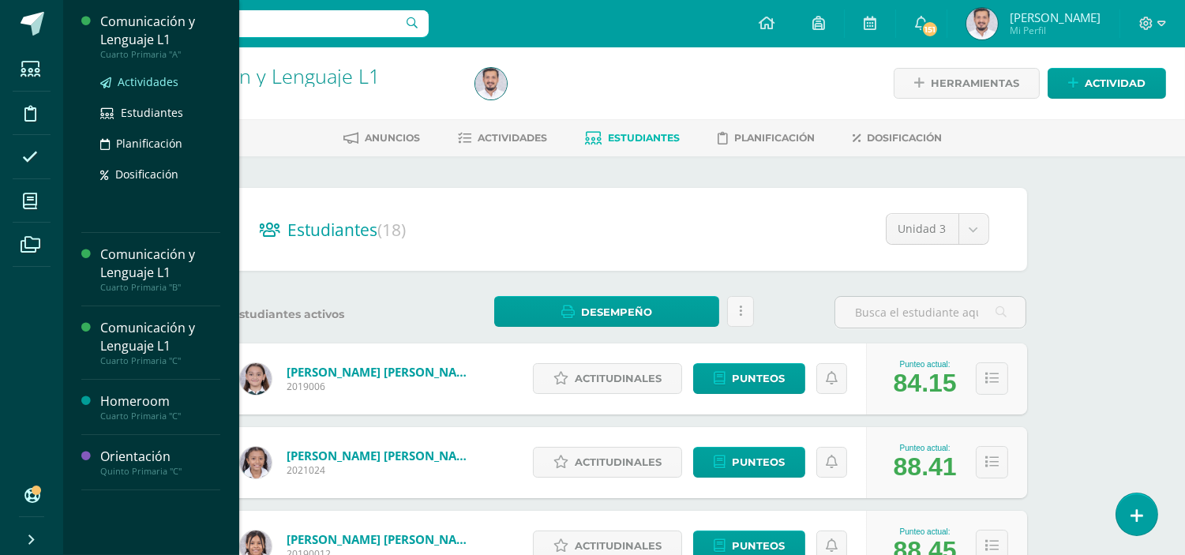
click at [145, 84] on span "Actividades" at bounding box center [148, 81] width 61 height 15
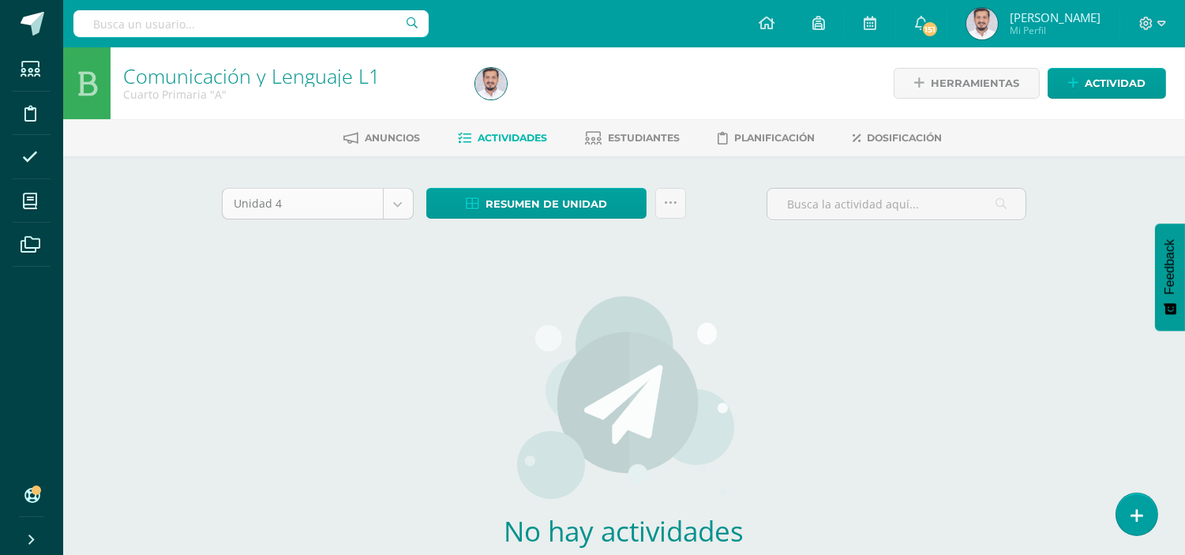
click at [400, 208] on body "Estudiantes Disciplina Asistencia Mis cursos Archivos Soporte Ayuda Reportar un…" at bounding box center [592, 339] width 1185 height 678
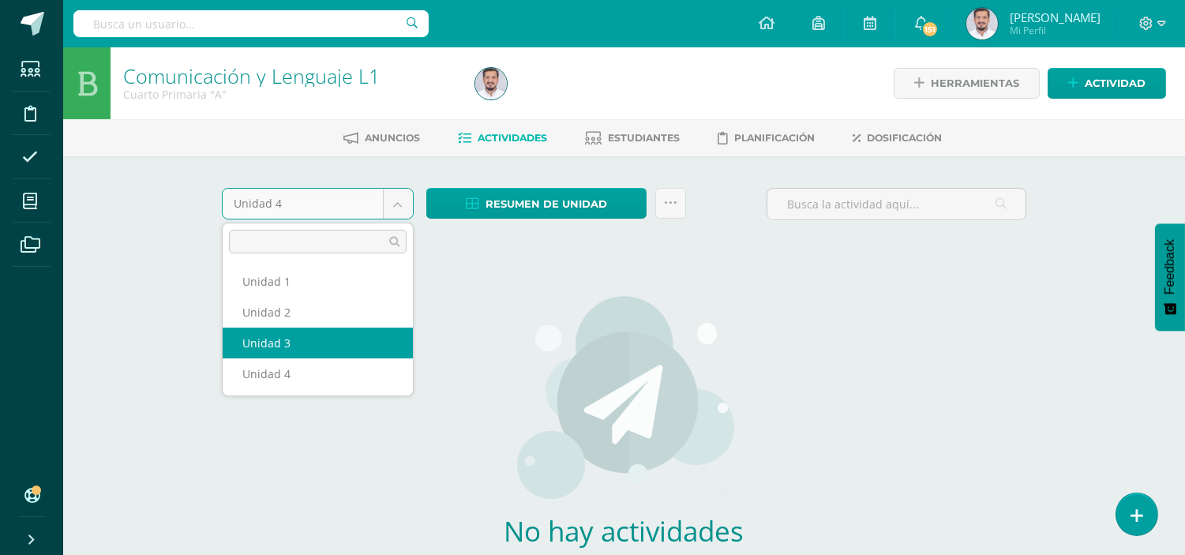
select select "Unidad 3"
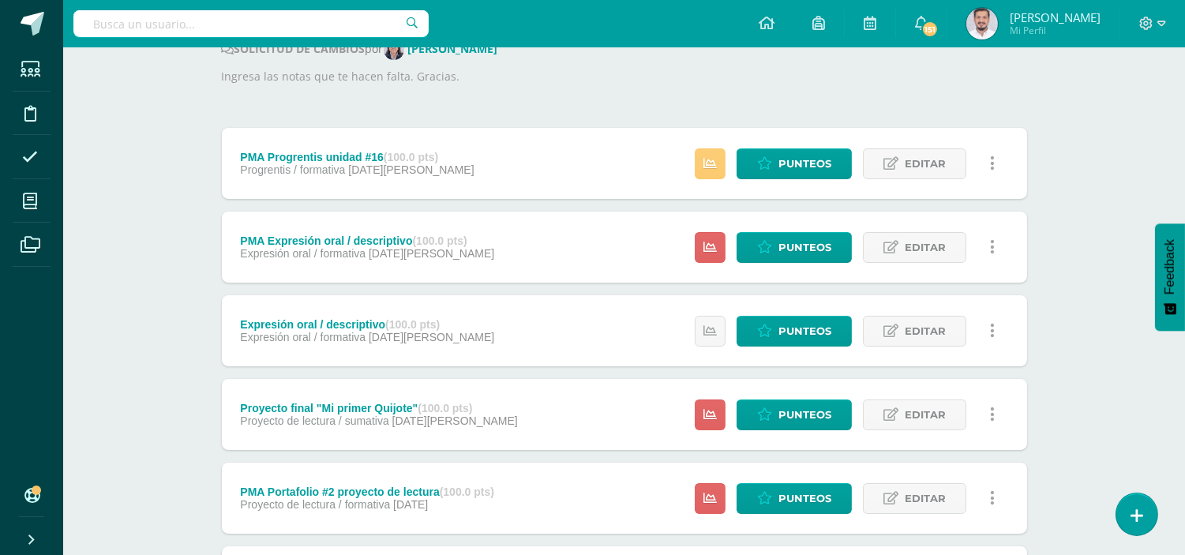
scroll to position [223, 0]
click at [776, 406] on link "Punteos" at bounding box center [794, 415] width 115 height 31
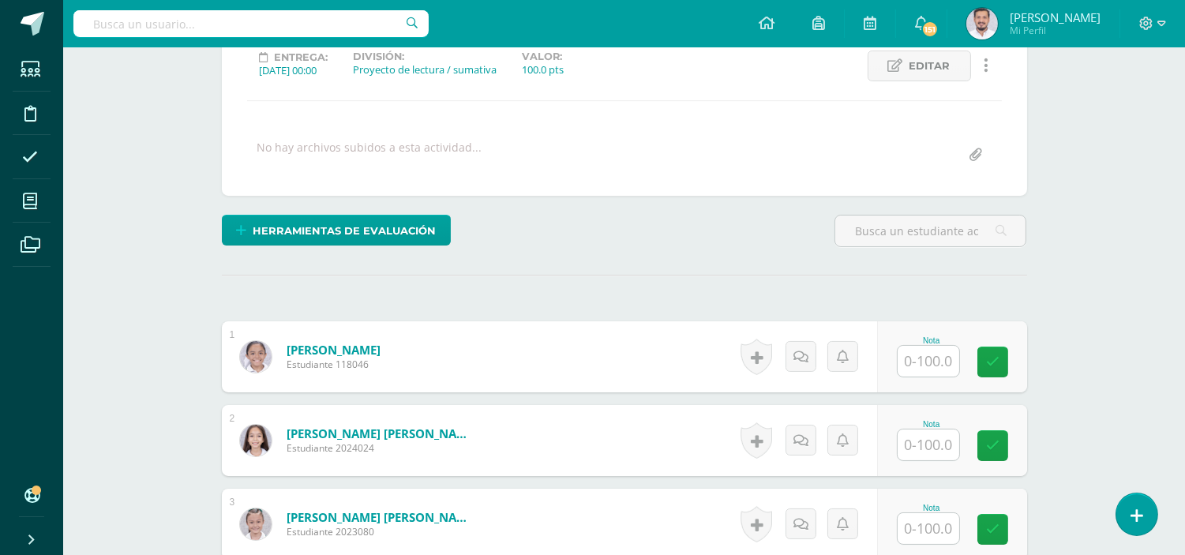
scroll to position [229, 0]
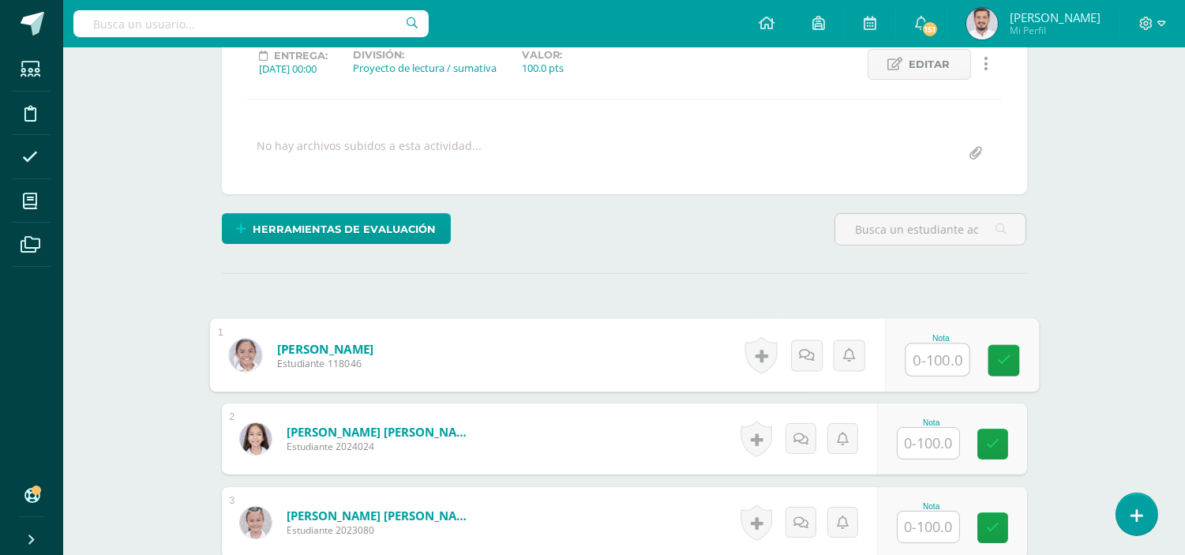
click at [944, 351] on input "text" at bounding box center [937, 360] width 63 height 32
type input "60"
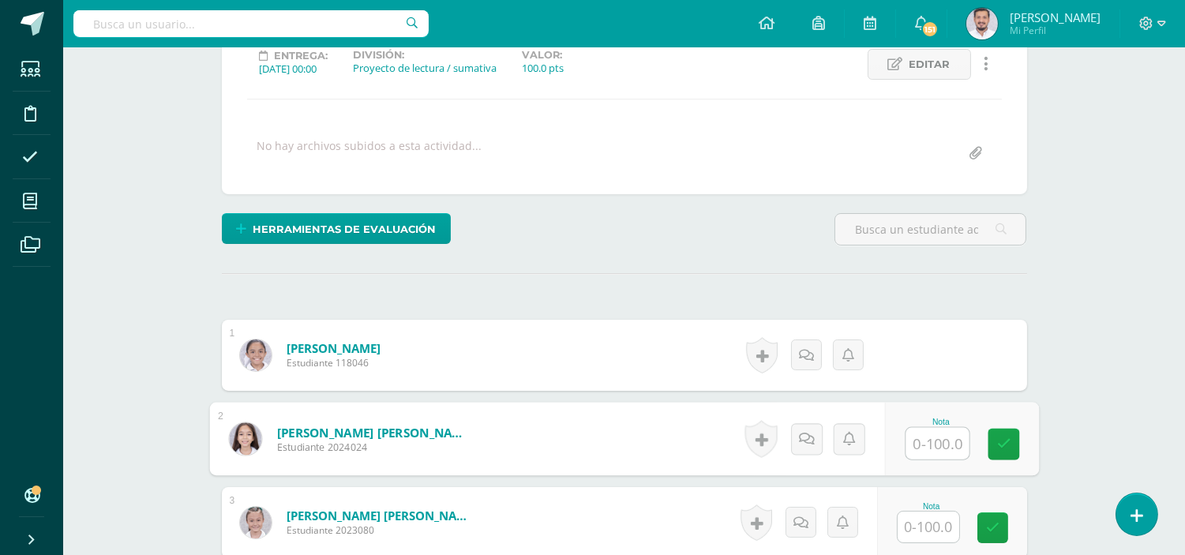
scroll to position [230, 0]
type input "88"
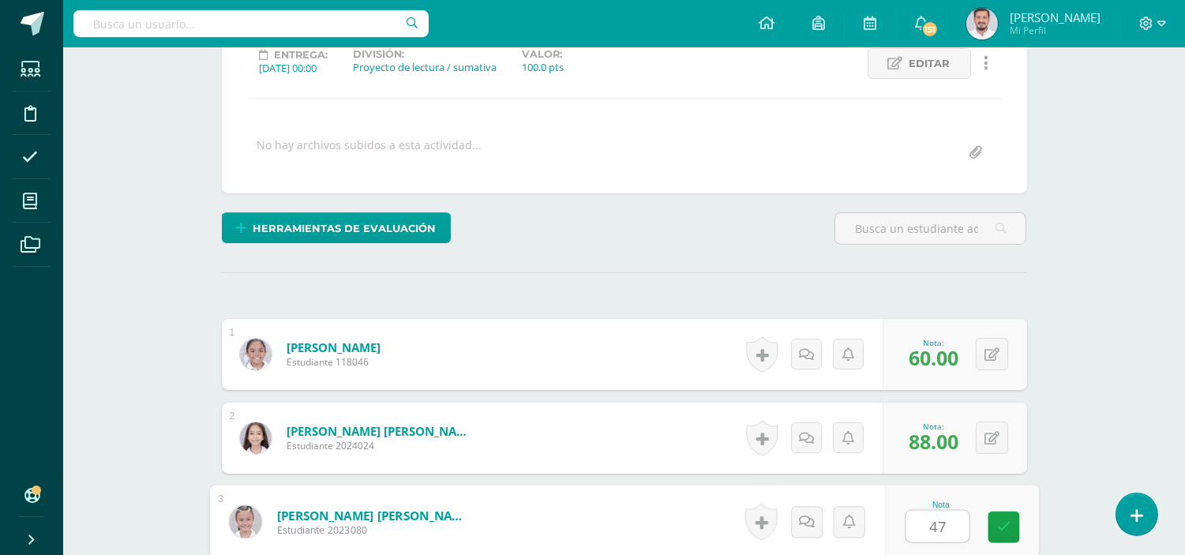
type input "47"
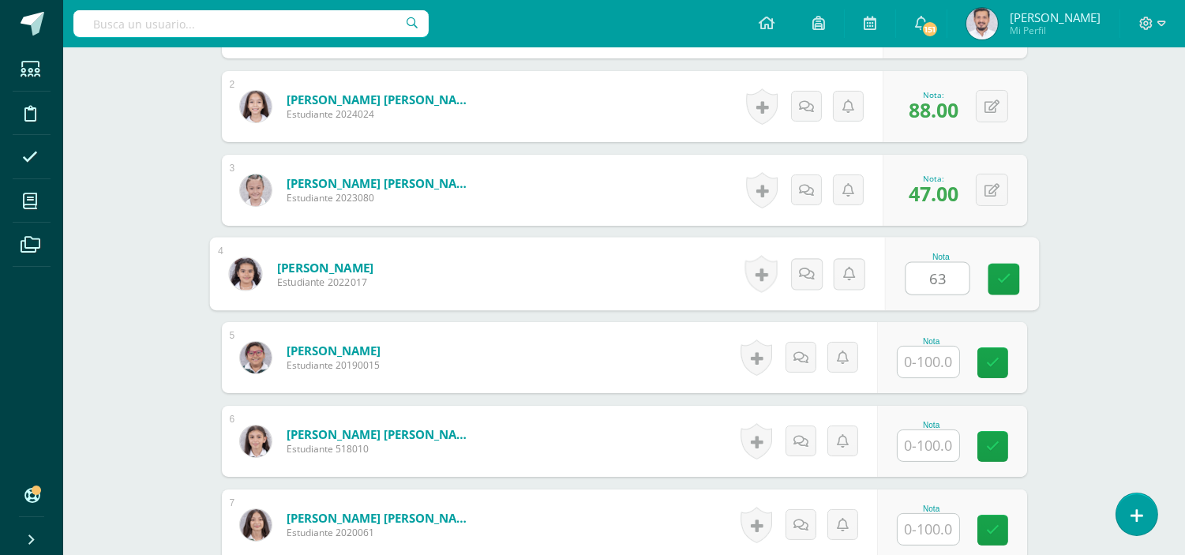
type input "63"
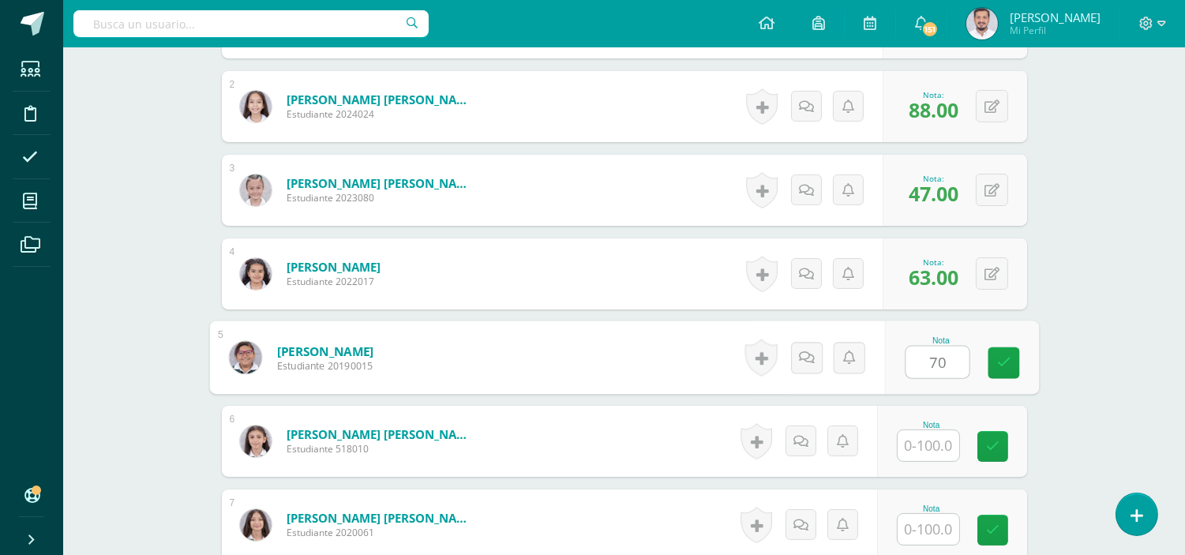
type input "70"
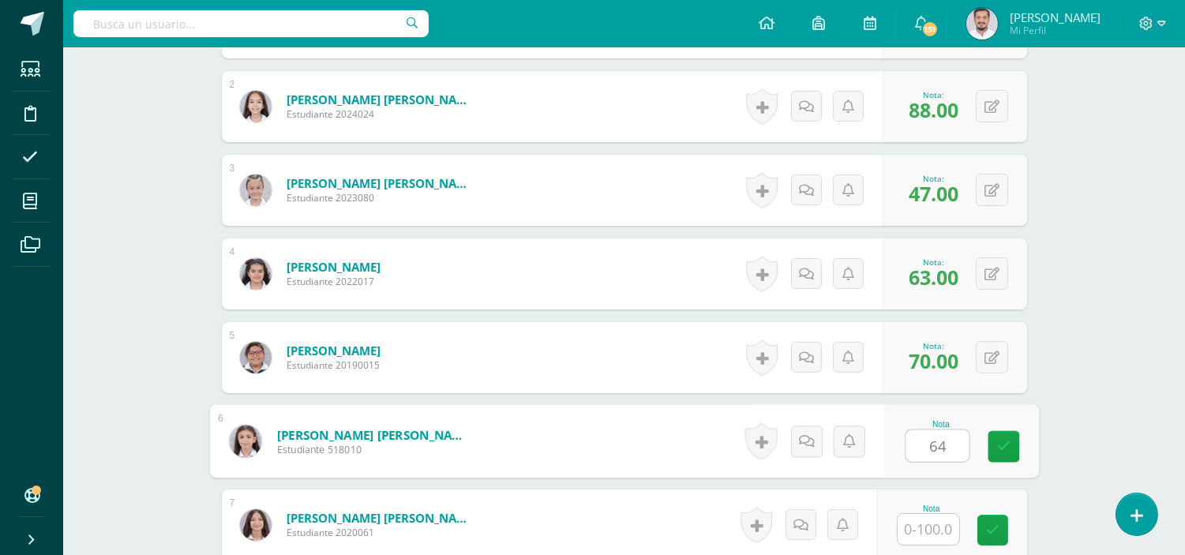
type input "64"
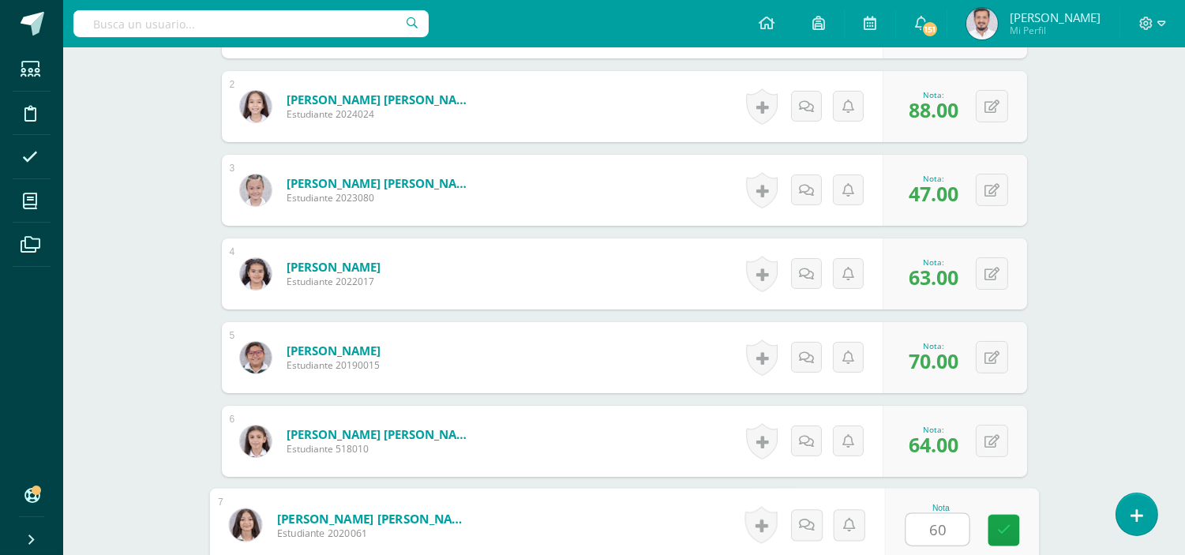
type input "60"
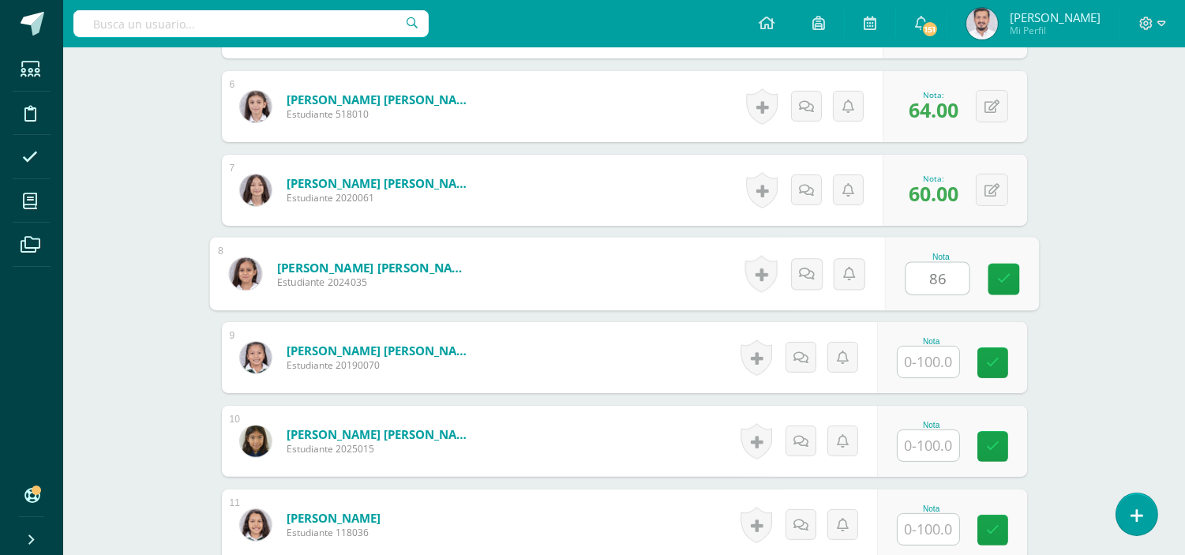
type input "86"
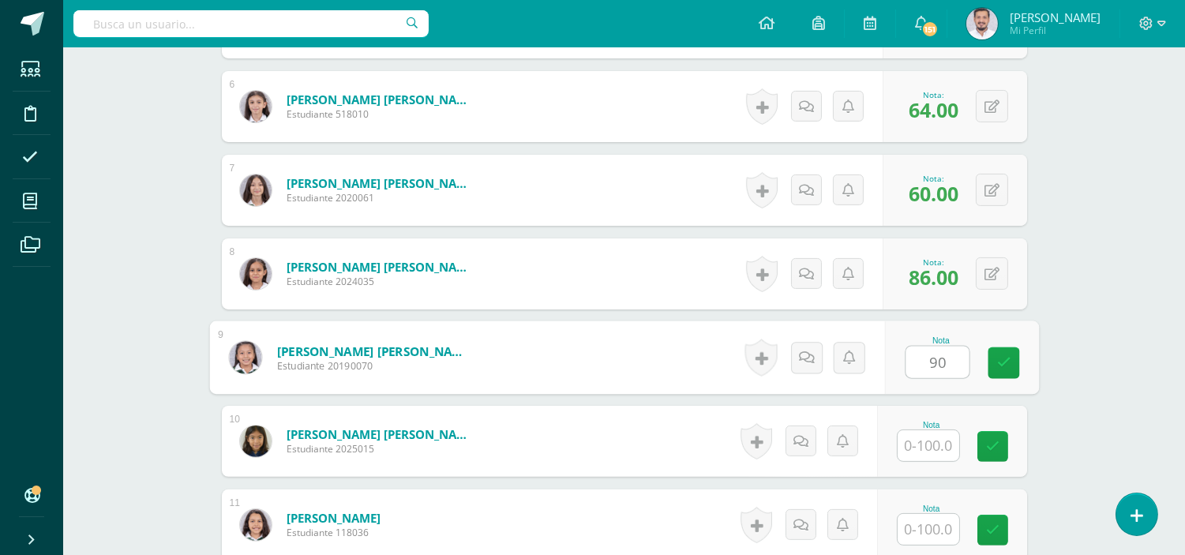
type input "90"
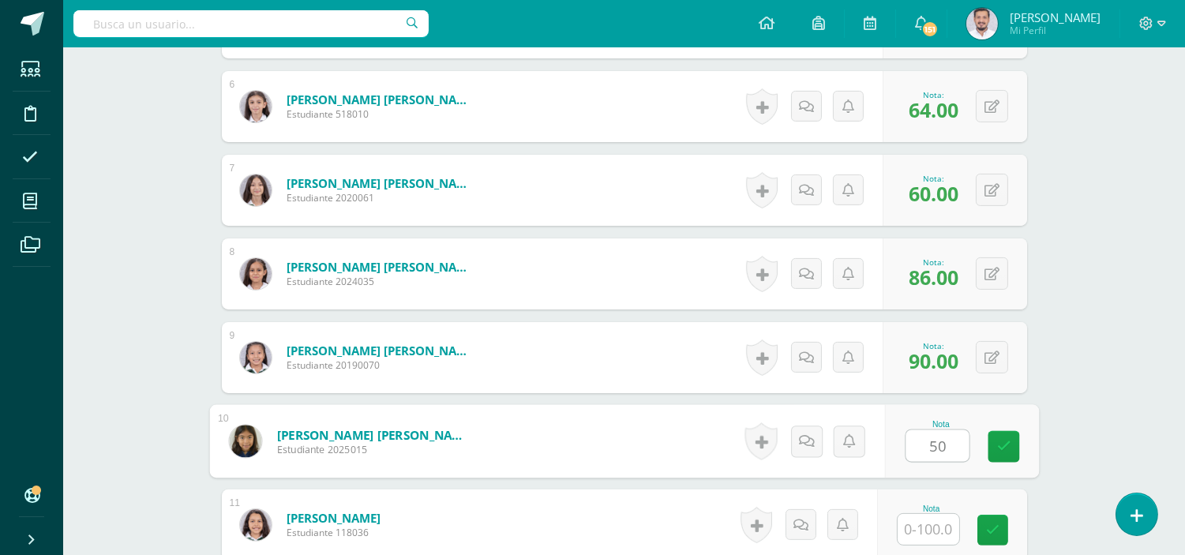
type input "50"
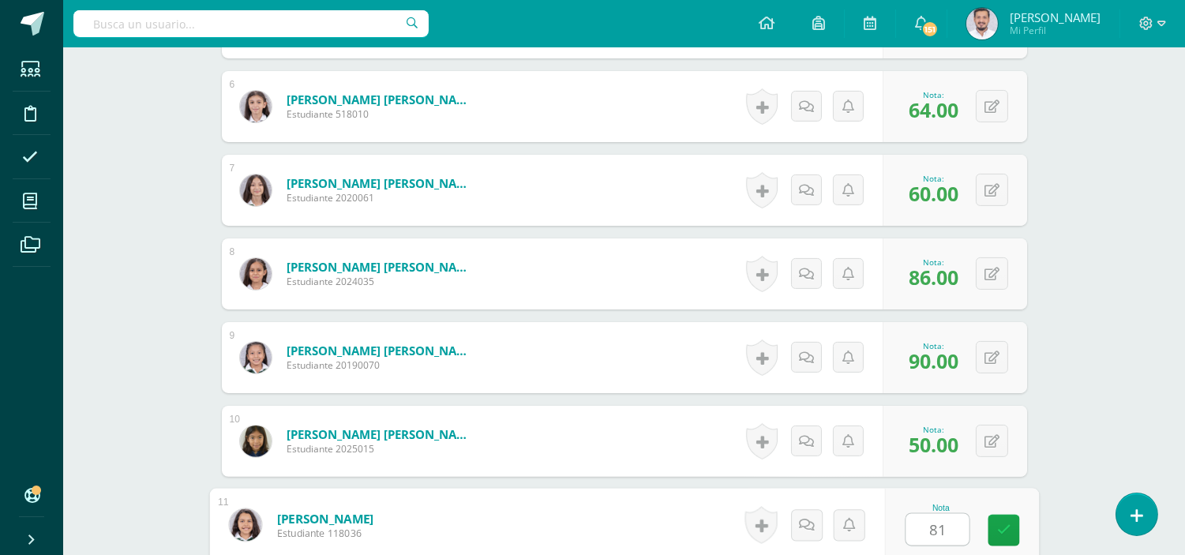
type input "81"
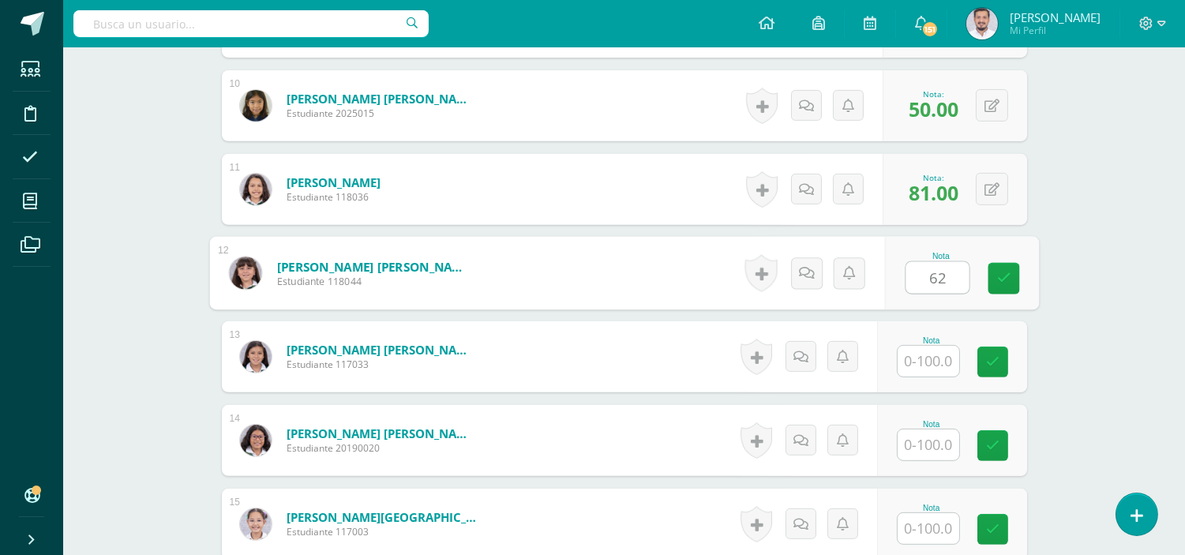
type input "62"
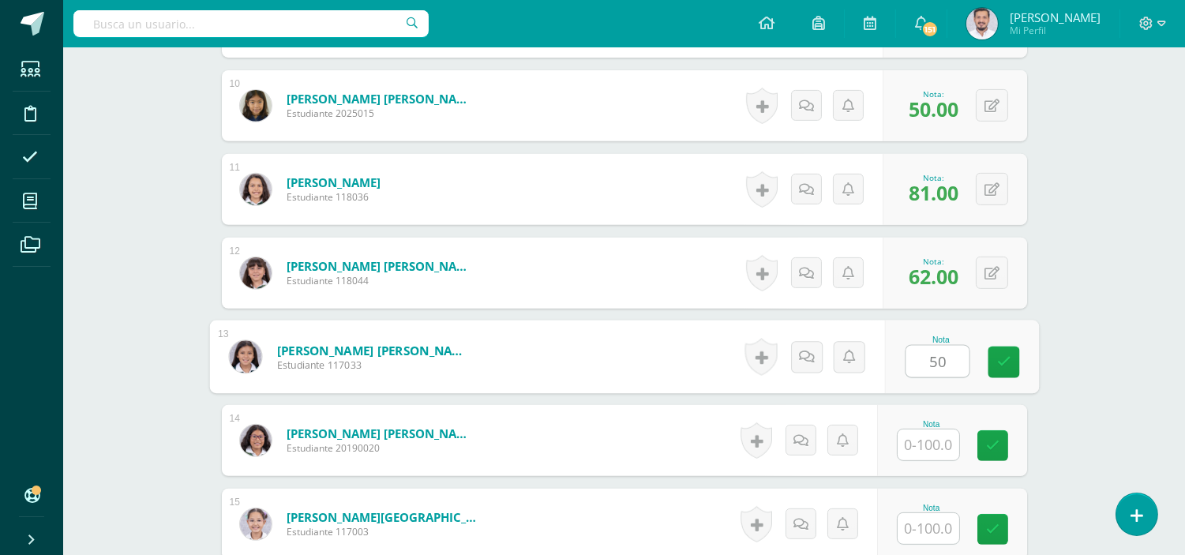
type input "50"
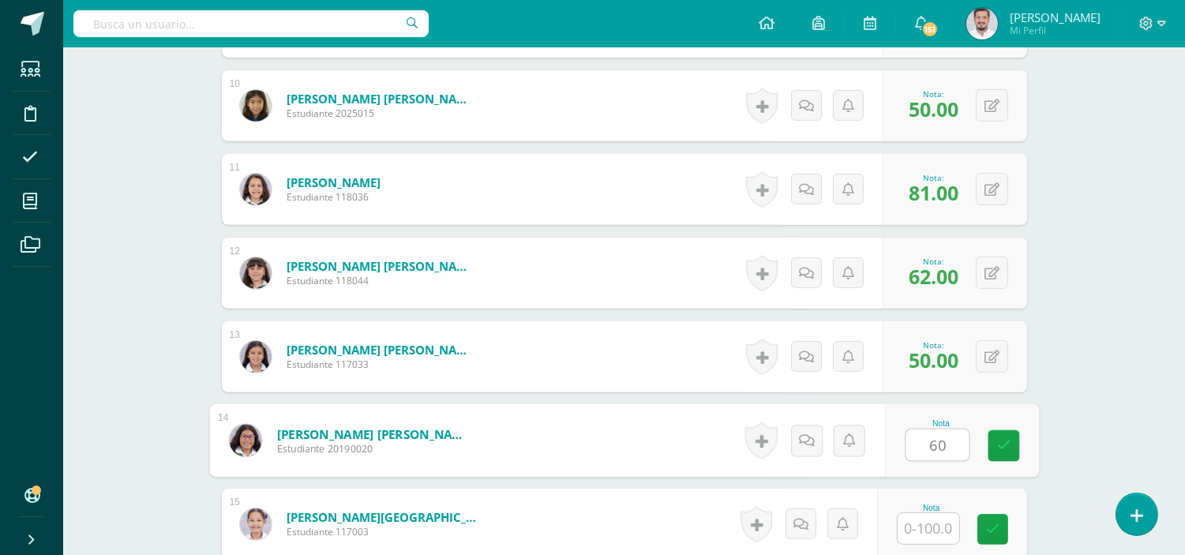
type input "60"
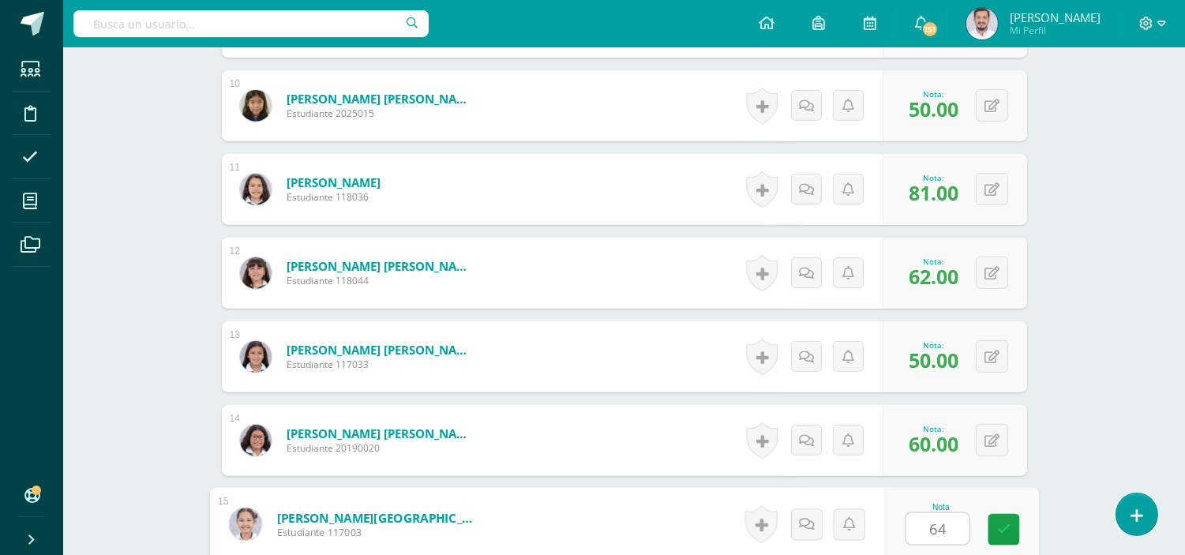
type input "64"
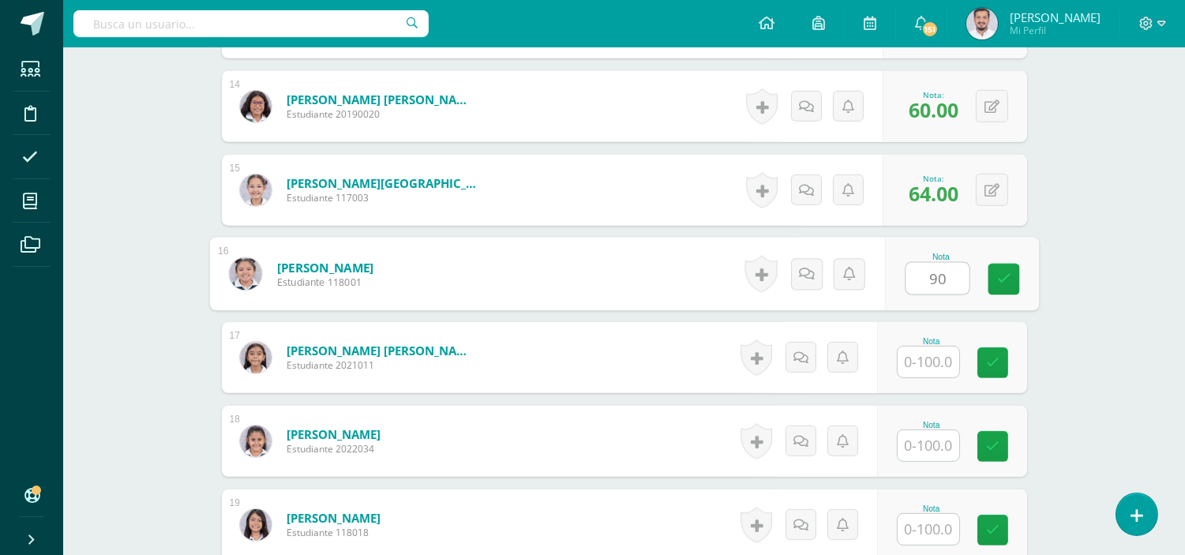
type input "90"
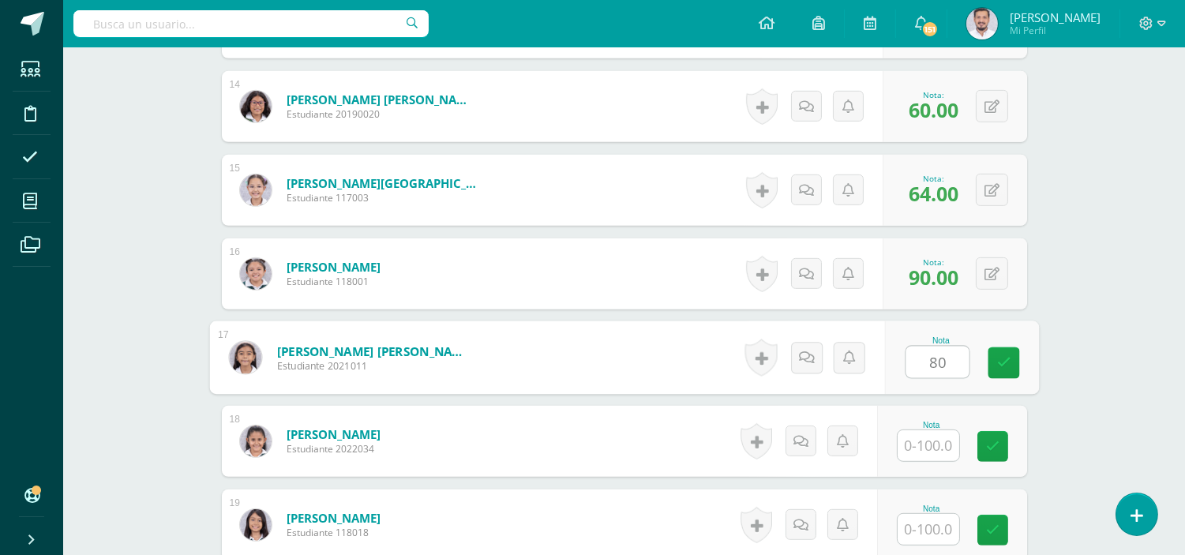
type input "80"
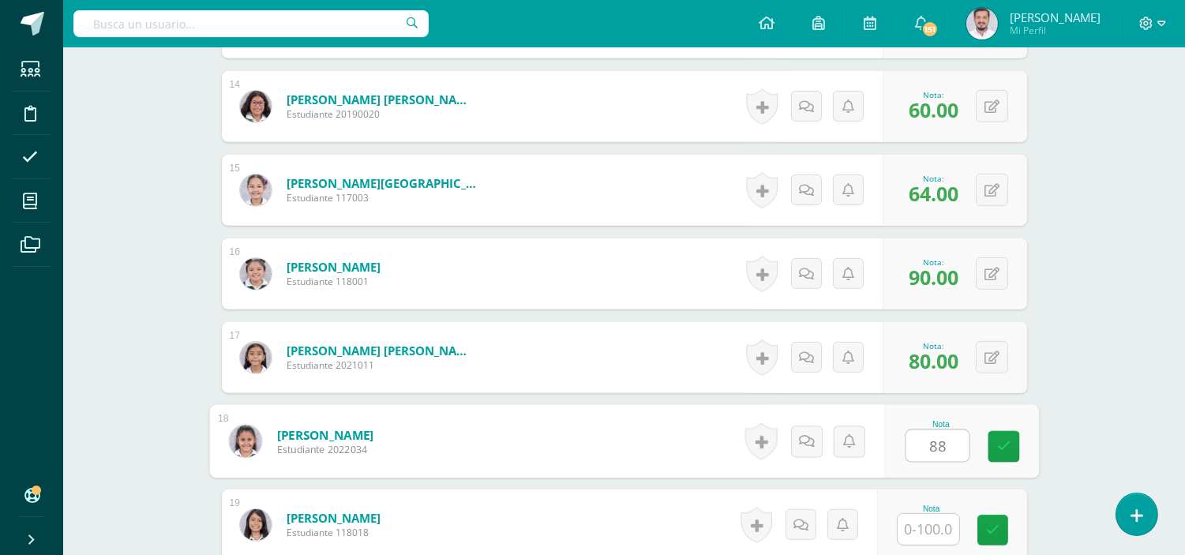
type input "88"
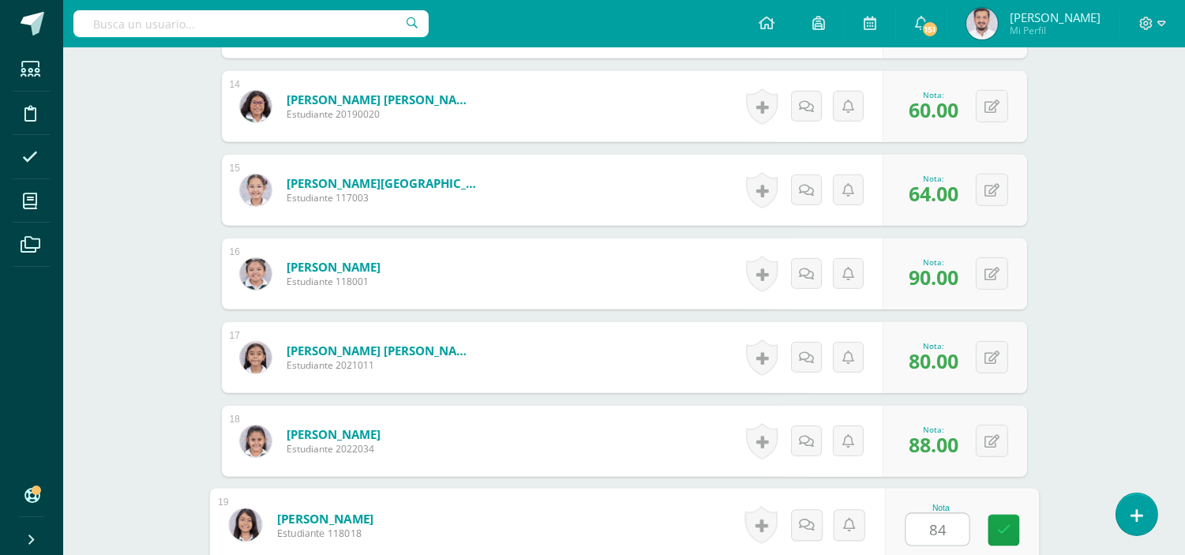
type input "84"
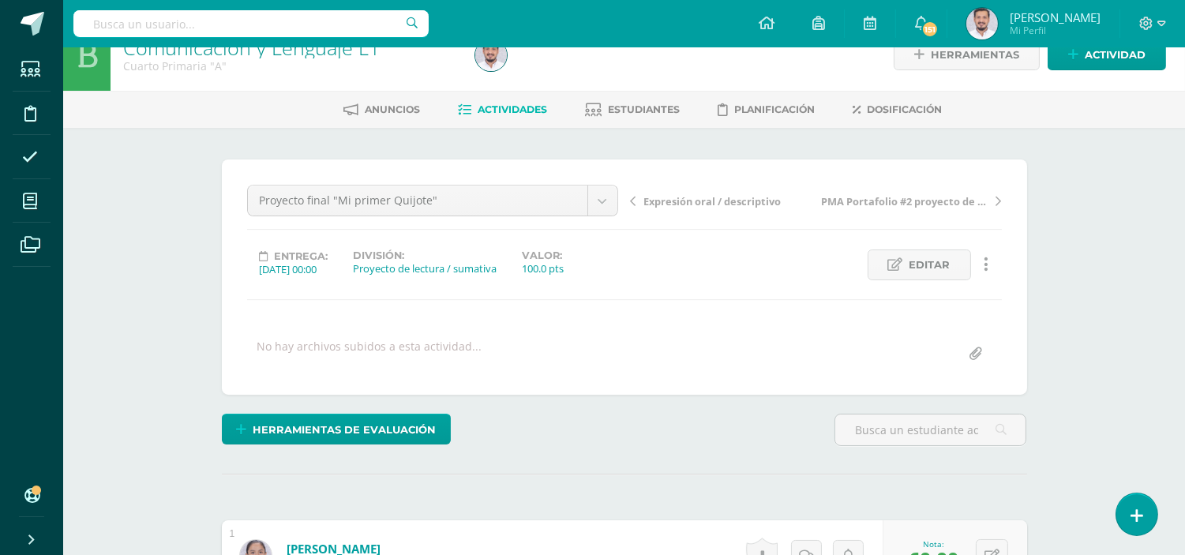
scroll to position [0, 0]
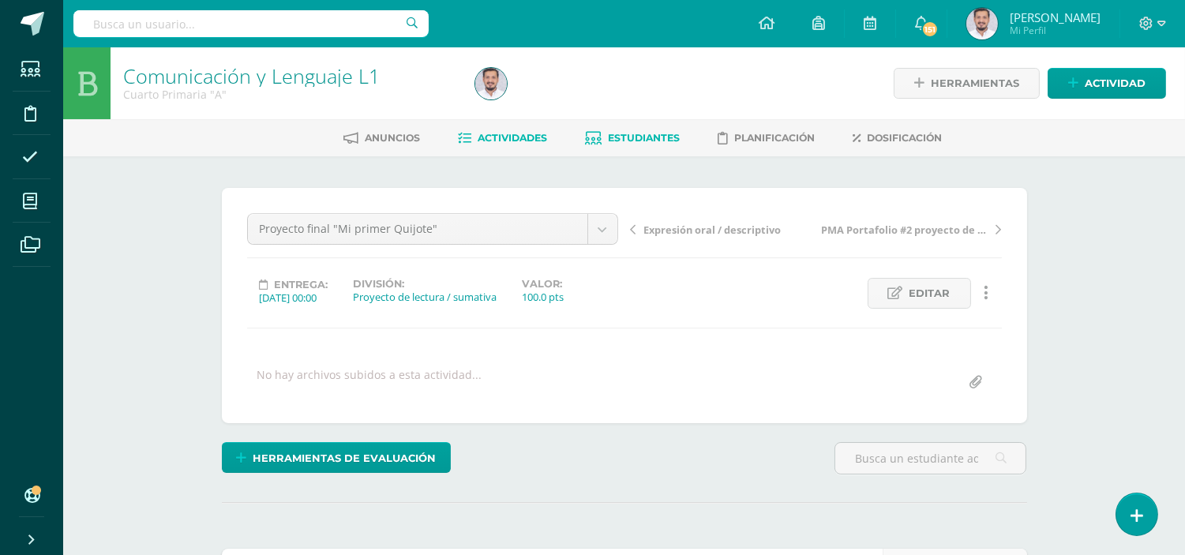
click at [628, 139] on span "Estudiantes" at bounding box center [645, 138] width 72 height 12
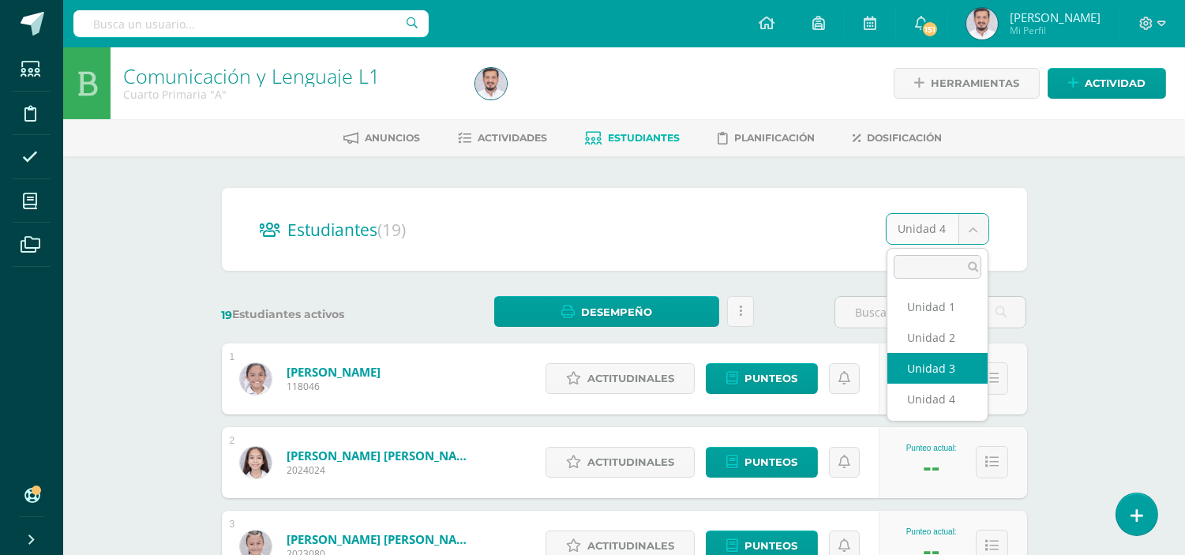
select select "/dashboard/teacher/section/5657/students/?unit=236410"
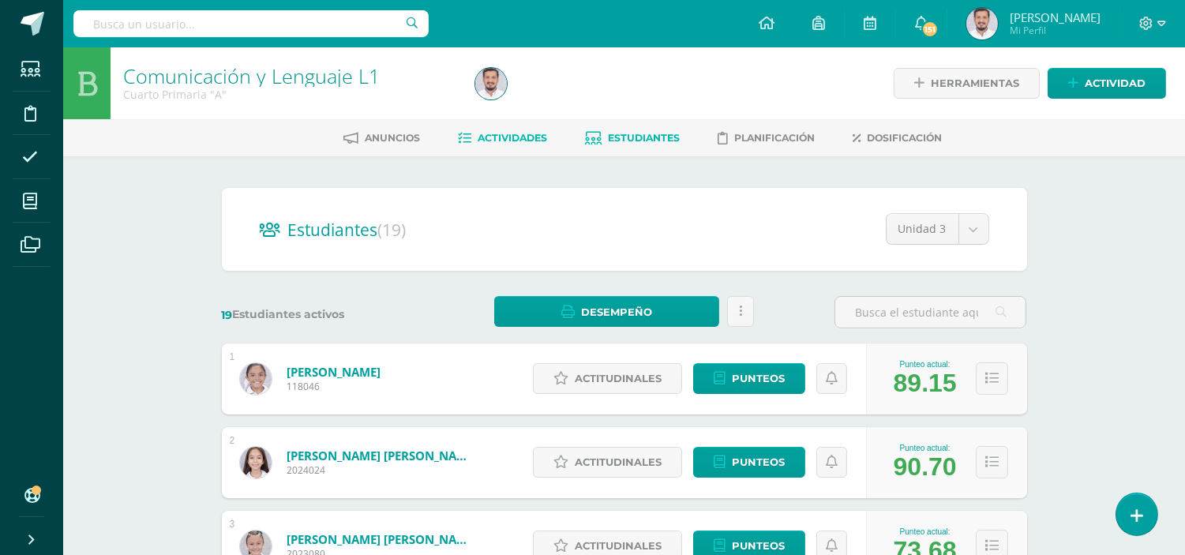
click at [516, 137] on span "Actividades" at bounding box center [512, 138] width 69 height 12
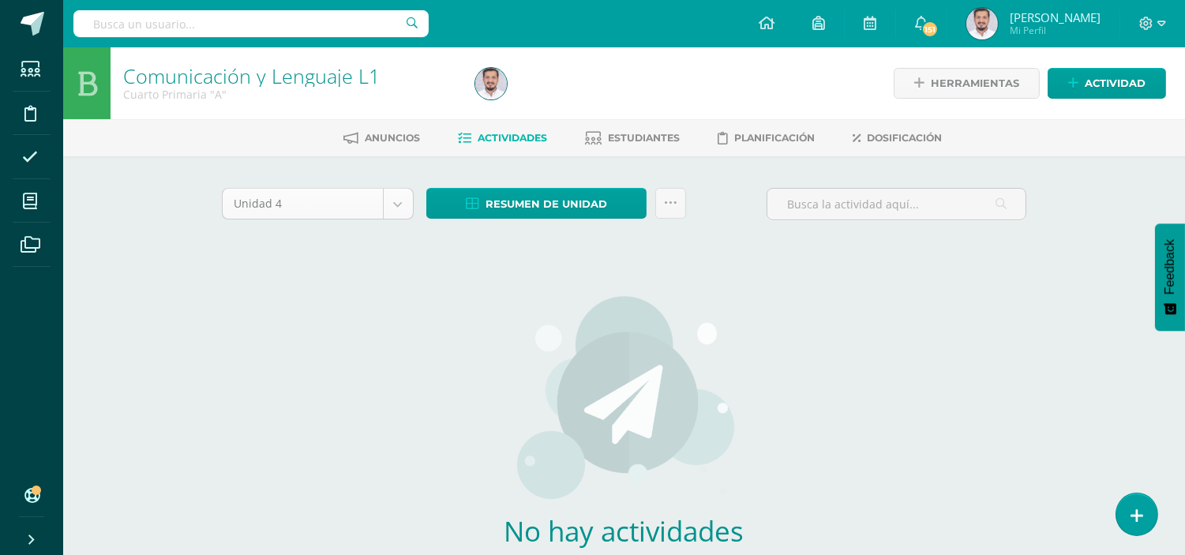
click at [393, 201] on body "Estudiantes Disciplina Asistencia Mis cursos Archivos Soporte Ayuda Reportar un…" at bounding box center [592, 339] width 1185 height 678
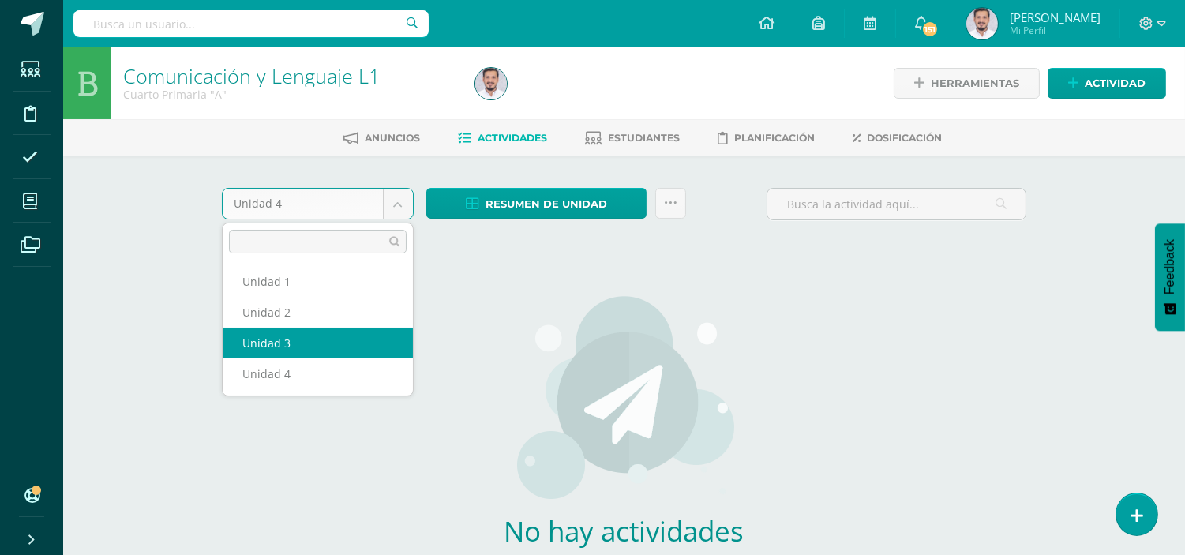
select select "Unidad 3"
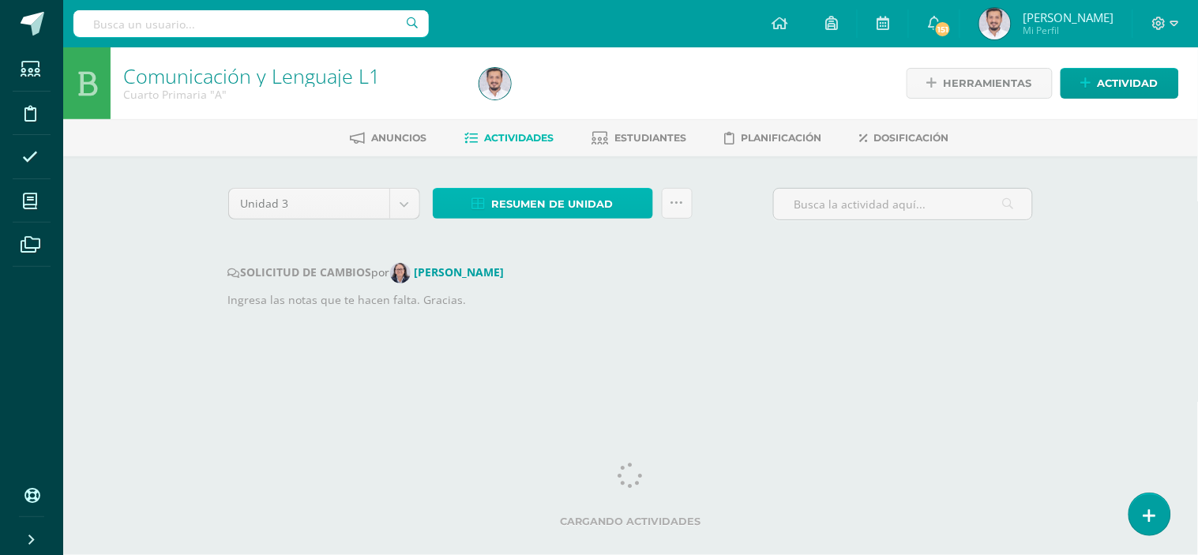
click at [549, 209] on span "Resumen de unidad" at bounding box center [553, 203] width 122 height 29
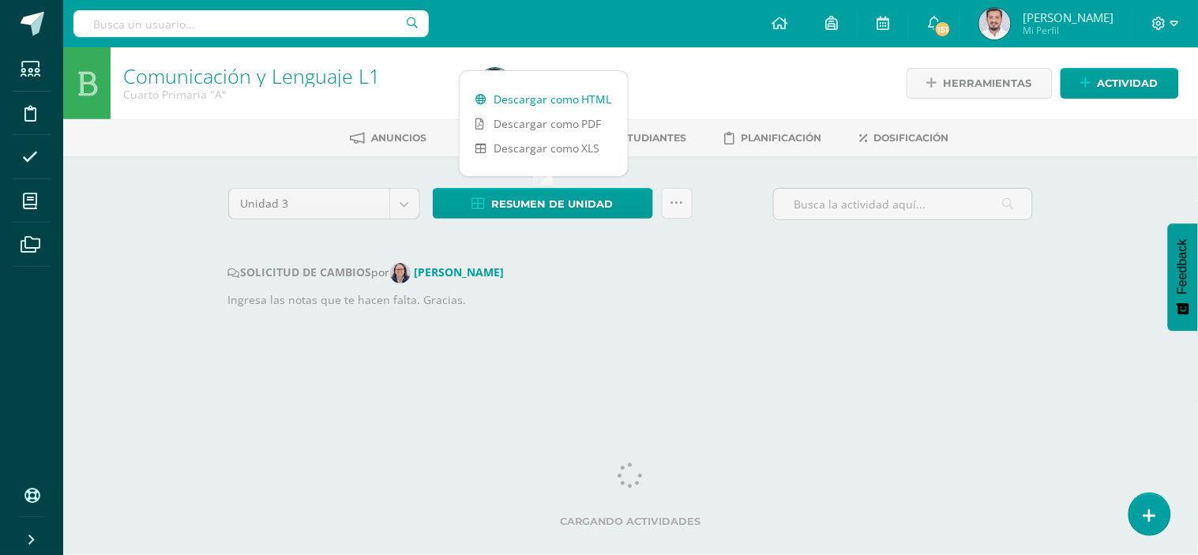
click at [553, 96] on link "Descargar como HTML" at bounding box center [544, 99] width 168 height 24
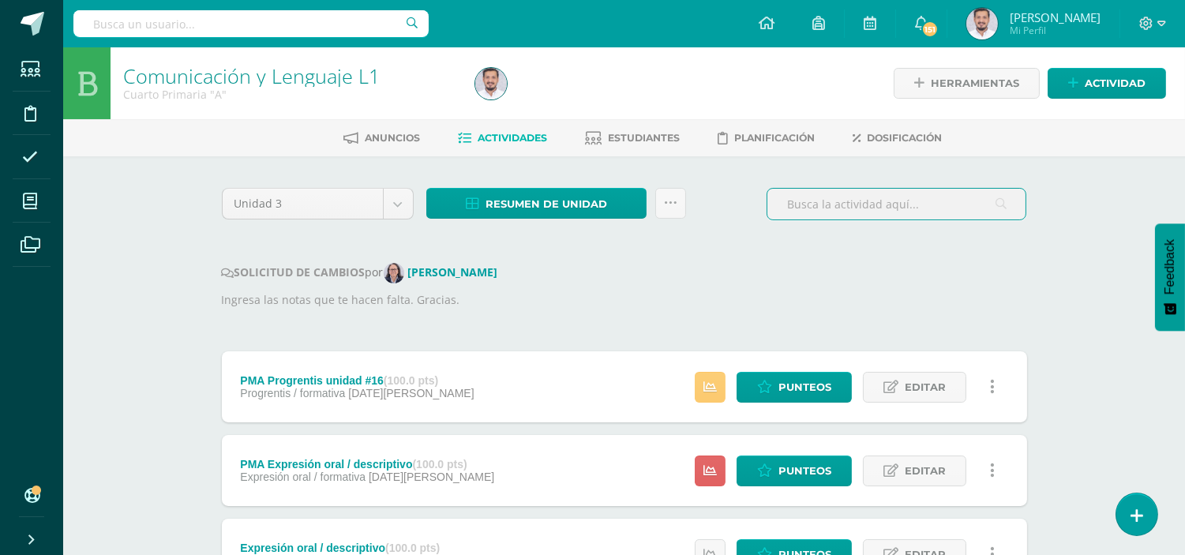
click at [857, 198] on input "text" at bounding box center [896, 204] width 258 height 31
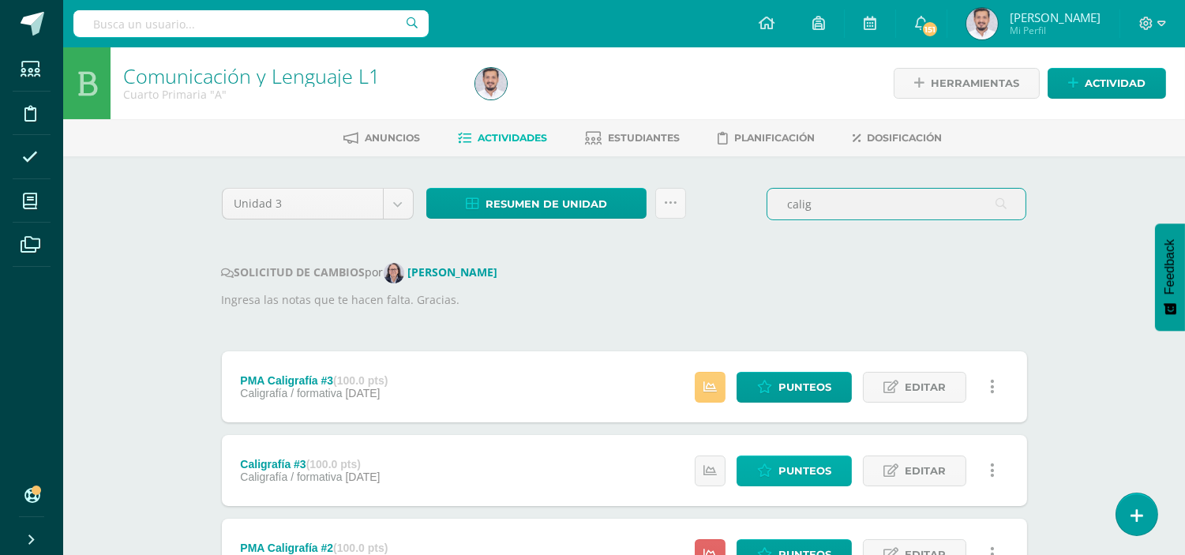
type input "calig"
click at [772, 460] on link "Punteos" at bounding box center [794, 471] width 115 height 31
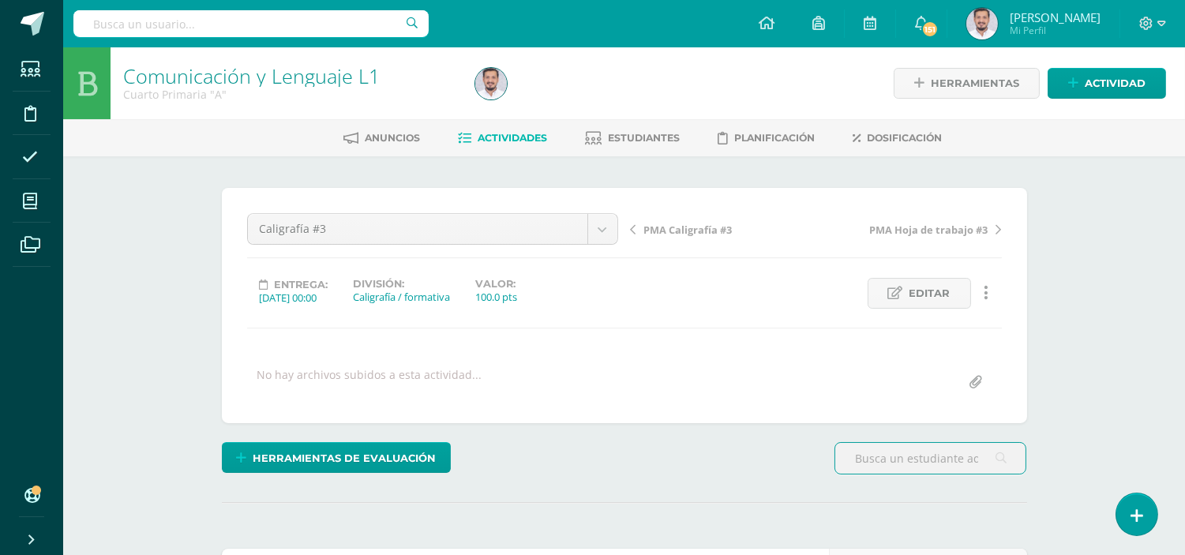
click at [532, 140] on span "Actividades" at bounding box center [512, 138] width 69 height 12
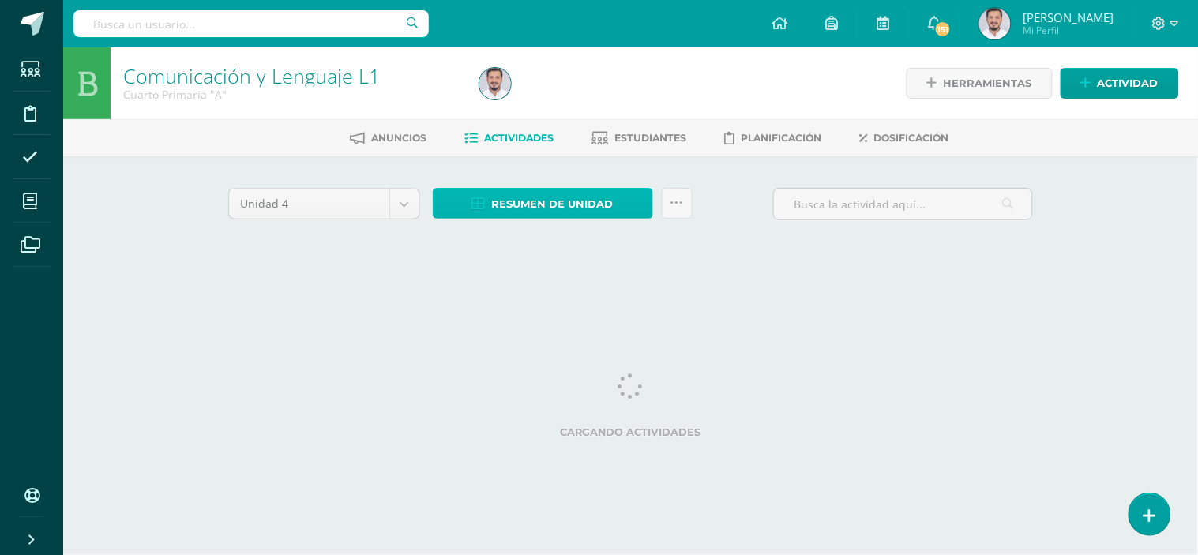
click at [617, 201] on link "Resumen de unidad" at bounding box center [543, 203] width 220 height 31
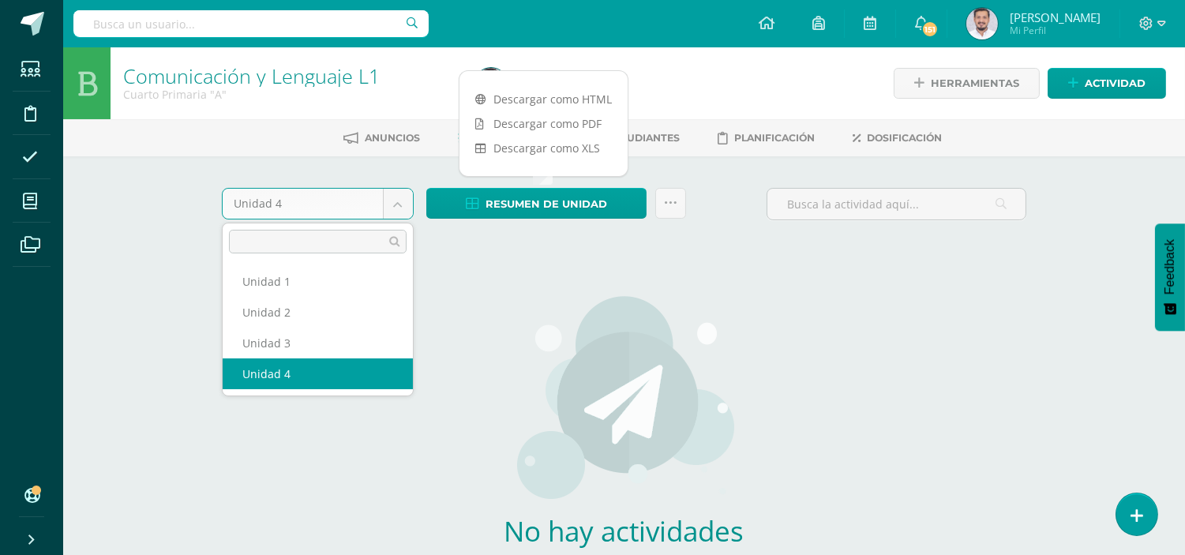
click at [398, 207] on body "Estudiantes Disciplina Asistencia Mis cursos Archivos Soporte Ayuda Reportar un…" at bounding box center [592, 339] width 1185 height 678
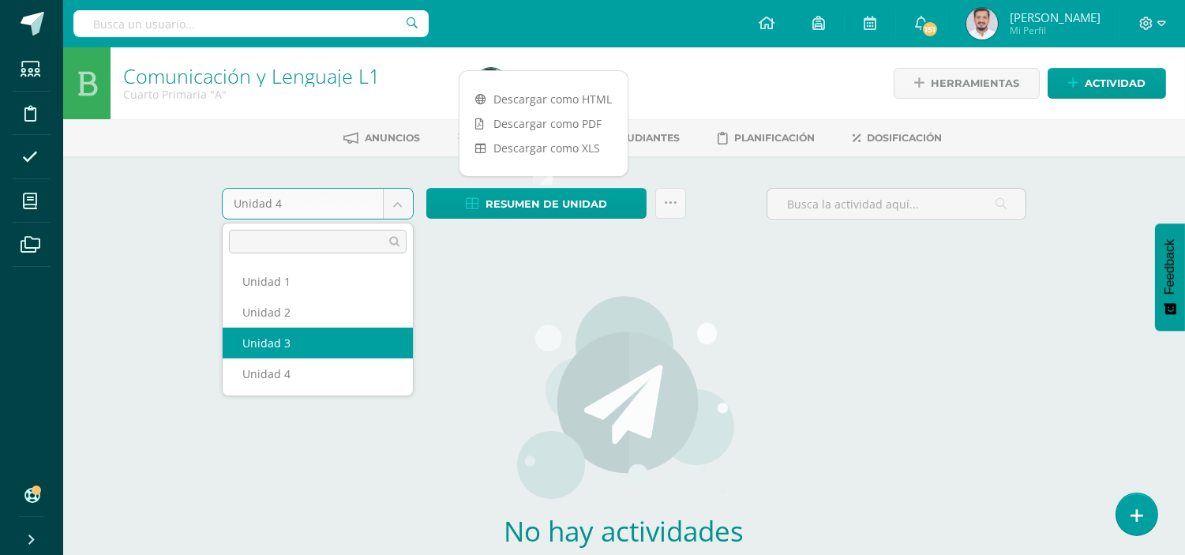
select select "Unidad 3"
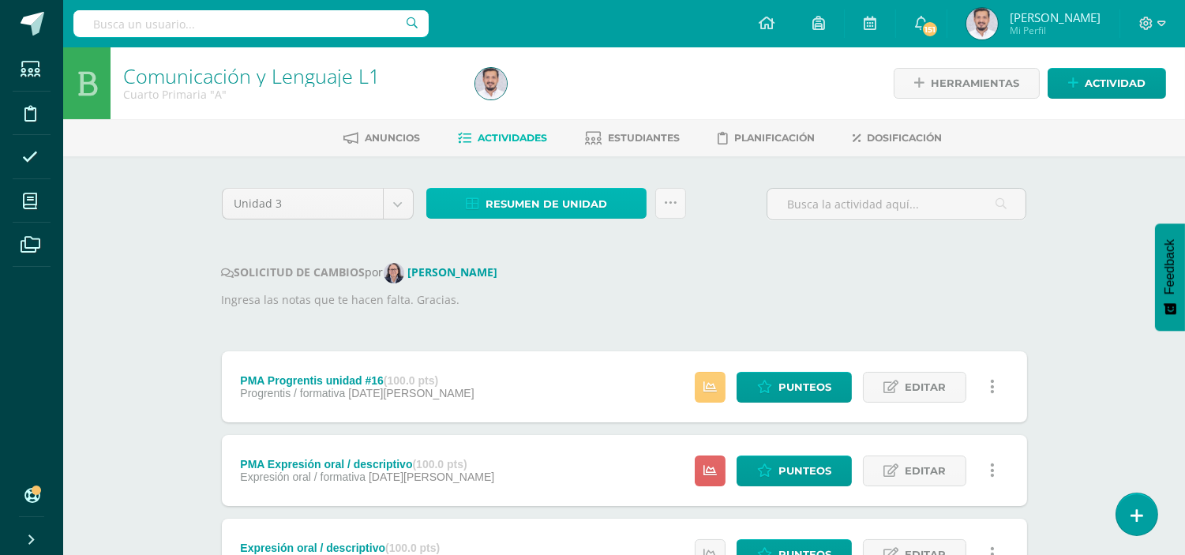
click at [541, 201] on span "Resumen de unidad" at bounding box center [547, 203] width 122 height 29
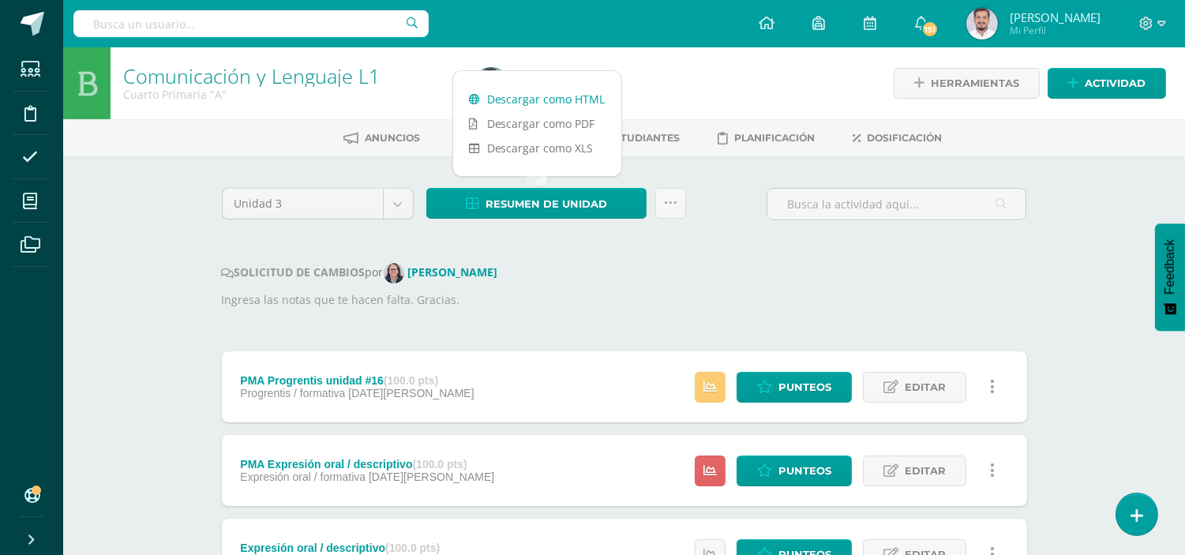
click at [535, 92] on link "Descargar como HTML" at bounding box center [537, 99] width 168 height 24
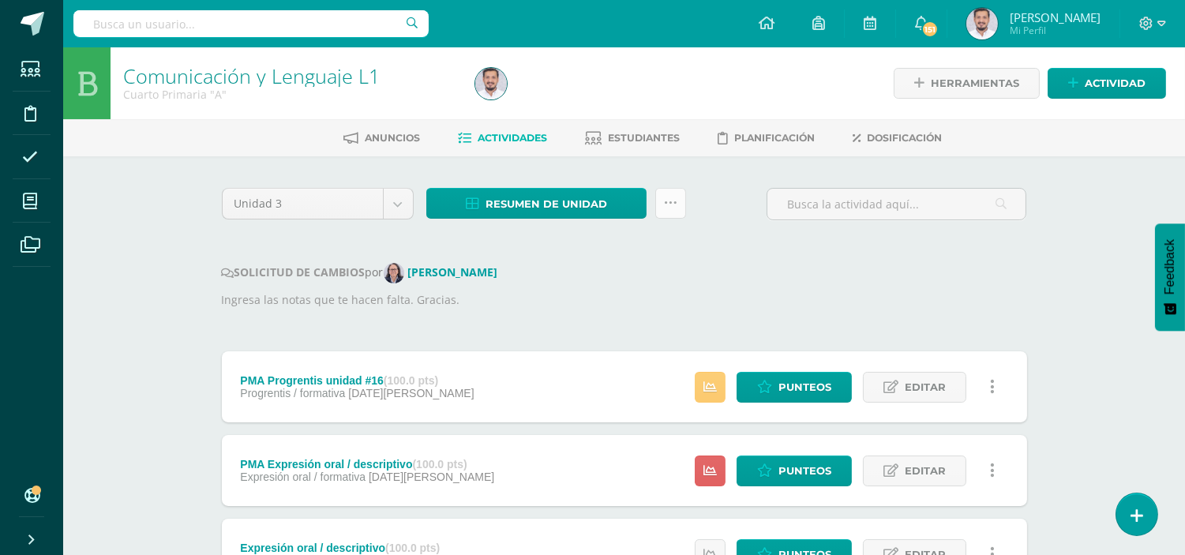
click at [677, 201] on link at bounding box center [670, 203] width 31 height 31
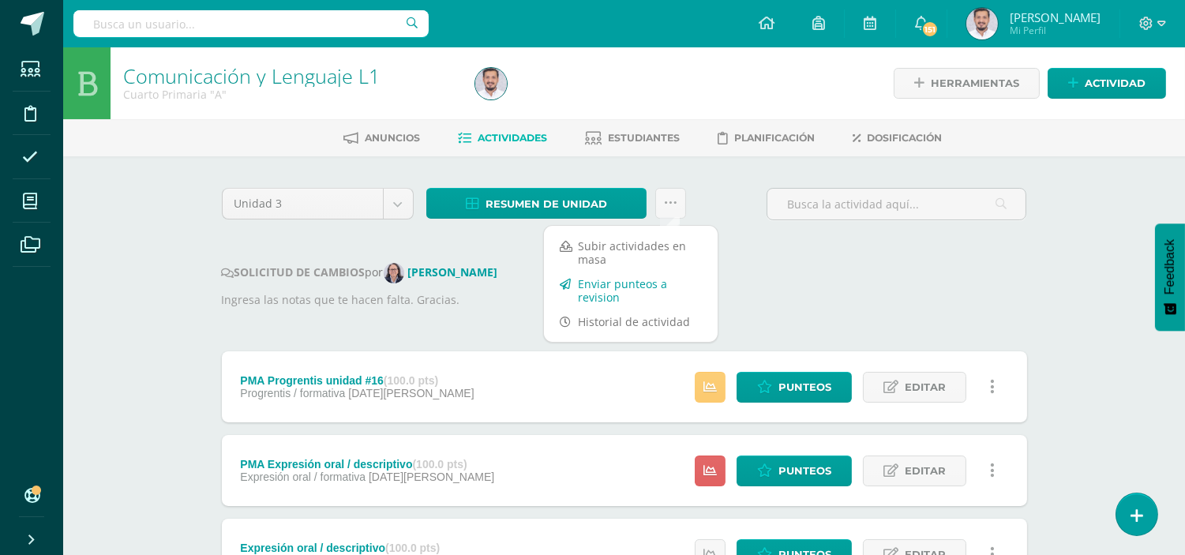
click at [619, 295] on link "Enviar punteos a revision" at bounding box center [631, 291] width 174 height 38
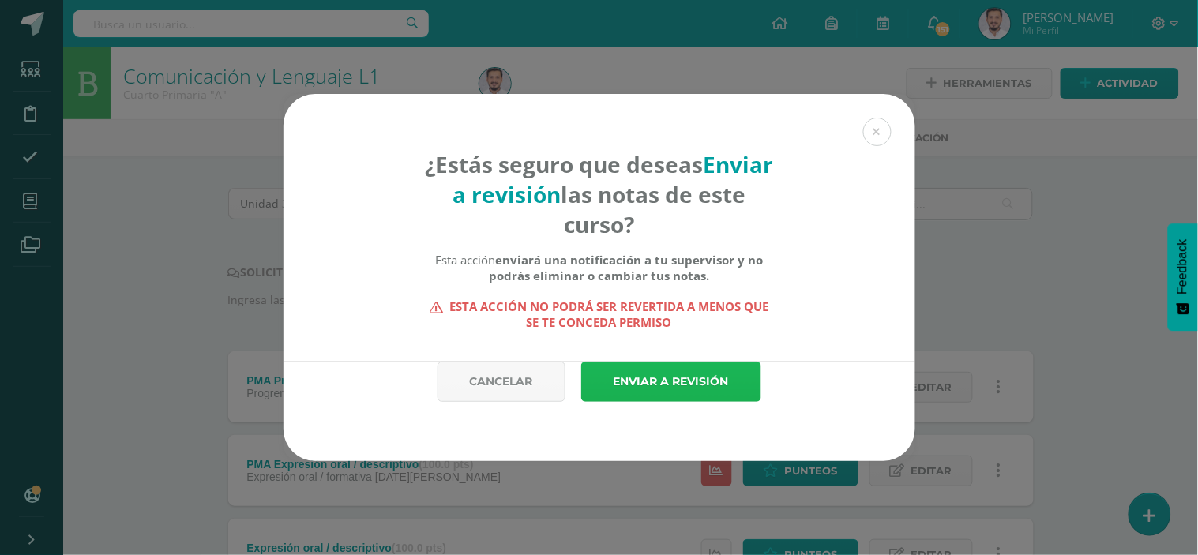
click at [654, 388] on link "Enviar a revisión" at bounding box center [671, 382] width 180 height 40
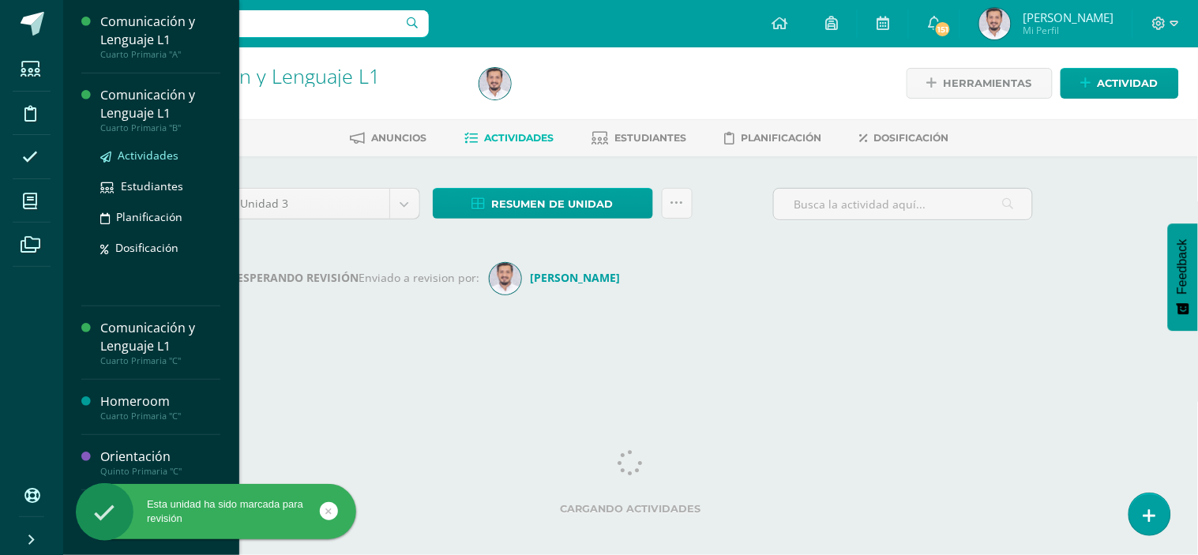
click at [150, 156] on span "Actividades" at bounding box center [148, 155] width 61 height 15
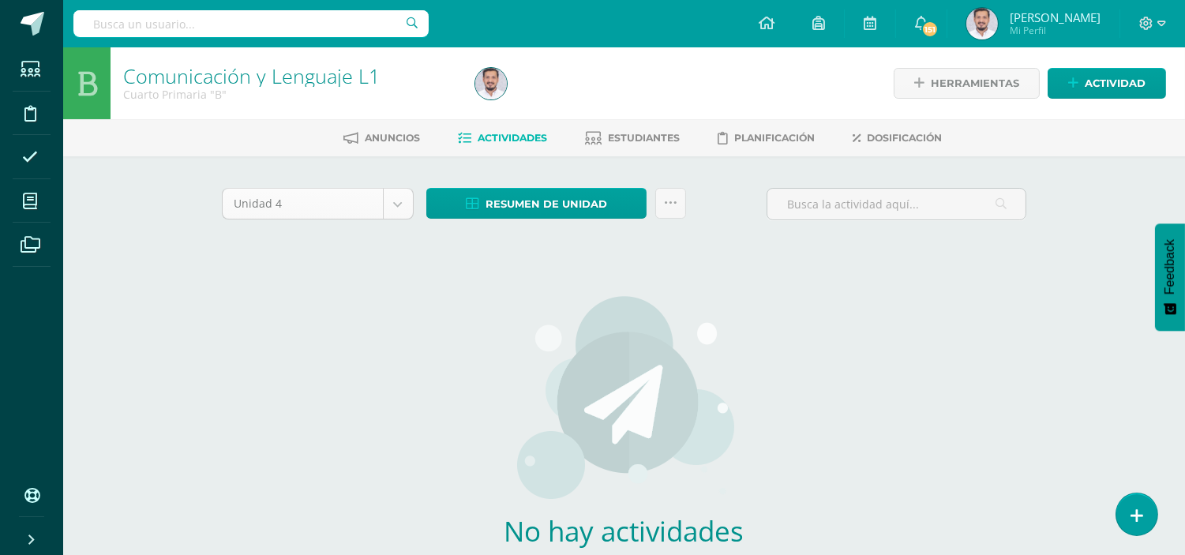
click at [408, 209] on body "Estudiantes Disciplina Asistencia Mis cursos Archivos Soporte Ayuda Reportar un…" at bounding box center [592, 339] width 1185 height 678
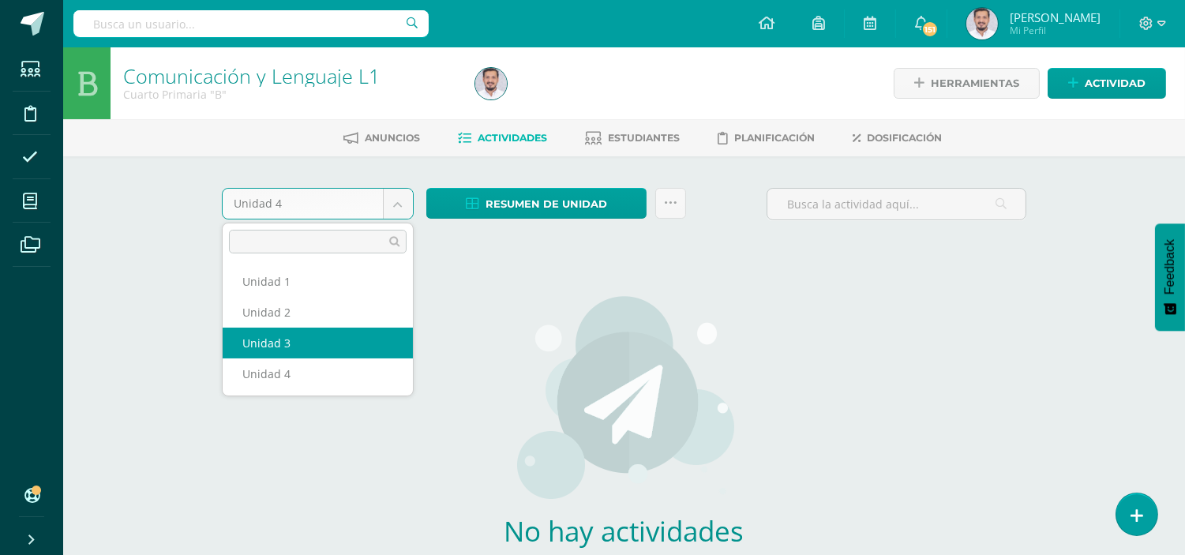
select select "Unidad 3"
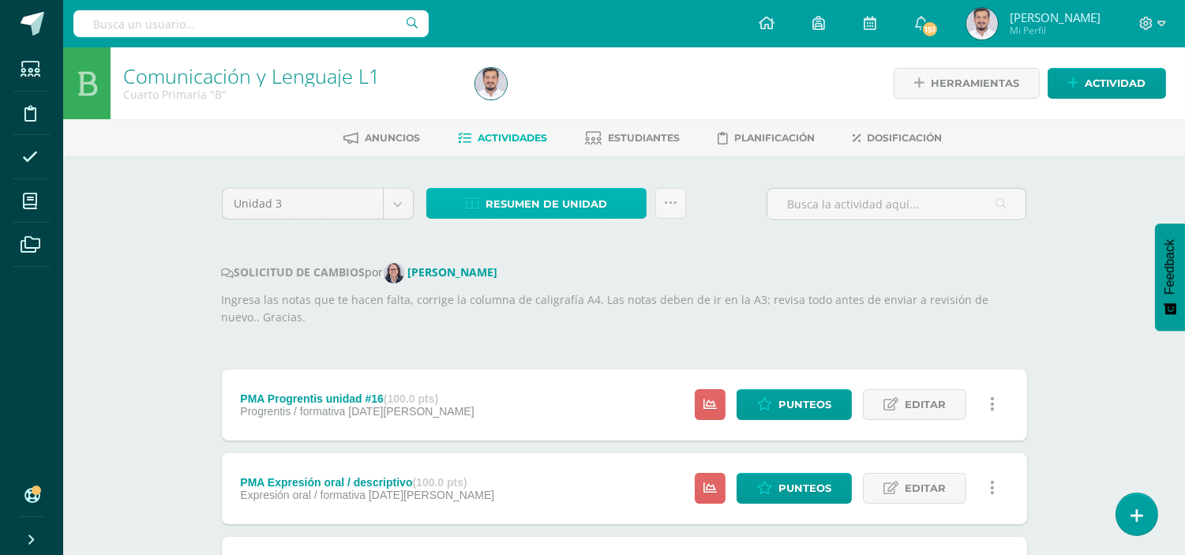
click at [522, 207] on span "Resumen de unidad" at bounding box center [547, 203] width 122 height 29
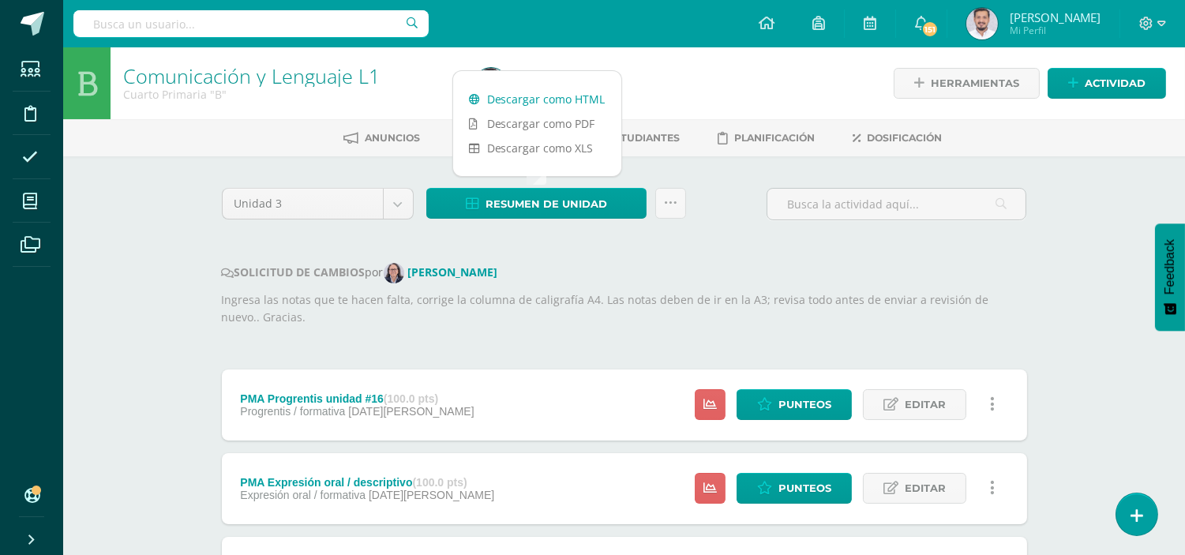
click at [533, 99] on link "Descargar como HTML" at bounding box center [537, 99] width 168 height 24
click at [748, 319] on p "Ingresa las notas que te hacen falta, corrige la columna de caligrafía A4. Las …" at bounding box center [624, 309] width 805 height 36
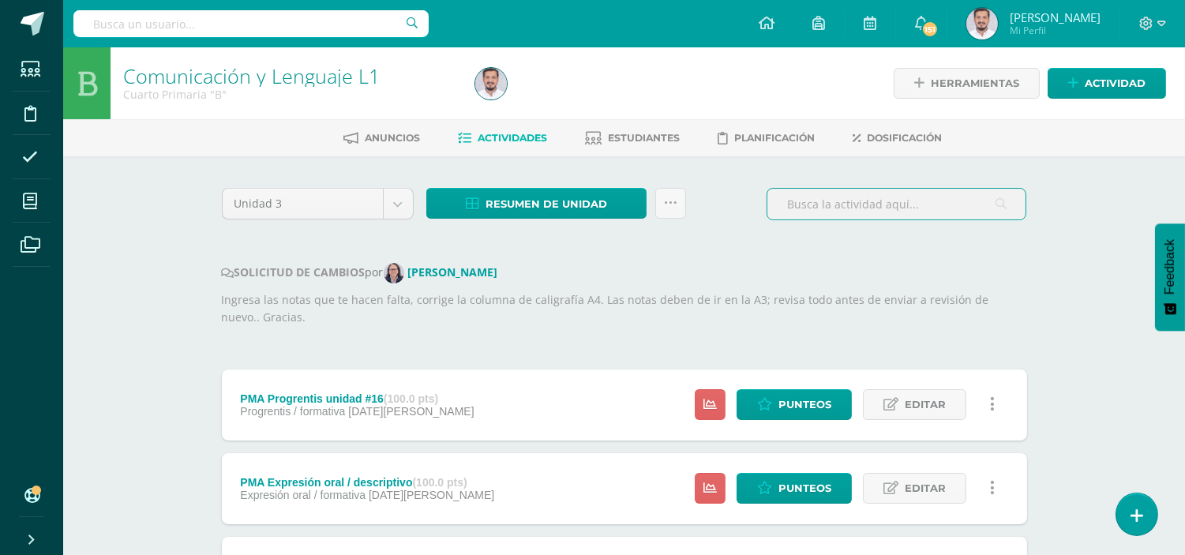
click at [843, 204] on input "text" at bounding box center [896, 204] width 258 height 31
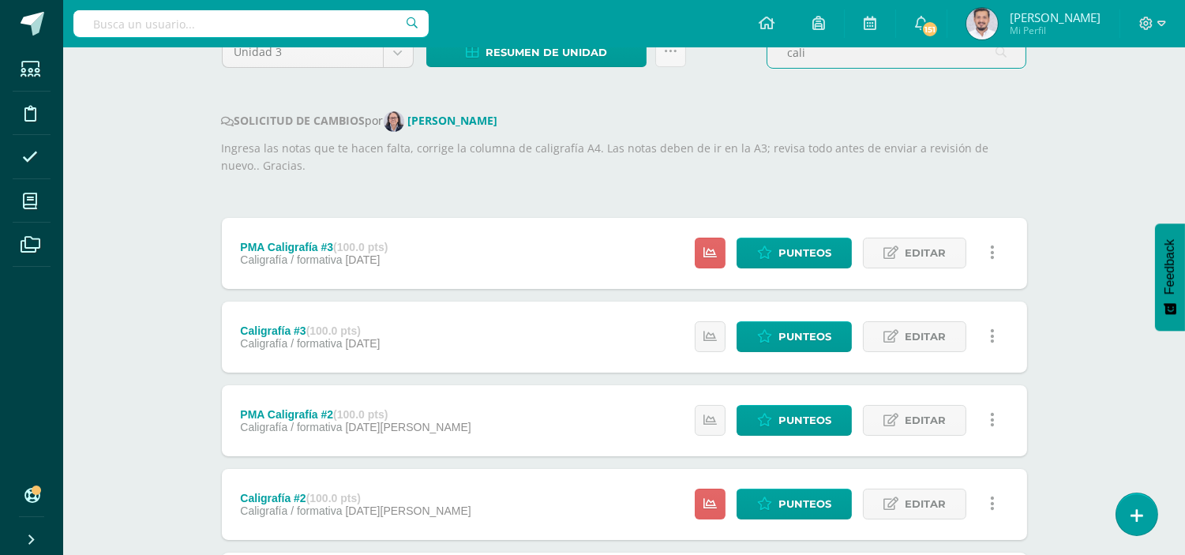
scroll to position [166, 0]
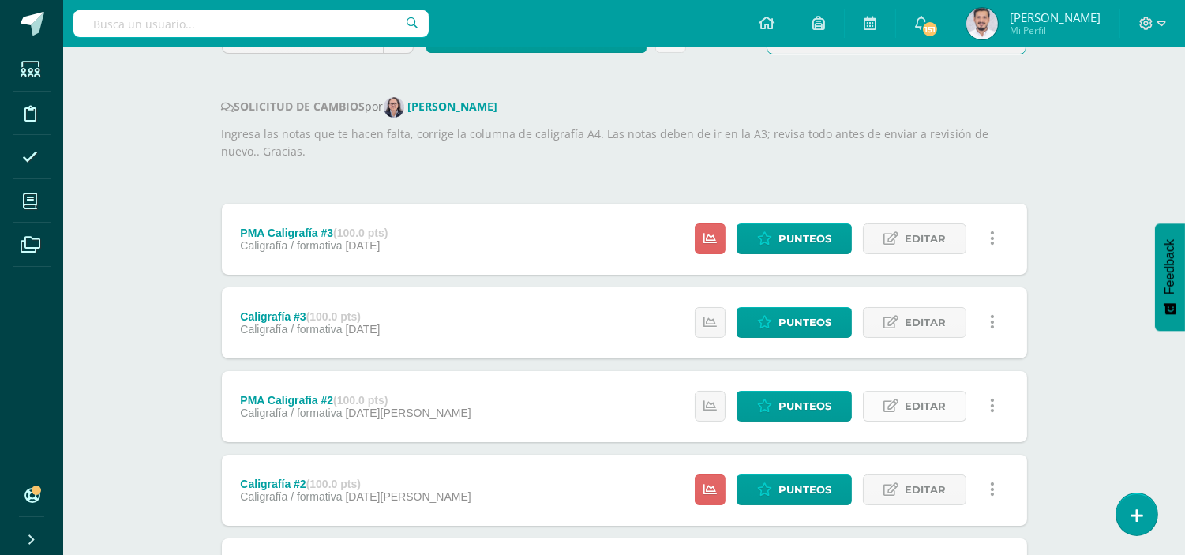
type input "cali"
click at [882, 407] on link "Editar" at bounding box center [914, 406] width 103 height 31
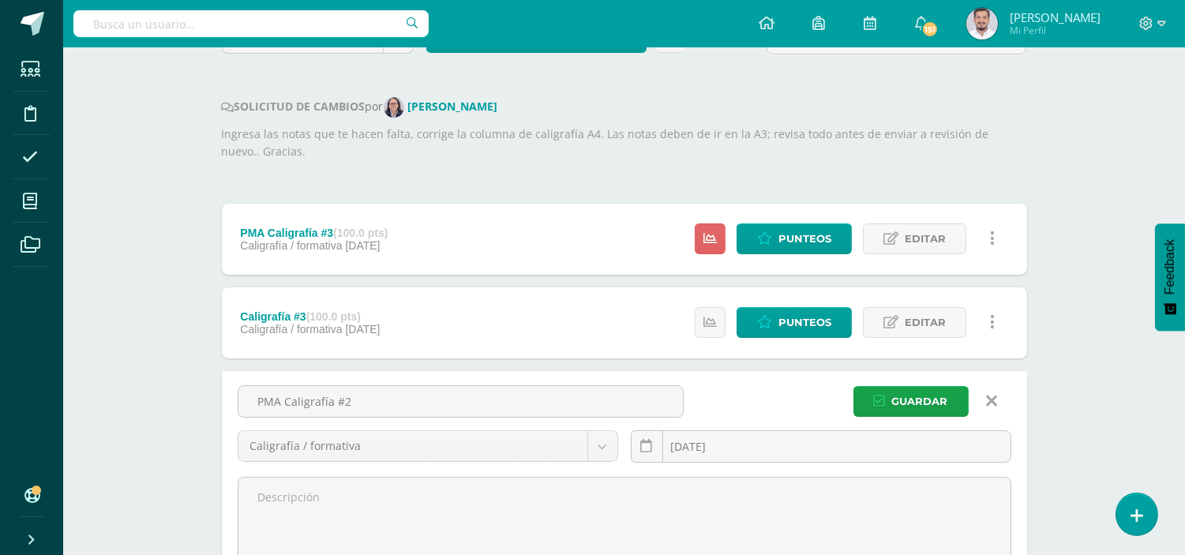
click at [985, 396] on link at bounding box center [992, 401] width 40 height 30
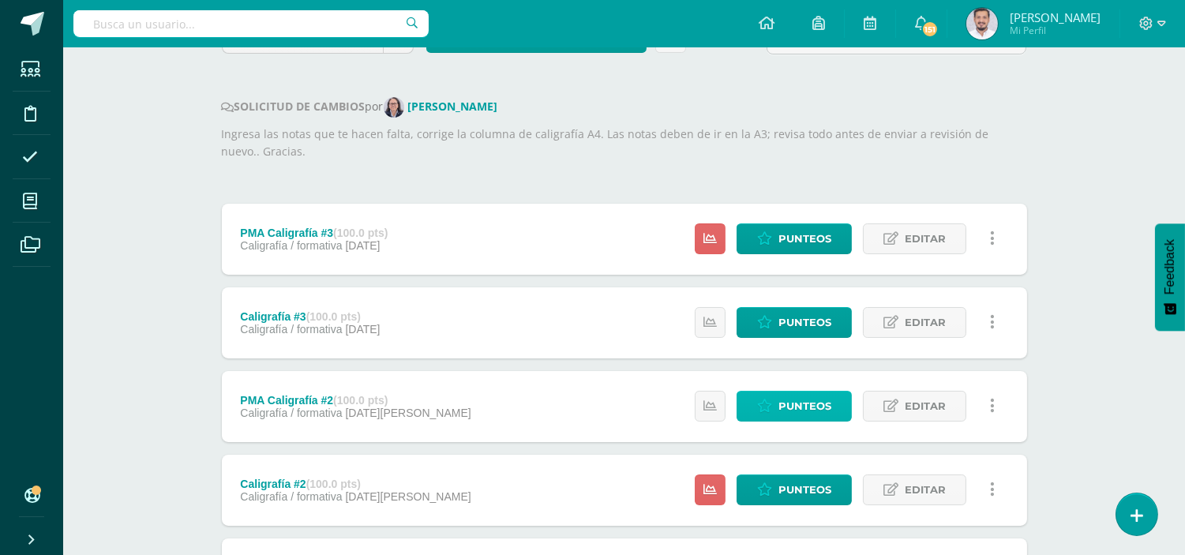
click at [787, 399] on span "Punteos" at bounding box center [804, 406] width 53 height 29
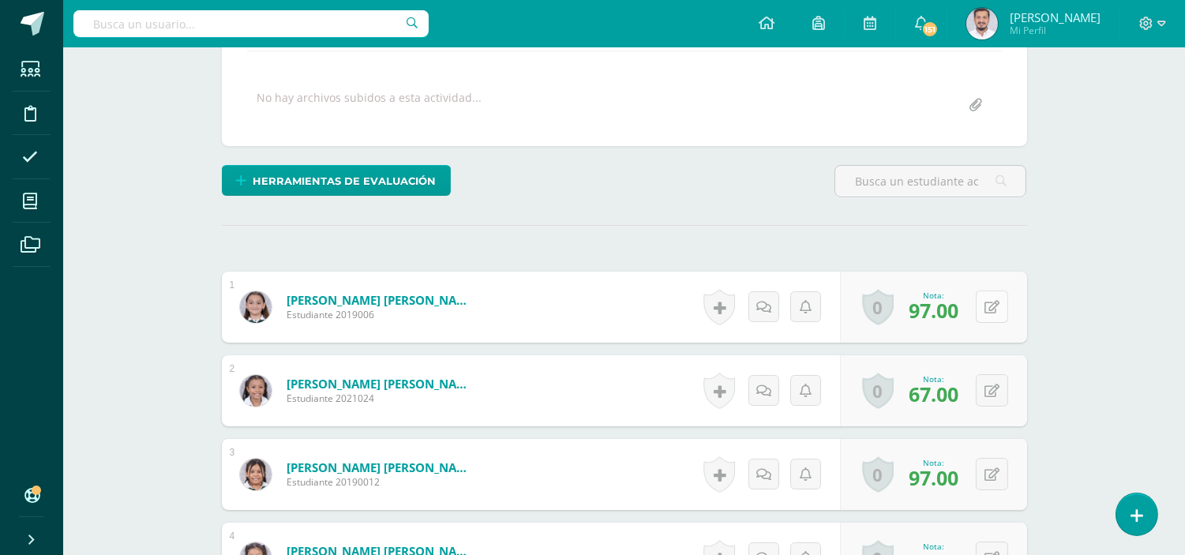
scroll to position [278, 0]
click at [982, 305] on div "0 [GEOGRAPHIC_DATA] Logros obtenidos Aún no hay logros agregados Nota: 97.00" at bounding box center [933, 306] width 187 height 71
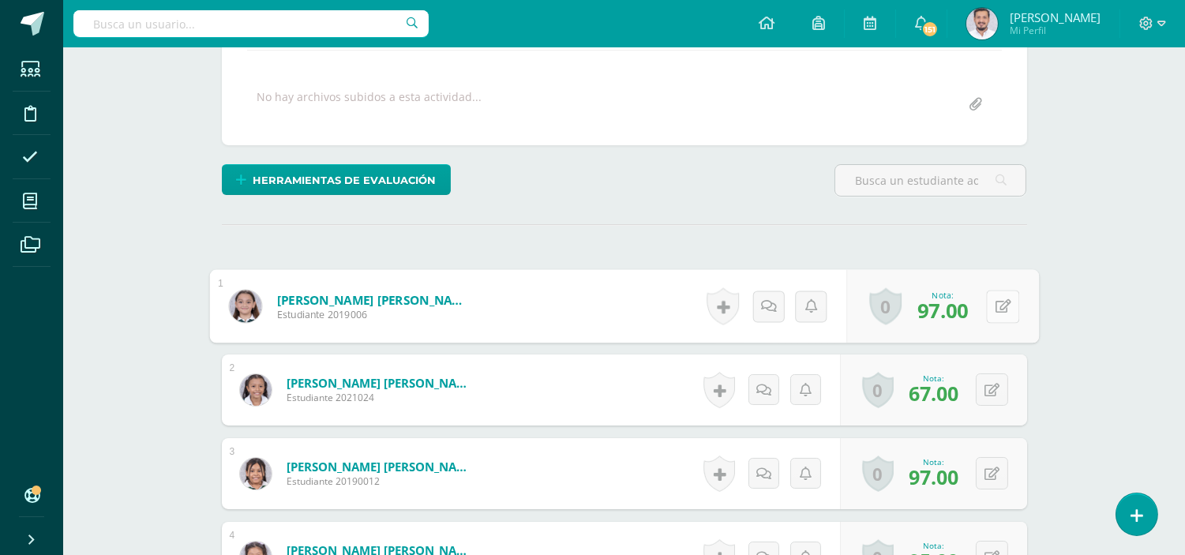
click at [1000, 301] on icon at bounding box center [1003, 305] width 16 height 13
click at [945, 327] on div "Nota" at bounding box center [931, 306] width 192 height 71
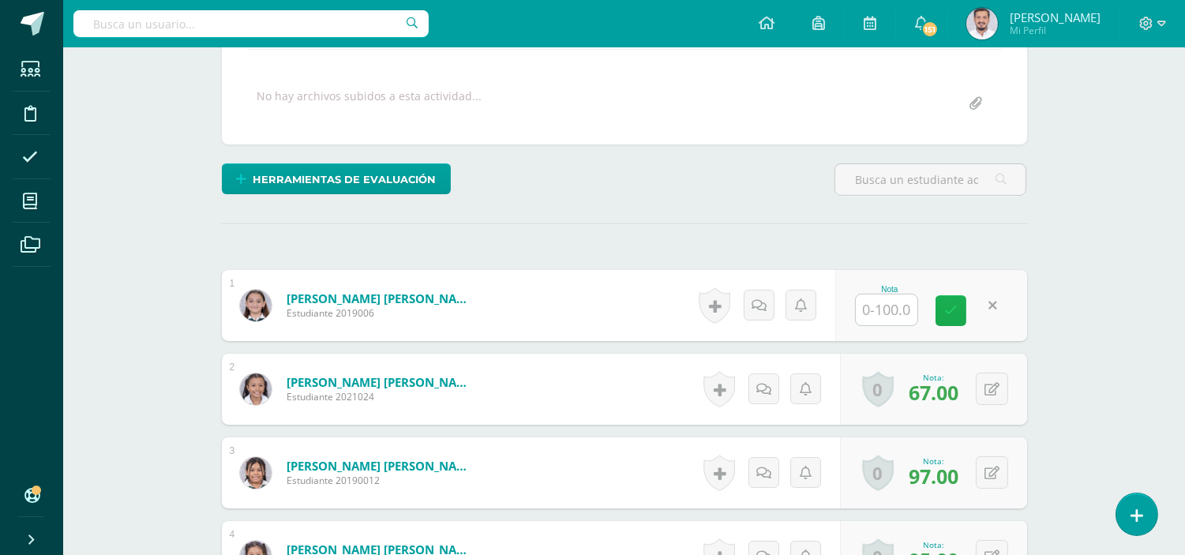
click at [952, 319] on link at bounding box center [951, 310] width 31 height 31
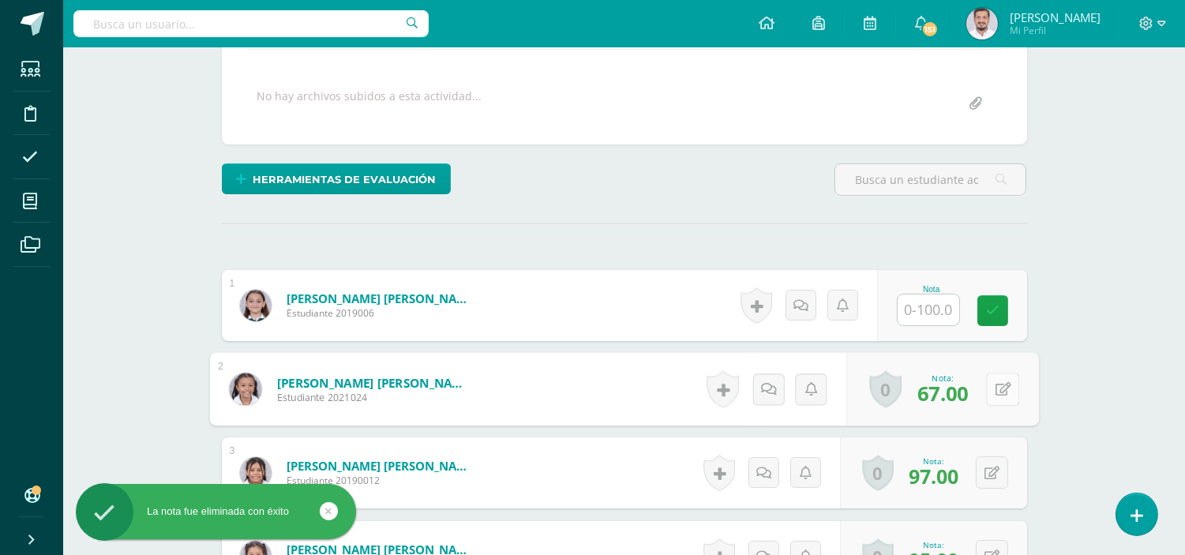
click at [984, 392] on div "0 Logros Logros obtenidos Aún no hay logros agregados Nota: 67.00" at bounding box center [942, 389] width 193 height 73
click at [1005, 380] on button at bounding box center [1002, 389] width 33 height 33
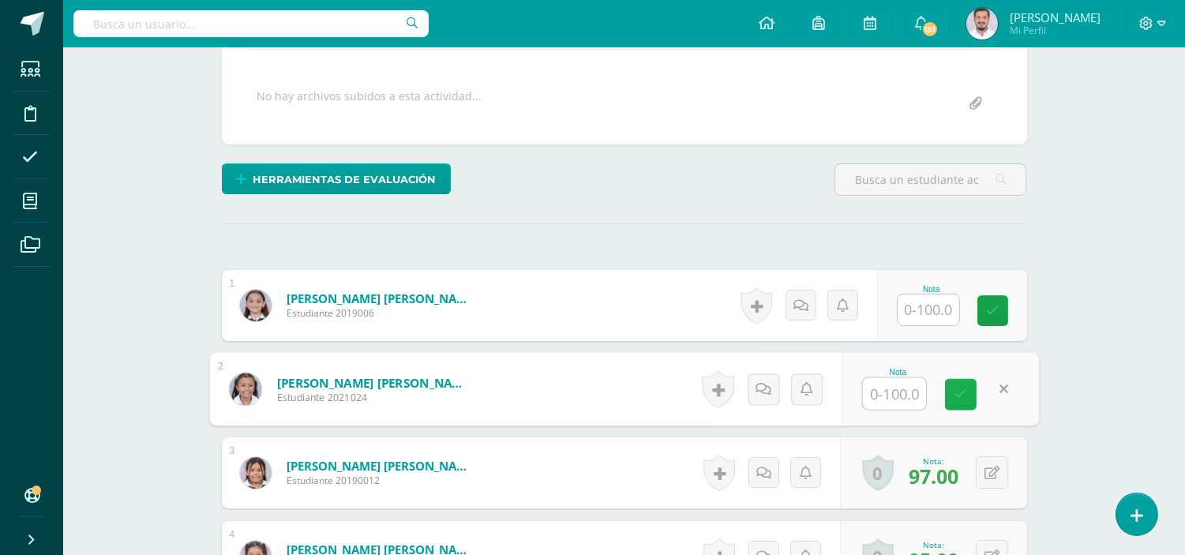
click at [958, 405] on link at bounding box center [961, 395] width 32 height 32
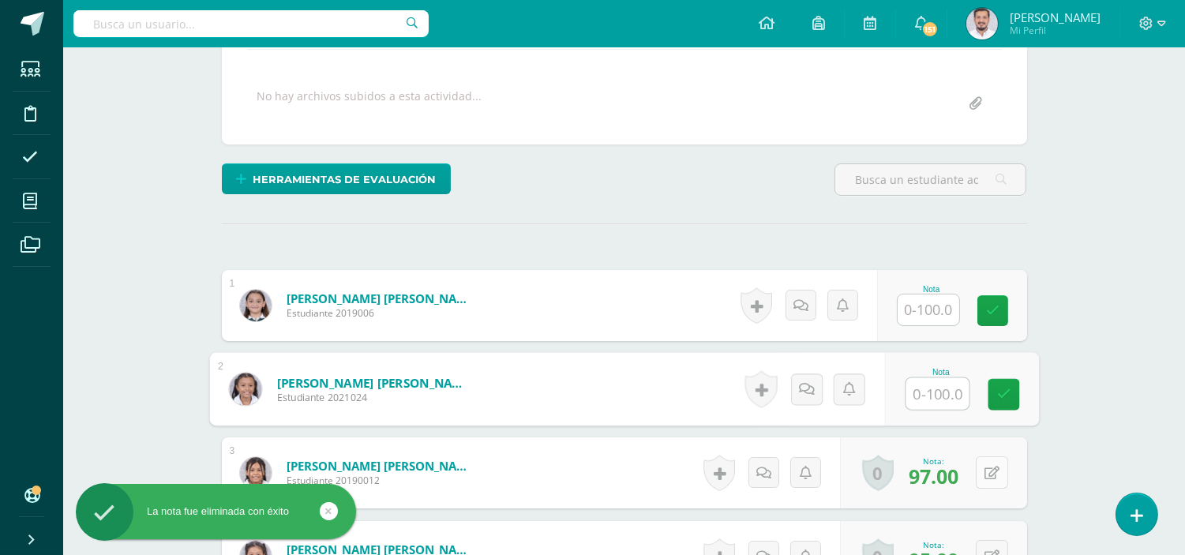
click at [984, 464] on div "0 Logros Logros obtenidos Aún no hay logros agregados Nota: 97.00" at bounding box center [933, 472] width 187 height 71
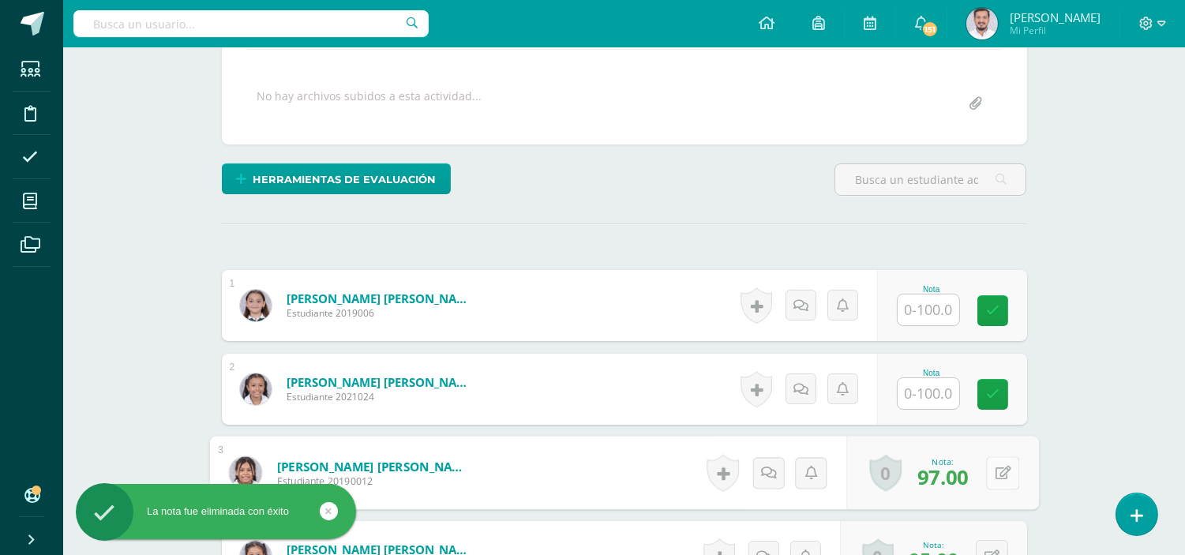
click at [997, 470] on icon at bounding box center [1003, 472] width 16 height 13
click at [970, 471] on link at bounding box center [961, 479] width 32 height 32
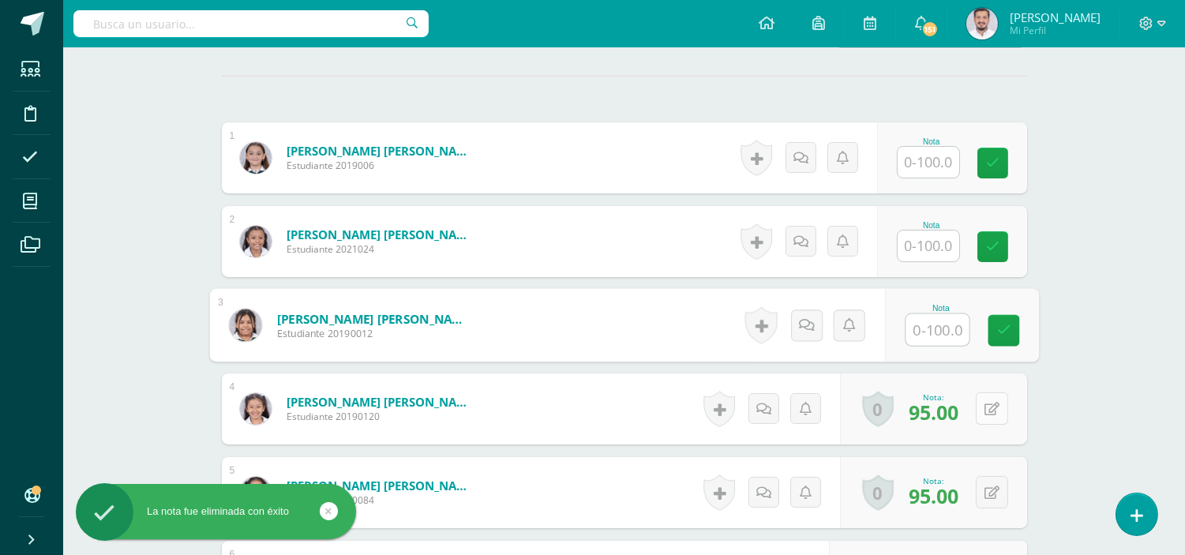
scroll to position [425, 0]
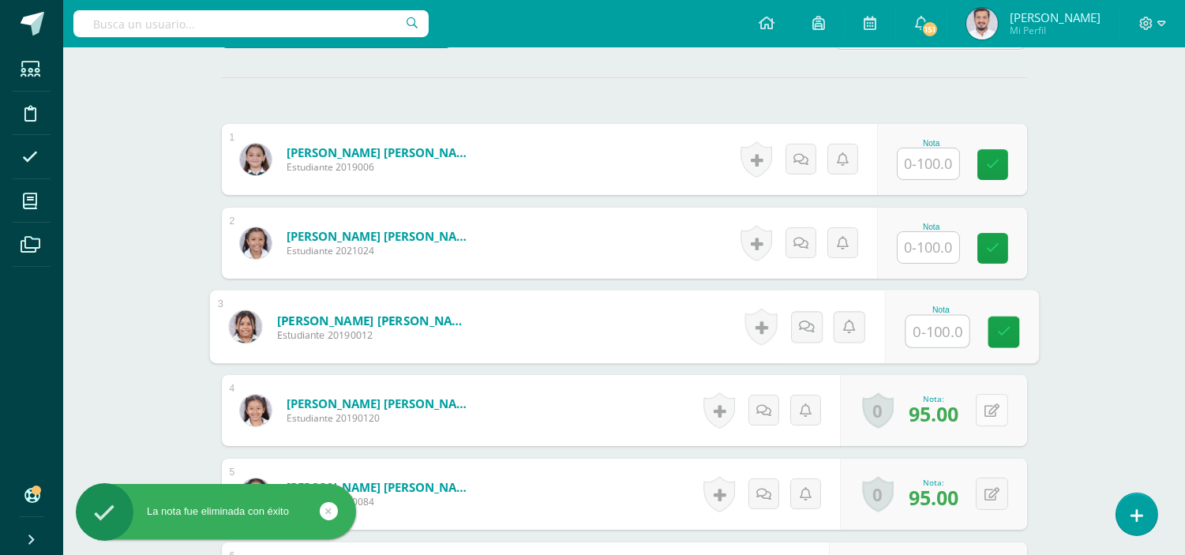
click at [1001, 401] on button at bounding box center [992, 410] width 32 height 32
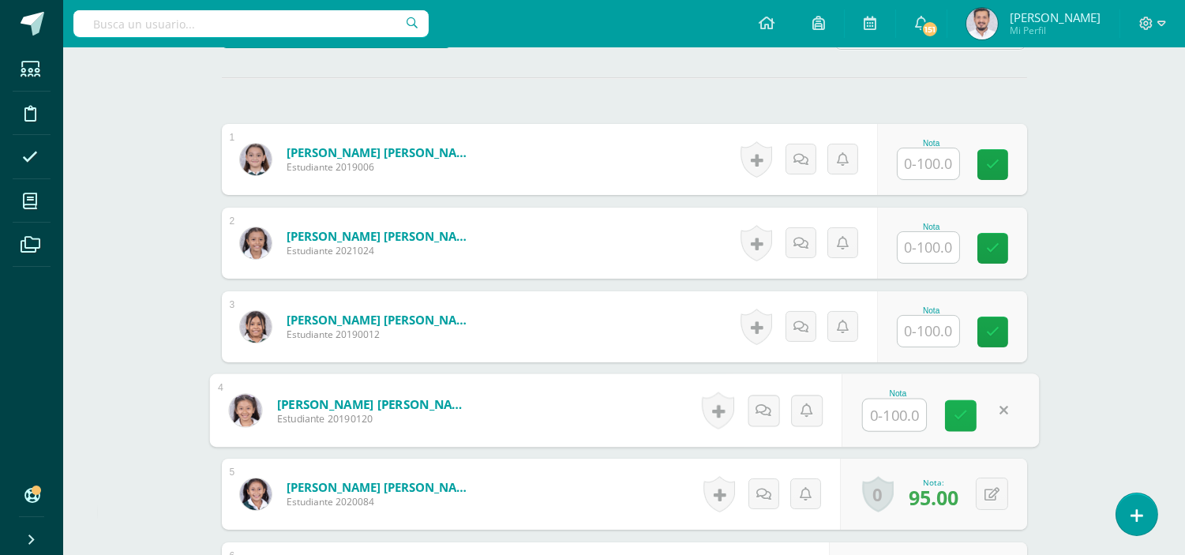
click at [964, 417] on icon at bounding box center [961, 415] width 14 height 13
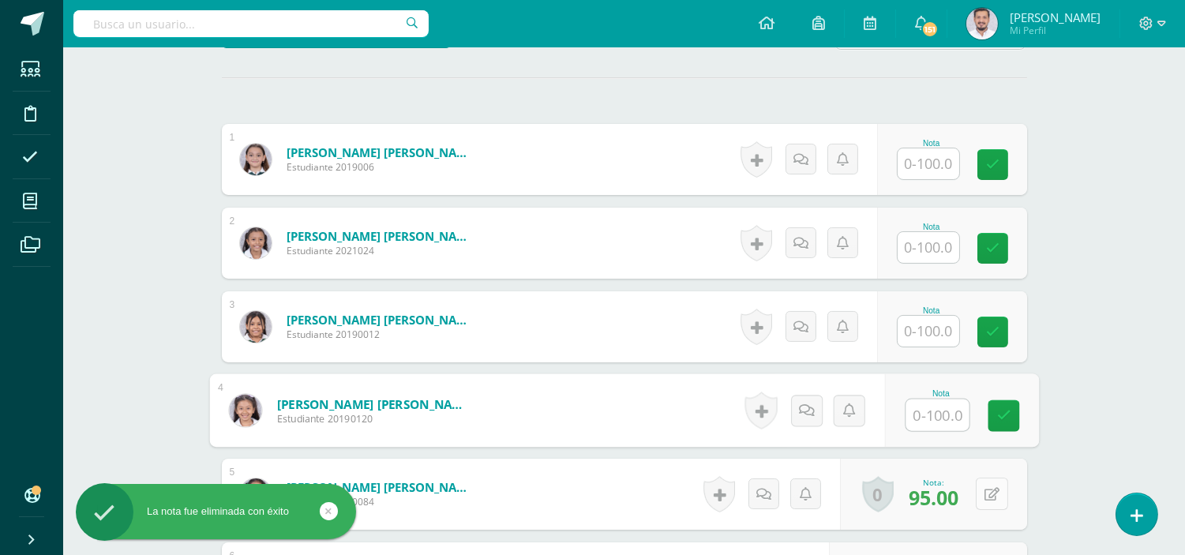
click at [985, 491] on button at bounding box center [992, 494] width 32 height 32
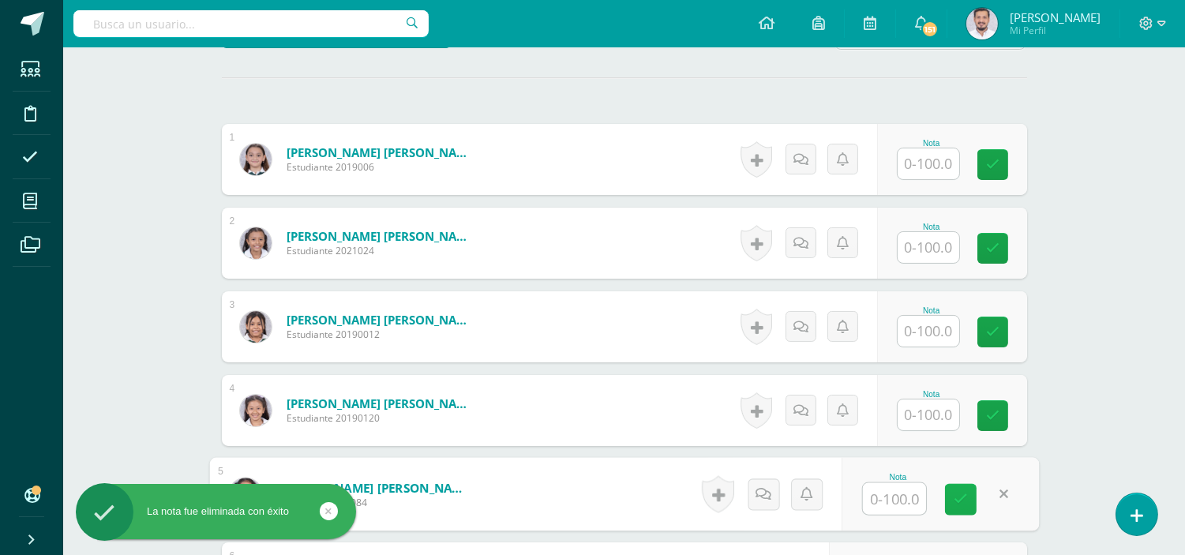
click at [972, 493] on link at bounding box center [961, 500] width 32 height 32
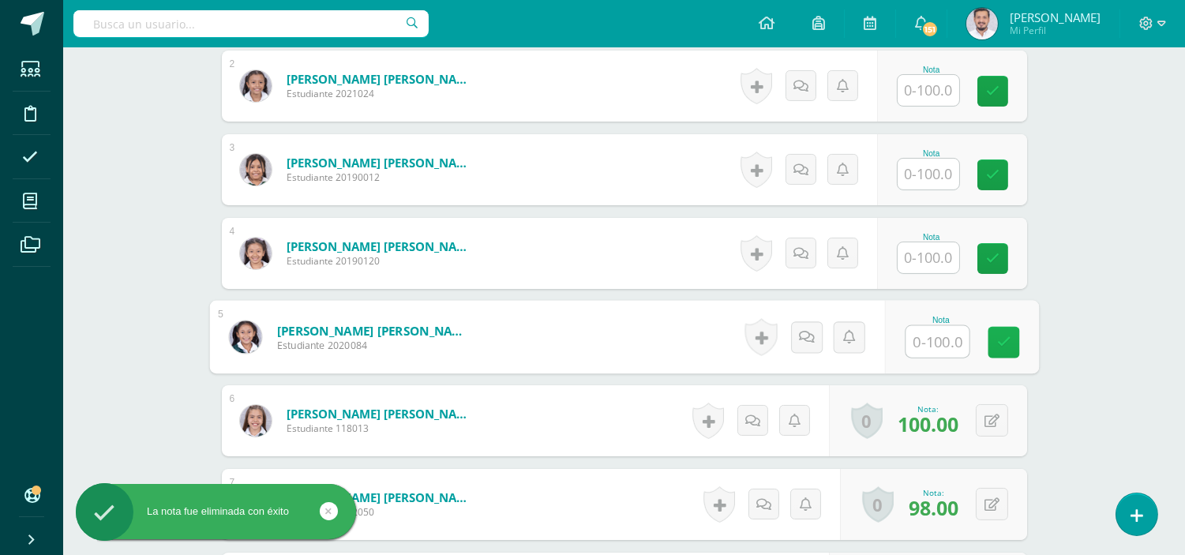
scroll to position [587, 0]
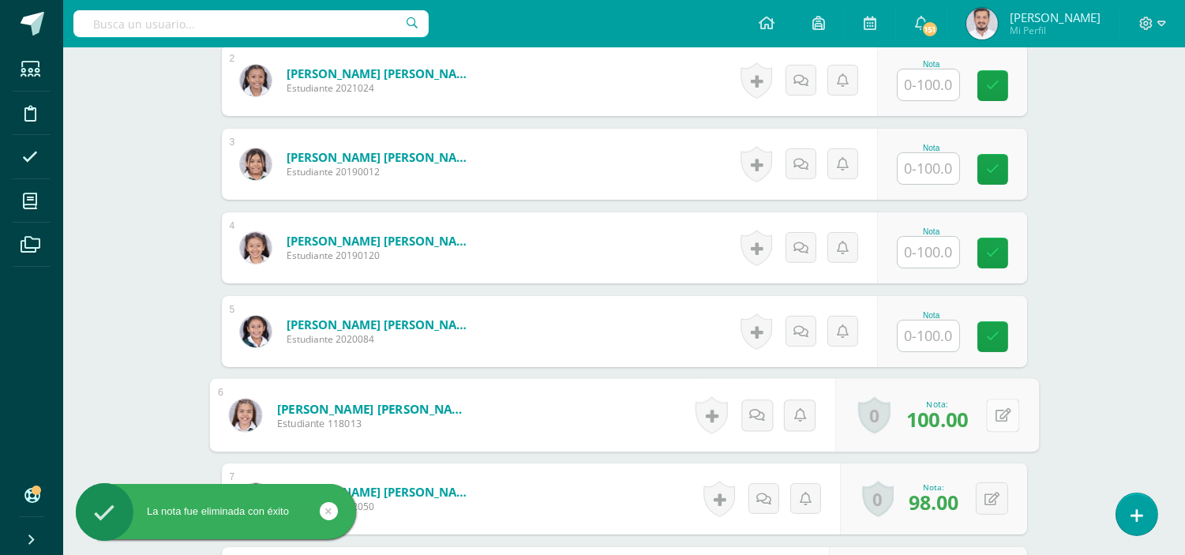
click at [990, 415] on button at bounding box center [1002, 415] width 33 height 33
click at [958, 424] on icon at bounding box center [961, 420] width 14 height 13
click at [988, 498] on button at bounding box center [992, 498] width 32 height 32
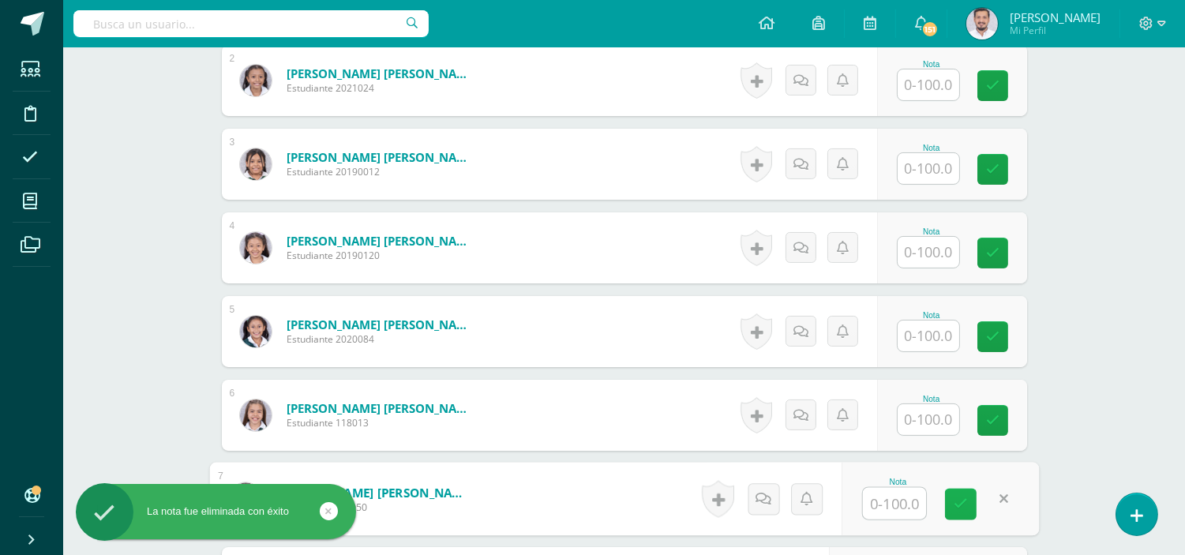
click at [967, 501] on link at bounding box center [961, 505] width 32 height 32
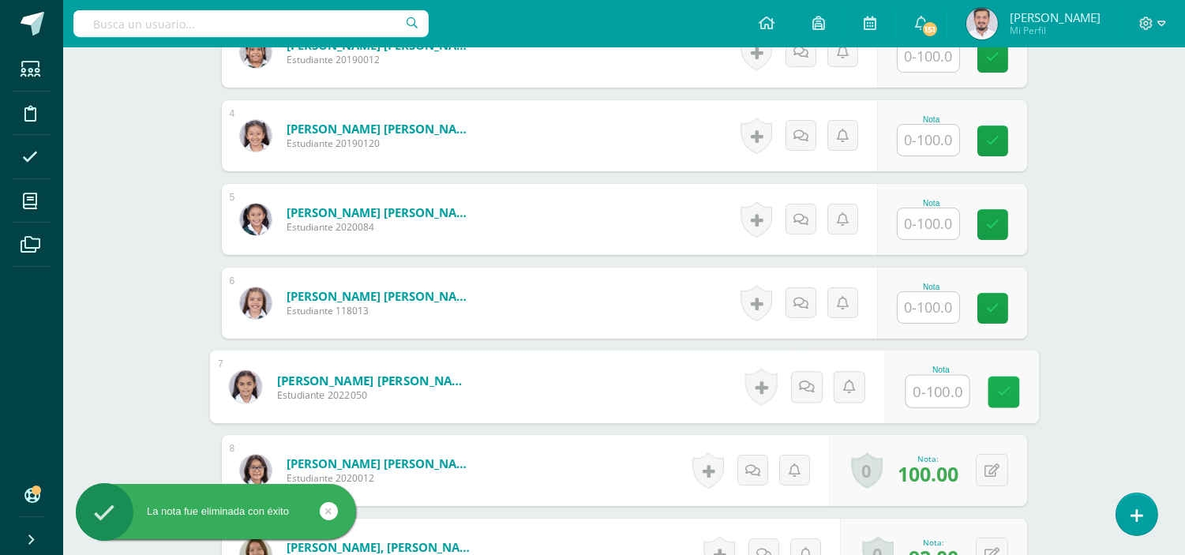
scroll to position [730, 0]
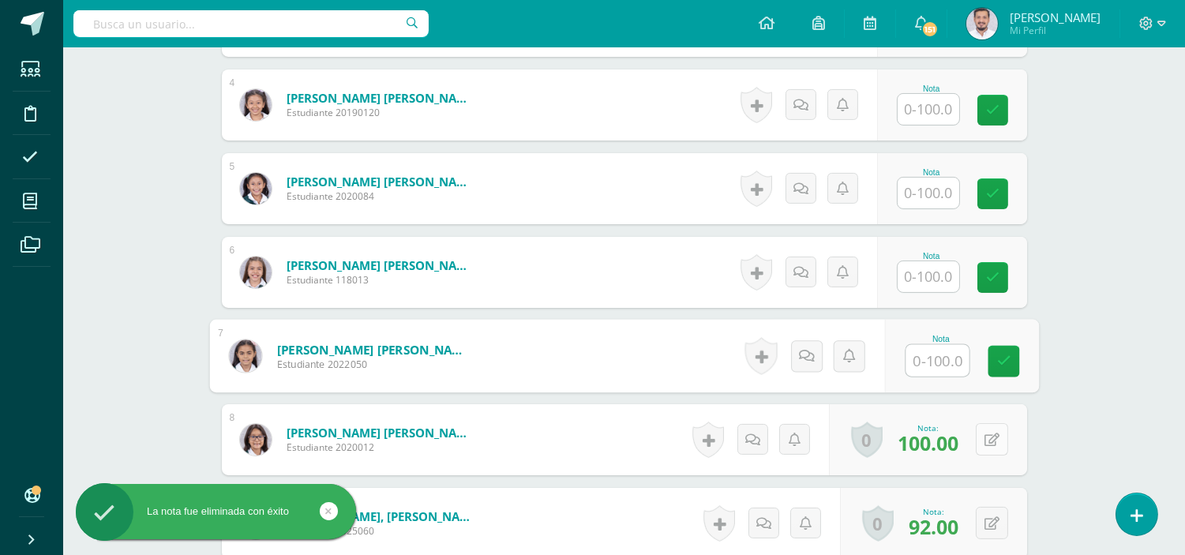
click at [992, 432] on button at bounding box center [992, 439] width 32 height 32
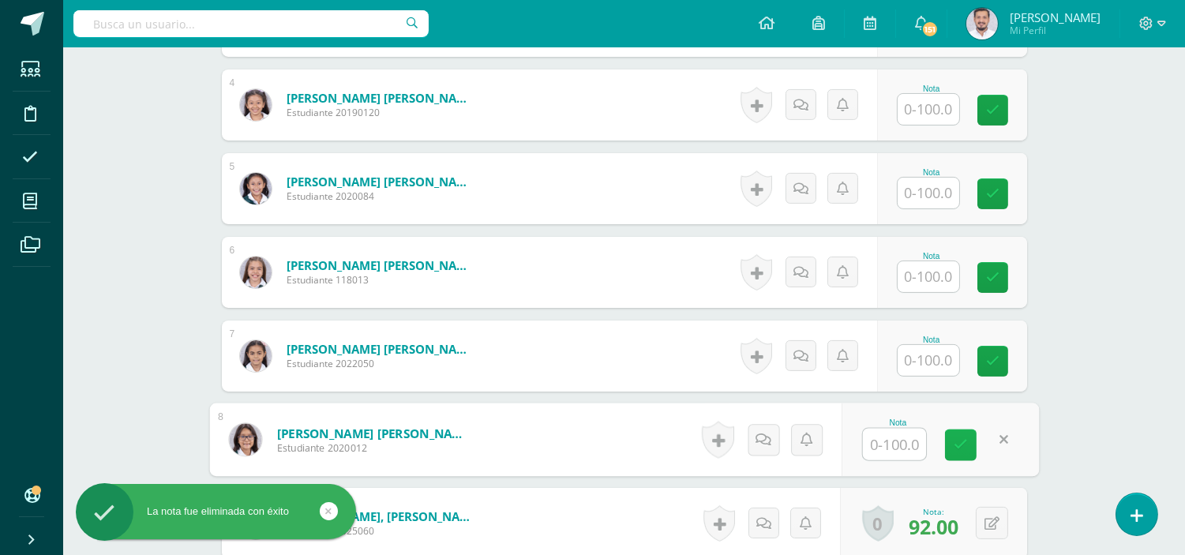
click at [970, 445] on link at bounding box center [961, 446] width 32 height 32
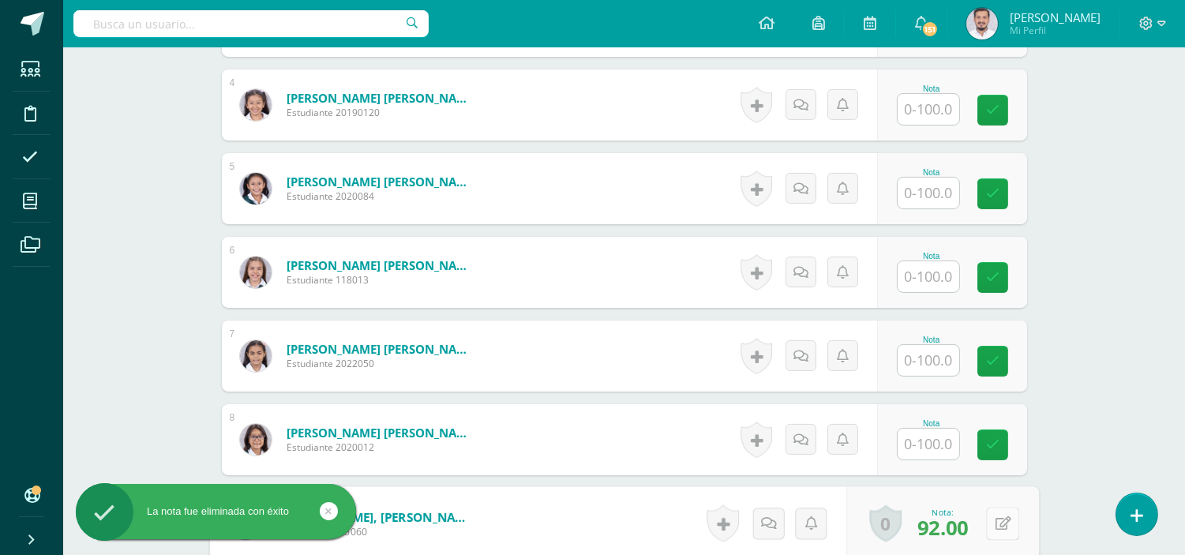
click at [989, 518] on button at bounding box center [1002, 523] width 33 height 33
click at [948, 527] on link at bounding box center [961, 529] width 32 height 32
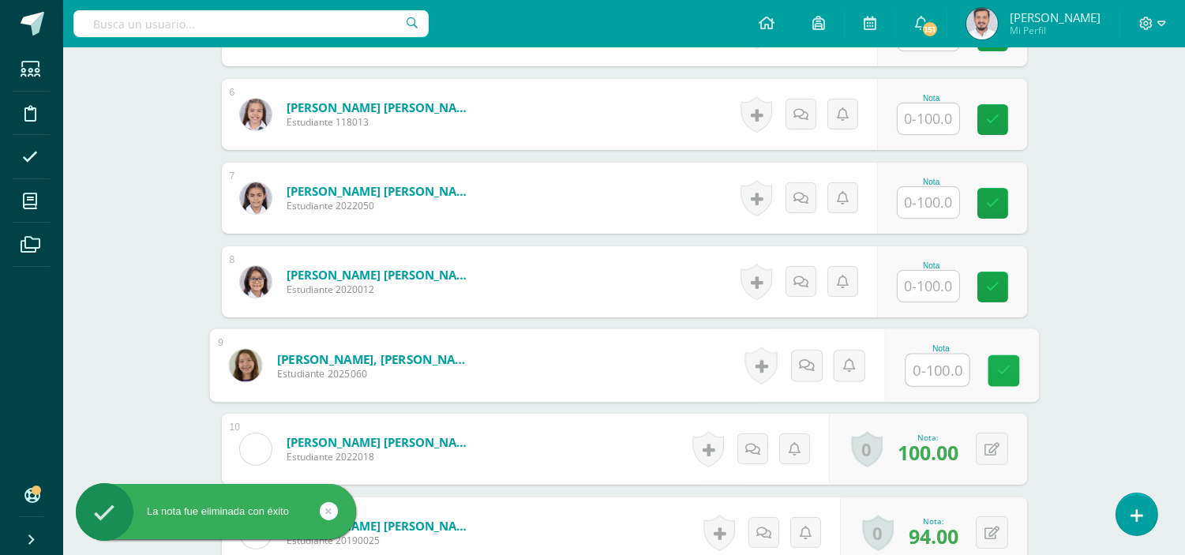
scroll to position [887, 0]
click at [993, 440] on button at bounding box center [992, 449] width 32 height 32
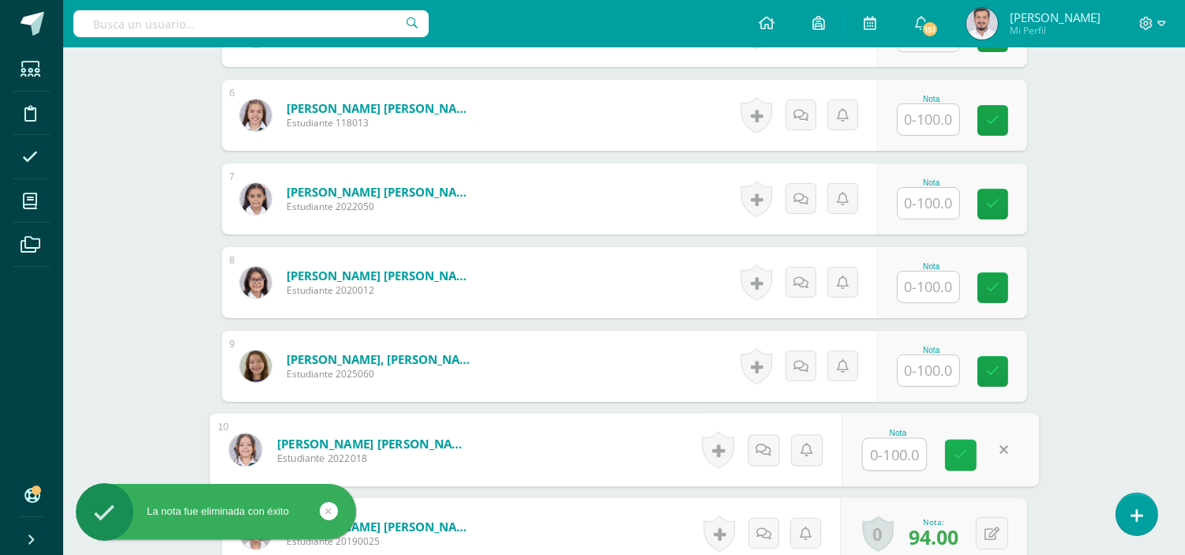
click at [966, 451] on icon at bounding box center [961, 454] width 14 height 13
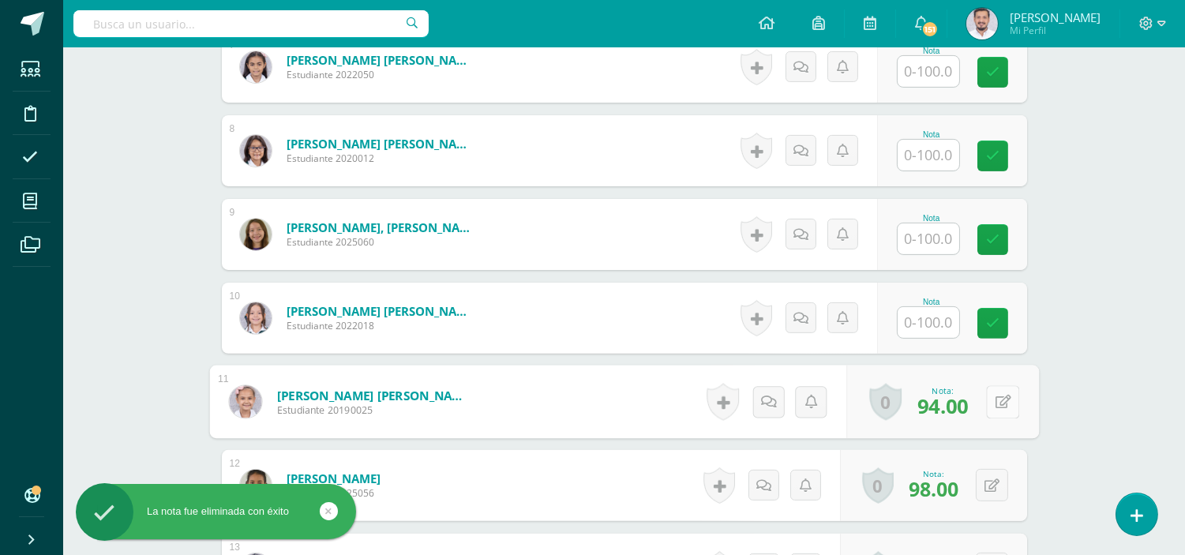
click at [1007, 392] on button at bounding box center [1002, 401] width 33 height 33
click at [945, 408] on link at bounding box center [961, 408] width 32 height 32
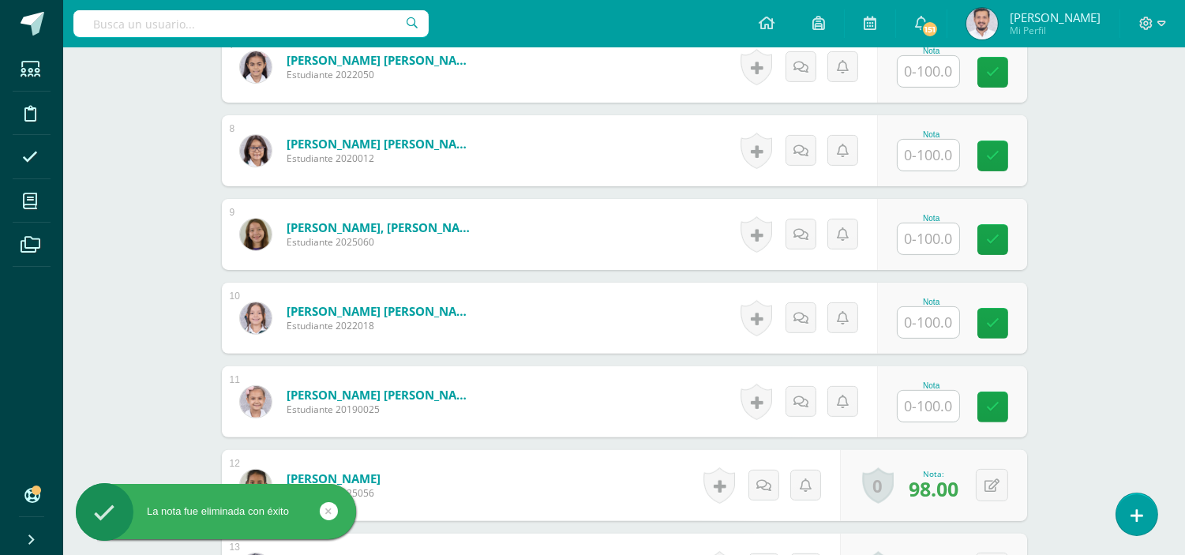
click at [989, 504] on div "0 Logros Logros obtenidos Aún no hay logros agregados Nota: 98.00" at bounding box center [933, 485] width 187 height 71
click at [989, 493] on button at bounding box center [1002, 485] width 33 height 33
click at [965, 493] on icon at bounding box center [961, 490] width 14 height 13
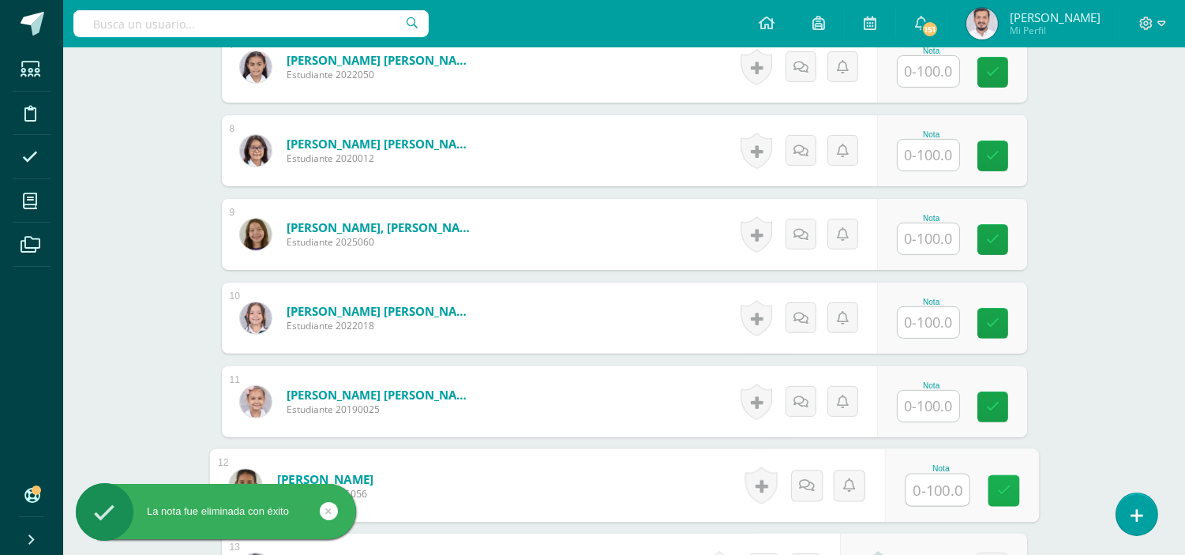
scroll to position [1277, 0]
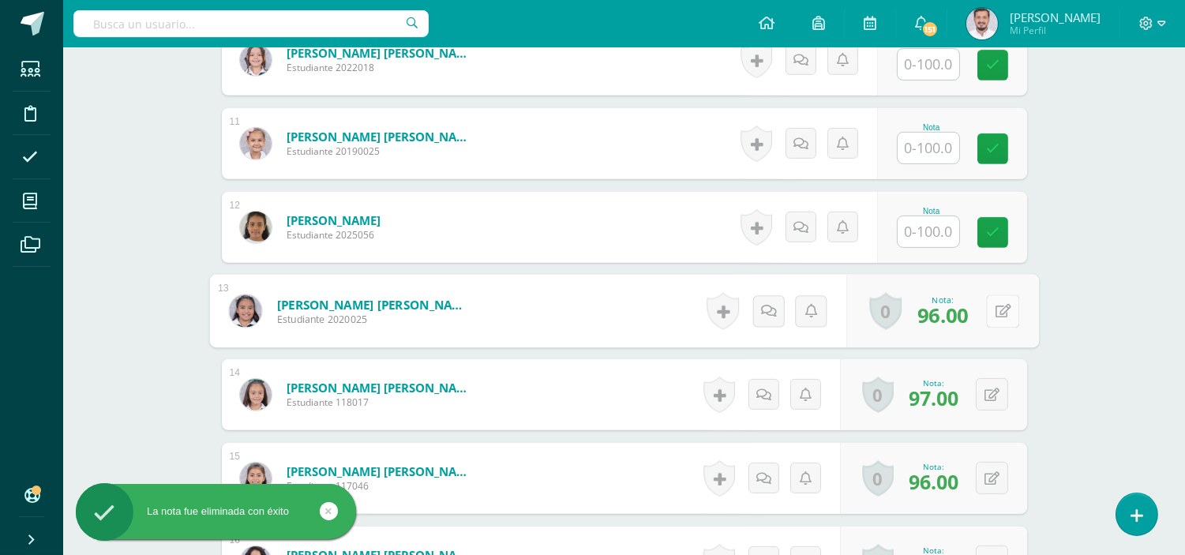
click at [990, 305] on button at bounding box center [1002, 310] width 33 height 33
click at [961, 316] on icon at bounding box center [961, 315] width 14 height 13
click at [985, 388] on button at bounding box center [992, 394] width 32 height 32
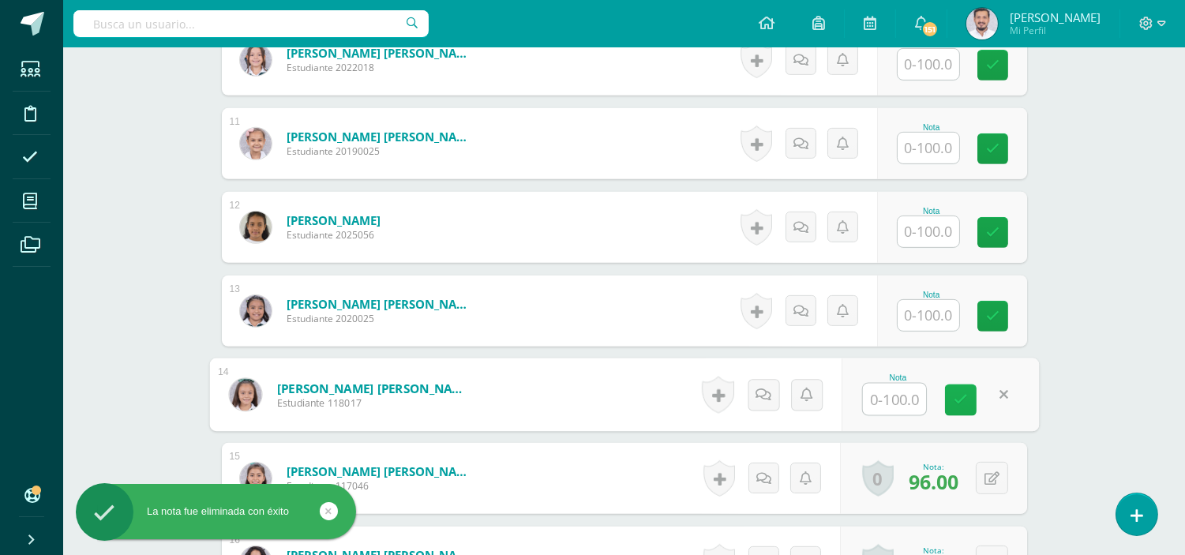
click at [958, 398] on icon at bounding box center [961, 399] width 14 height 13
click at [983, 466] on button at bounding box center [992, 478] width 32 height 32
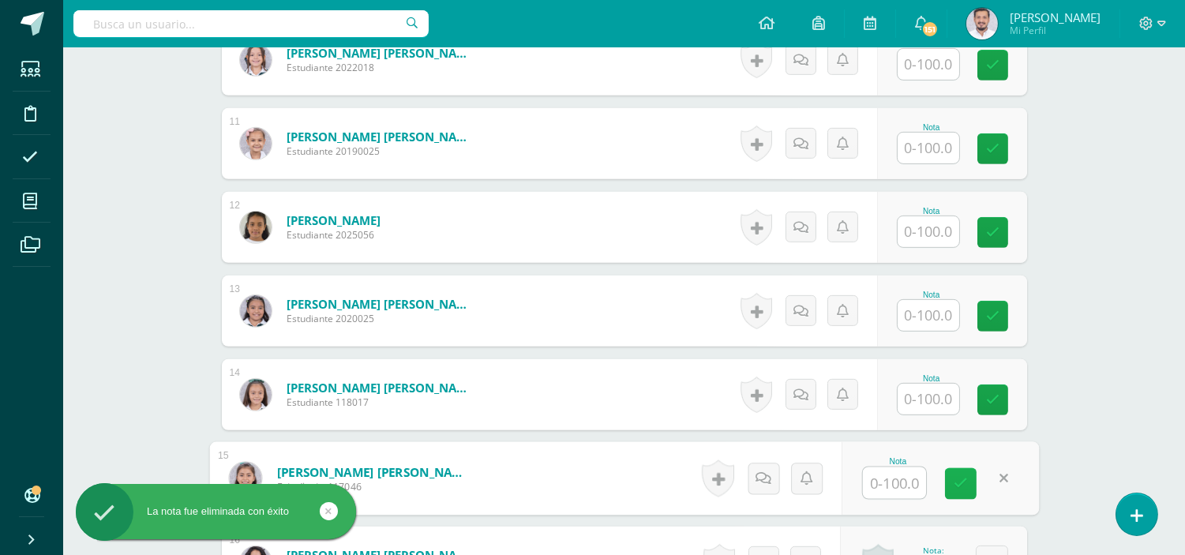
click at [958, 484] on icon at bounding box center [961, 483] width 14 height 13
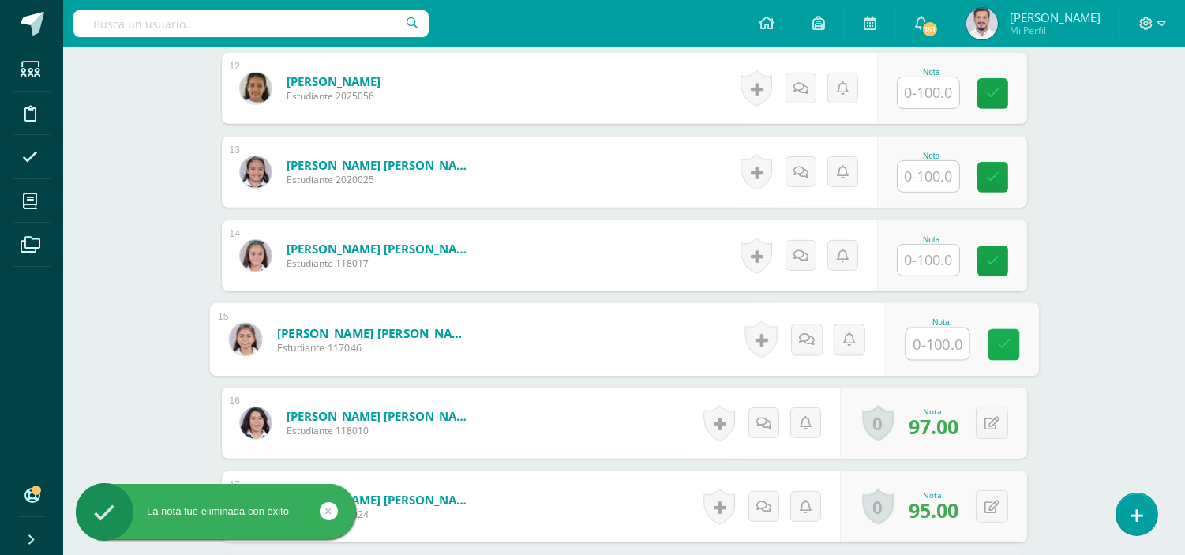
scroll to position [1439, 0]
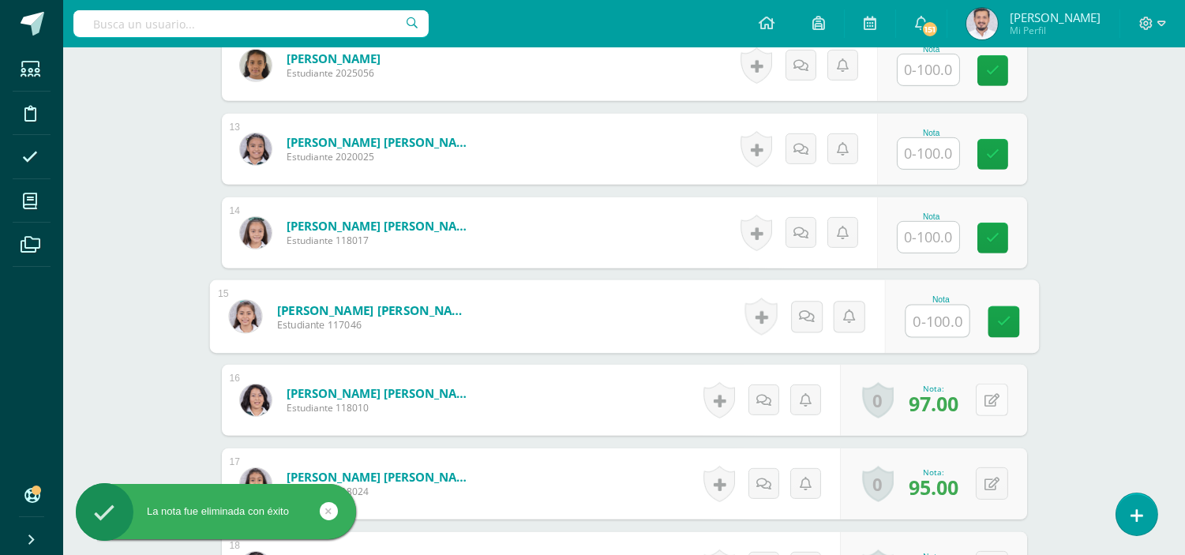
click at [999, 388] on button at bounding box center [992, 400] width 32 height 32
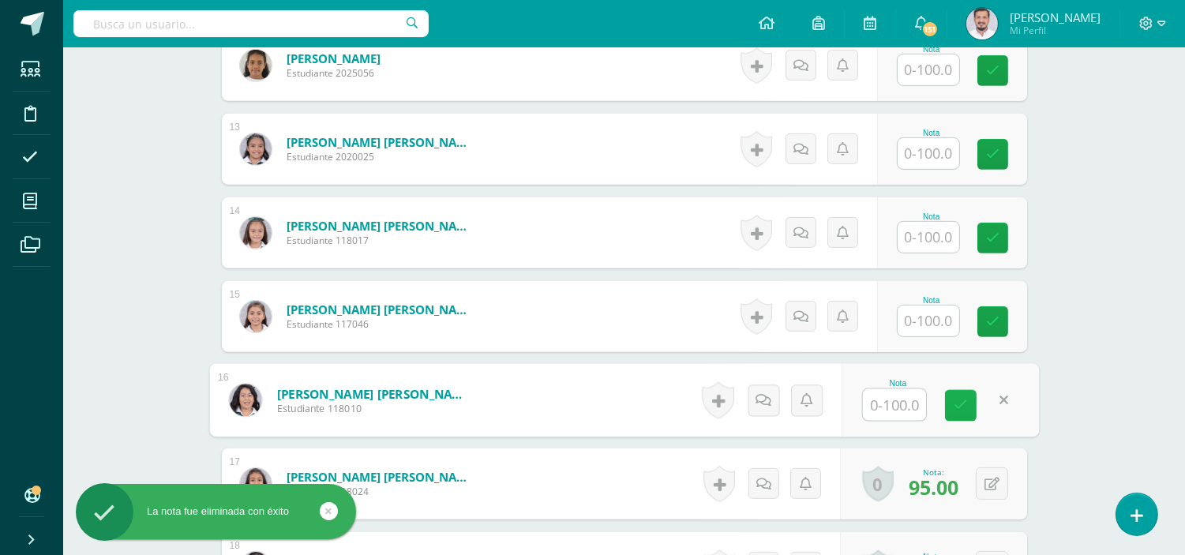
click at [969, 408] on link at bounding box center [961, 406] width 32 height 32
click at [996, 480] on icon at bounding box center [992, 484] width 15 height 13
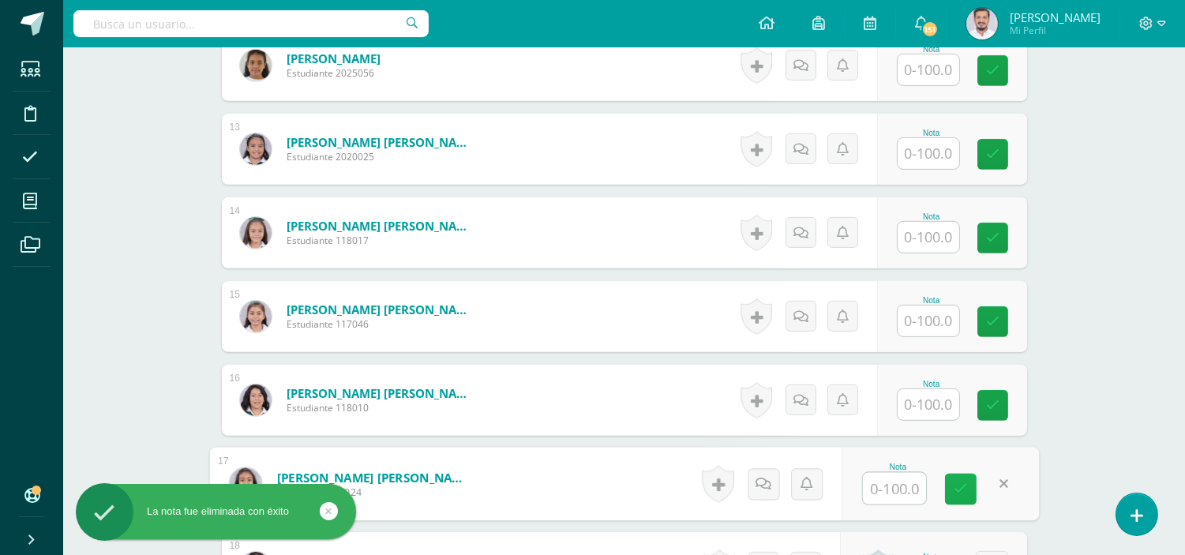
click at [951, 493] on link at bounding box center [961, 490] width 32 height 32
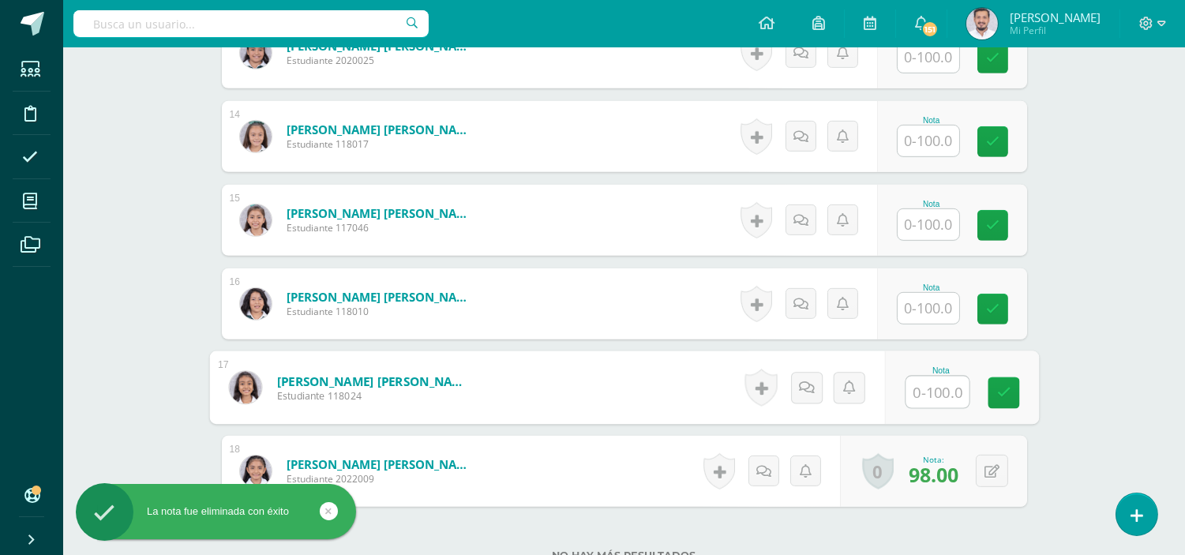
scroll to position [1536, 0]
click at [984, 471] on button at bounding box center [992, 470] width 32 height 32
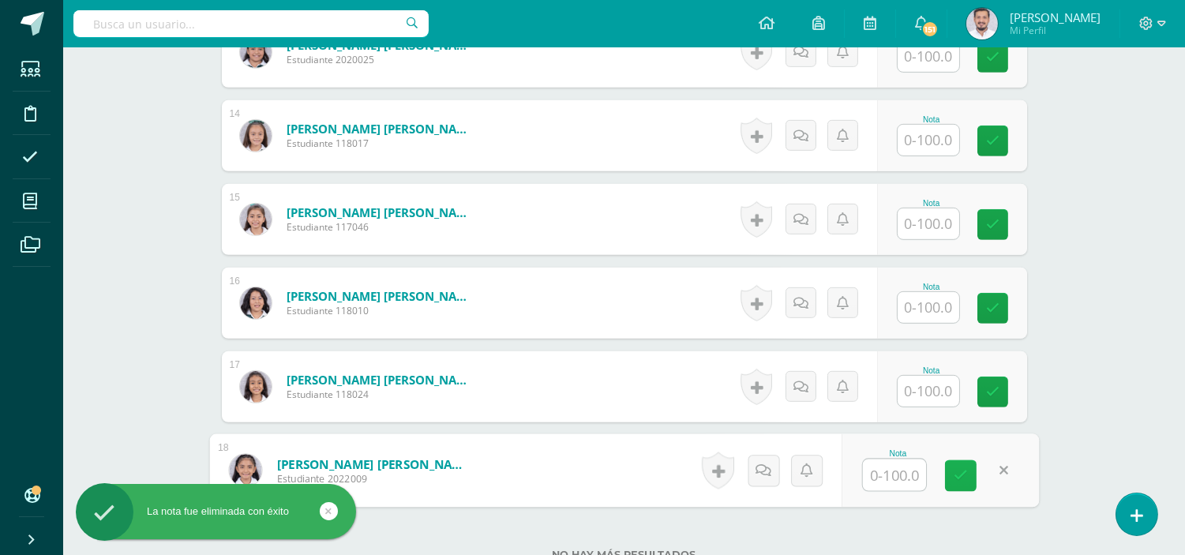
click at [968, 471] on link at bounding box center [961, 476] width 32 height 32
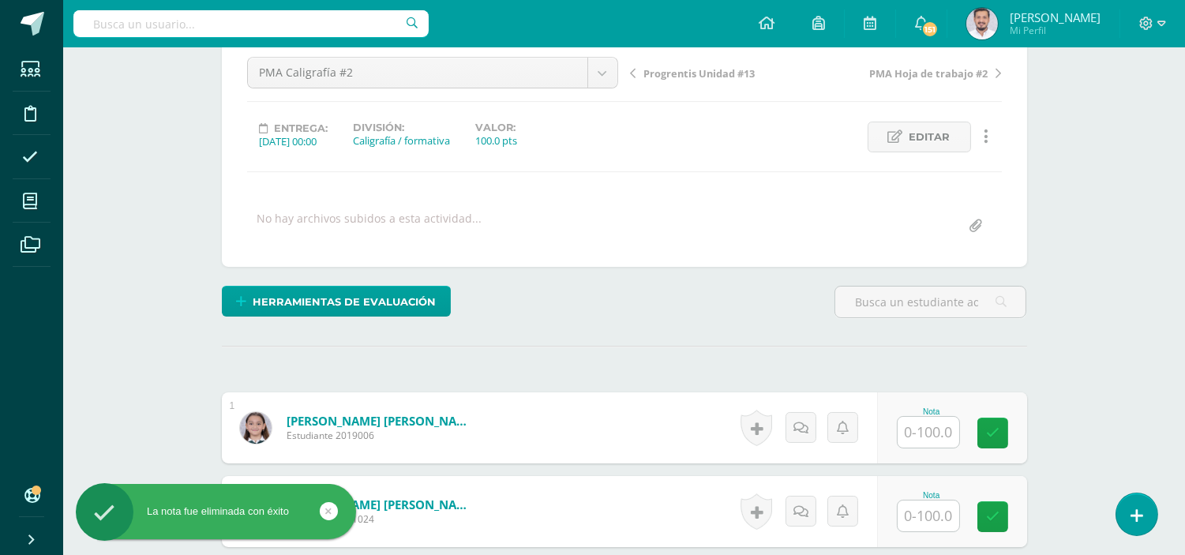
scroll to position [0, 0]
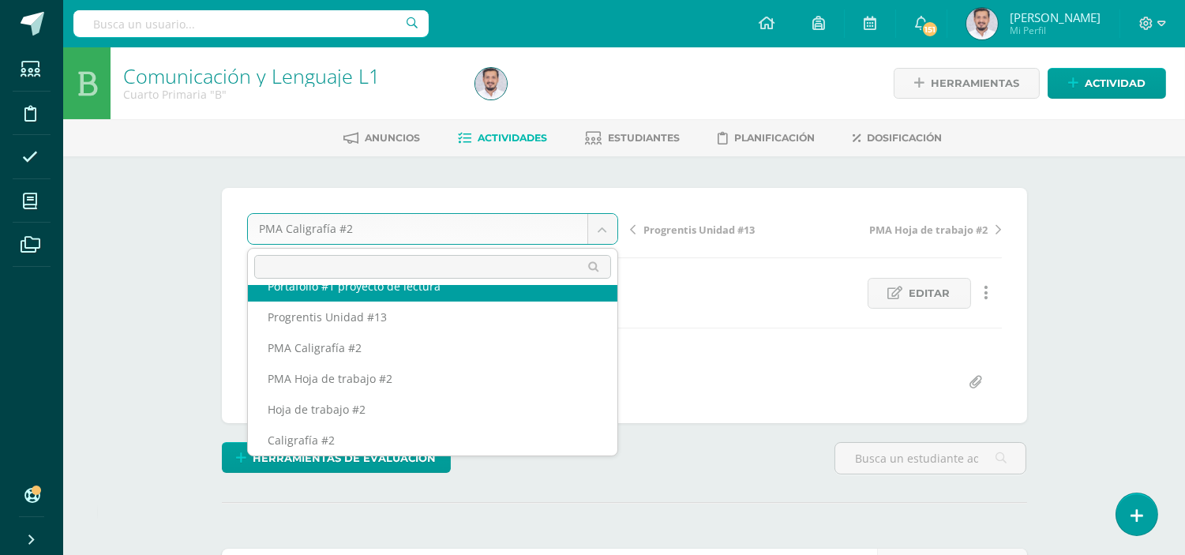
scroll to position [636, 0]
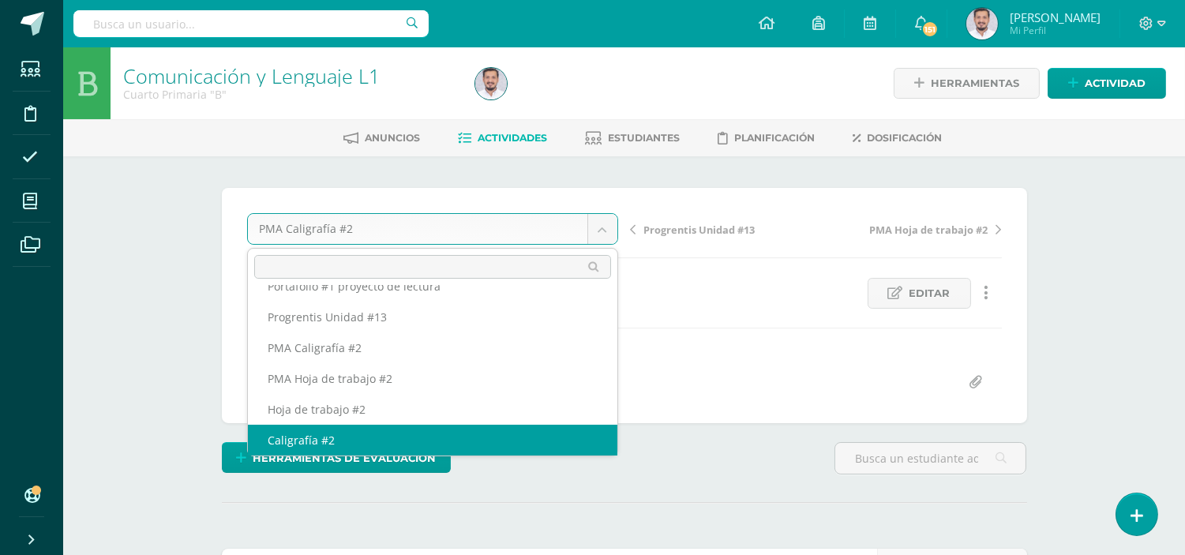
select select "/dashboard/teacher/grade-activity/255276/"
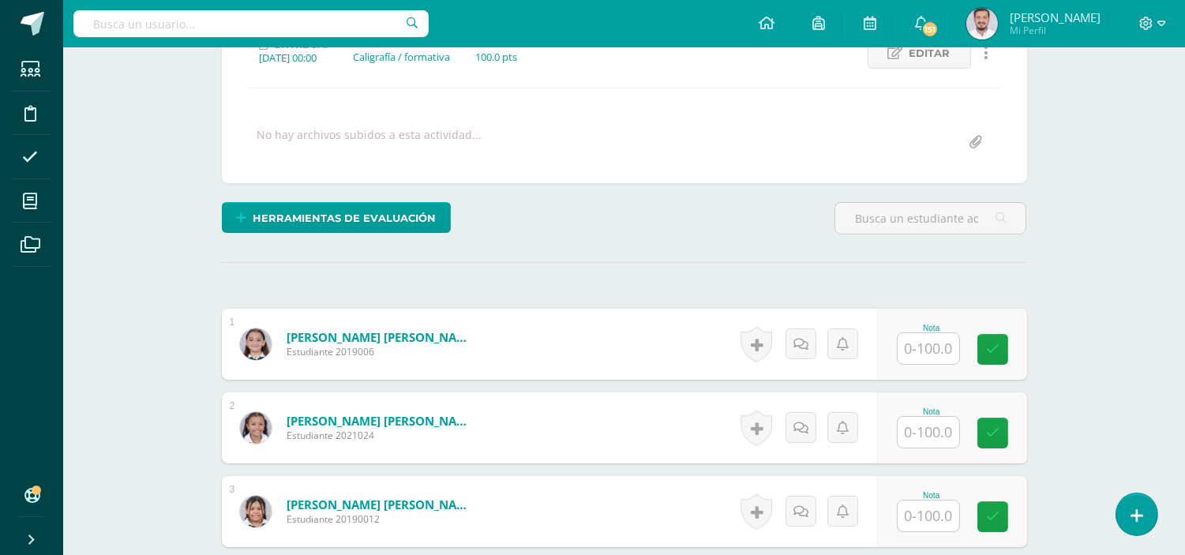
scroll to position [243, 0]
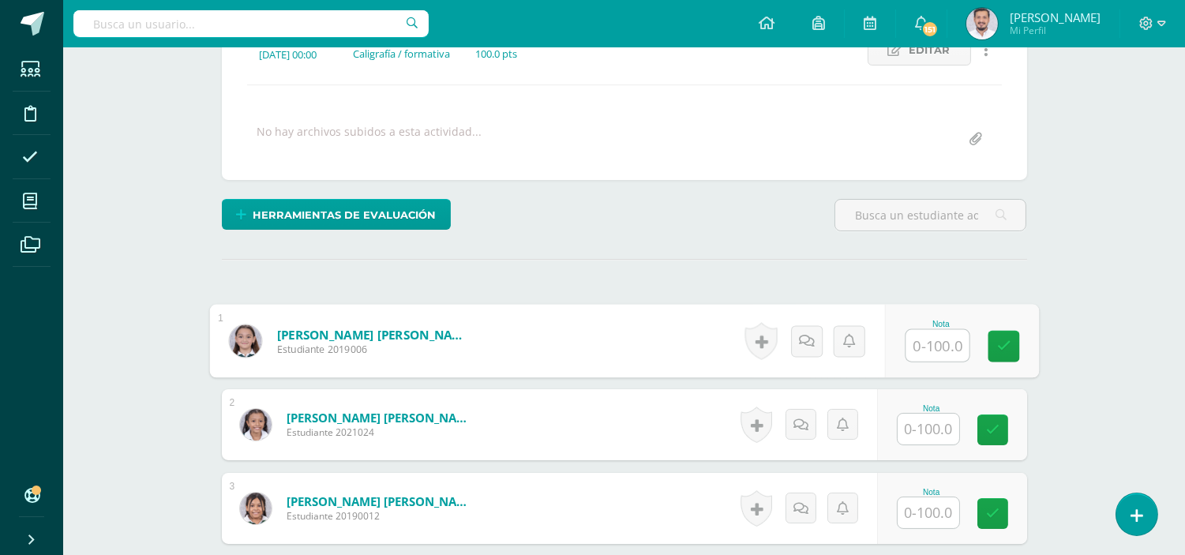
click at [945, 332] on input "text" at bounding box center [937, 346] width 63 height 32
type input "98"
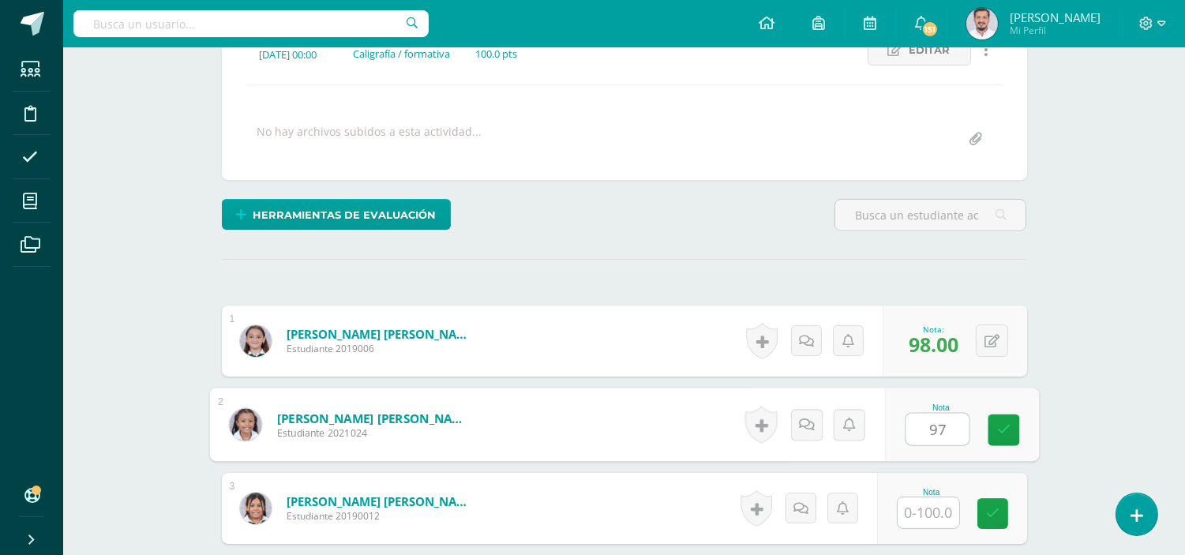
type input "97"
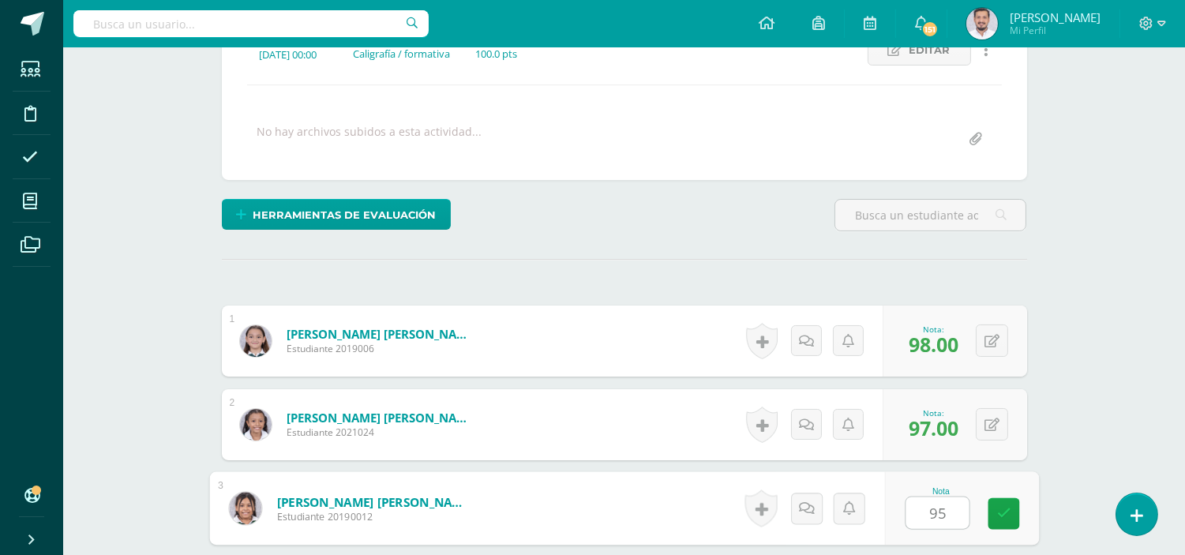
type input "95"
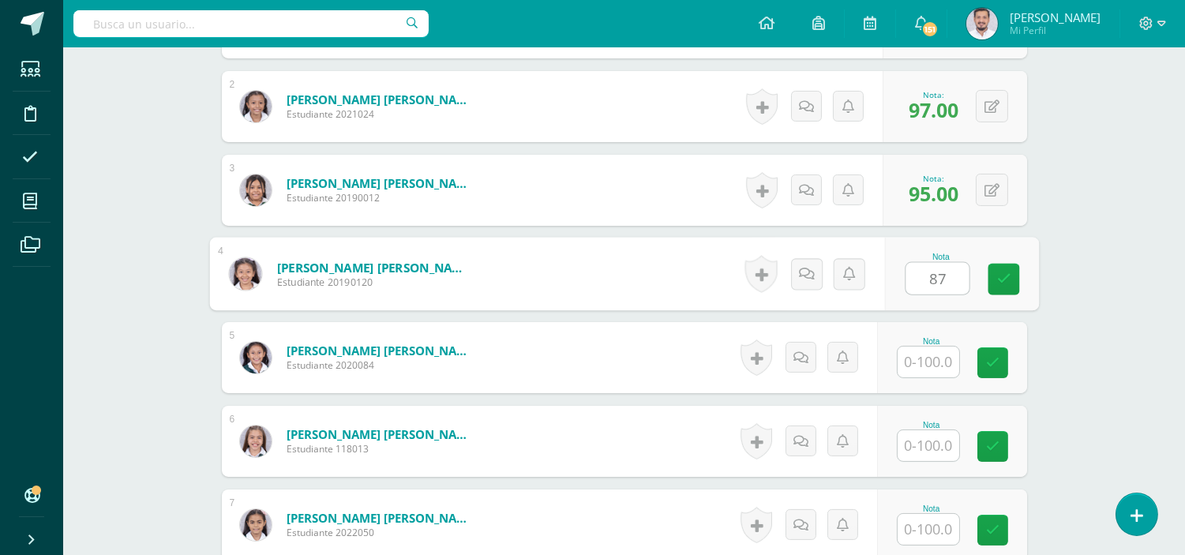
type input "87"
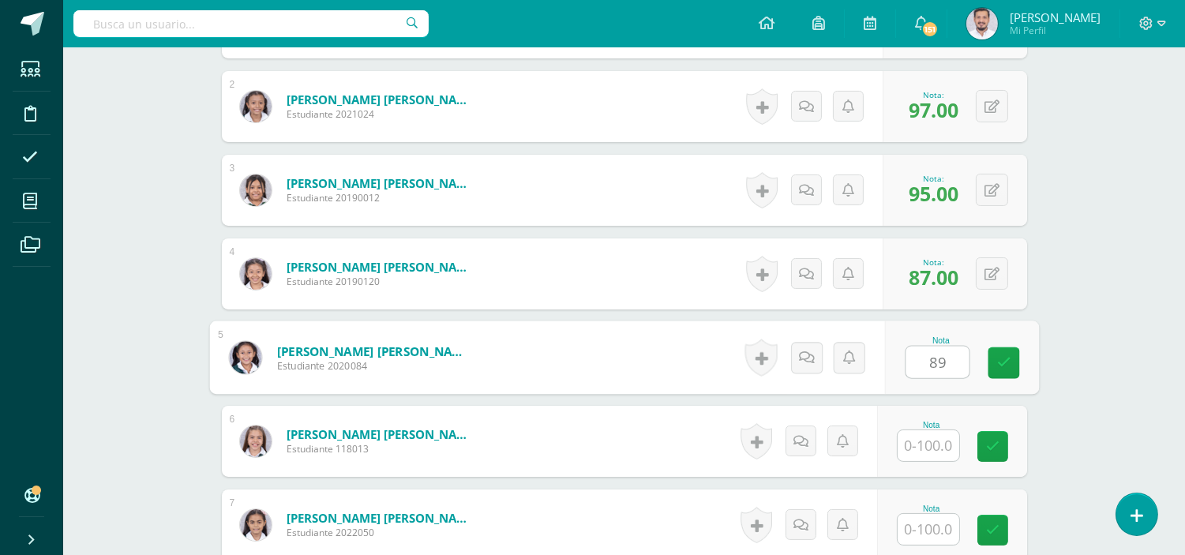
type input "89"
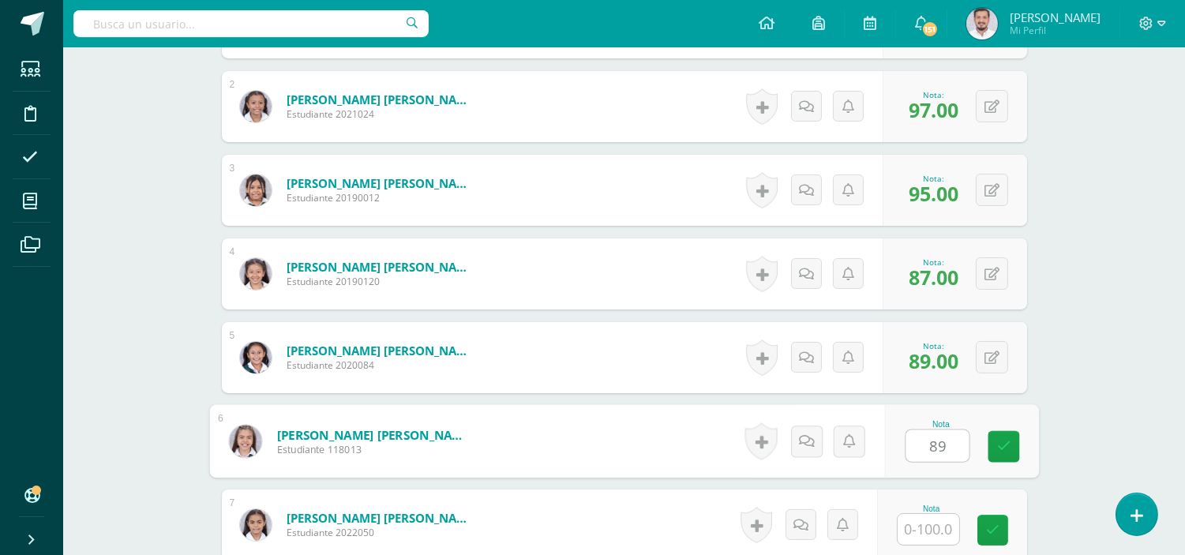
type input "89"
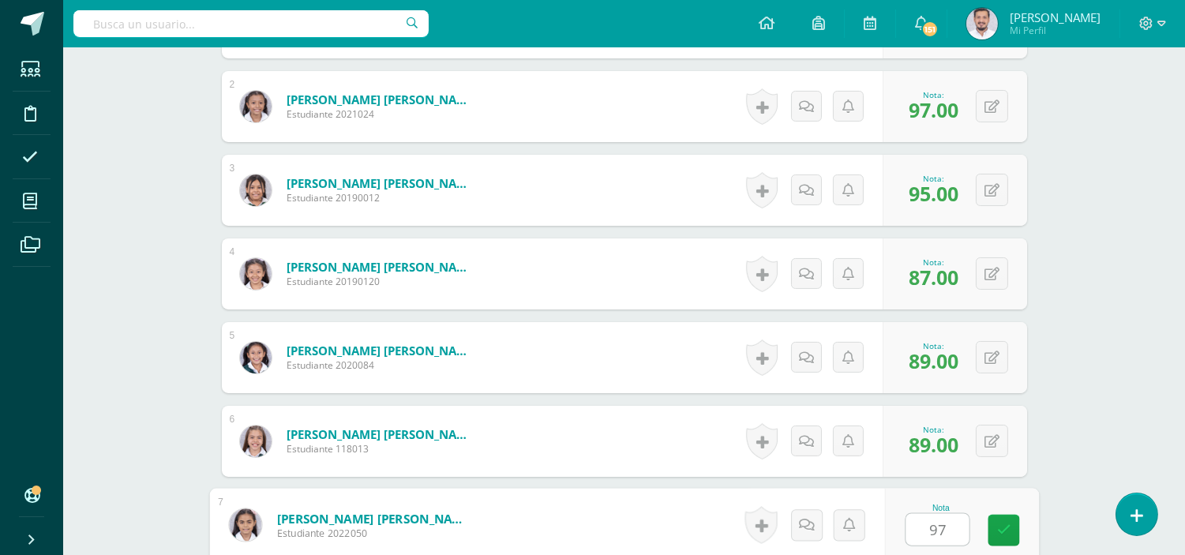
type input "97"
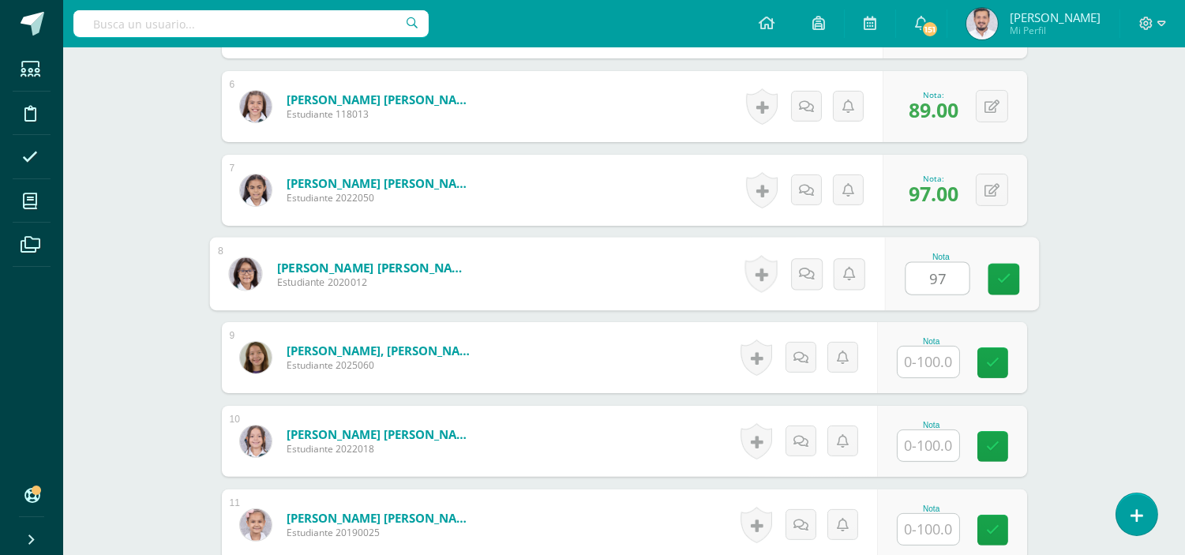
type input "97"
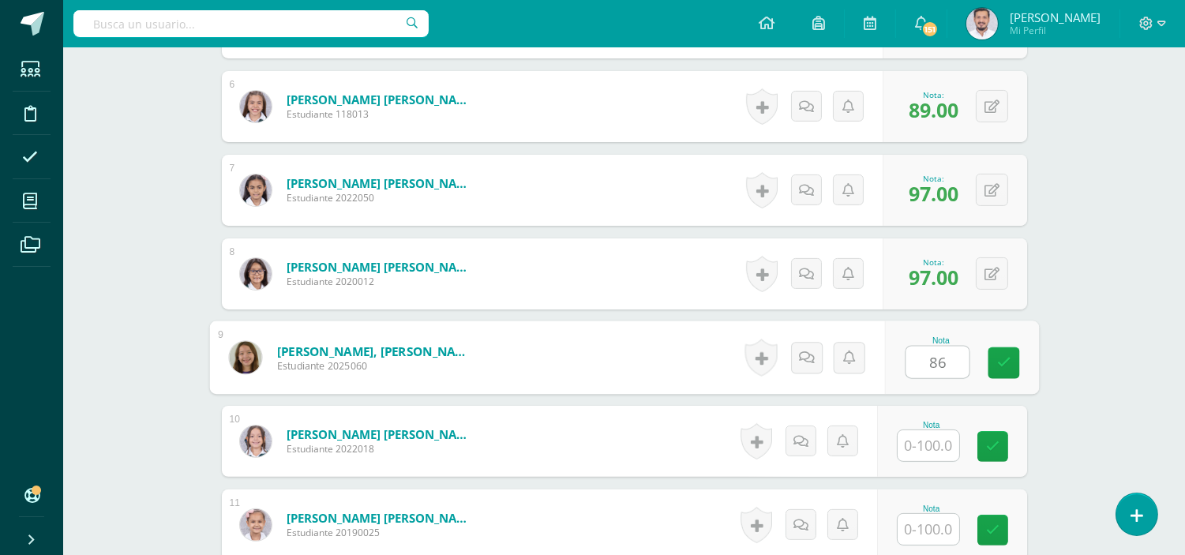
type input "86"
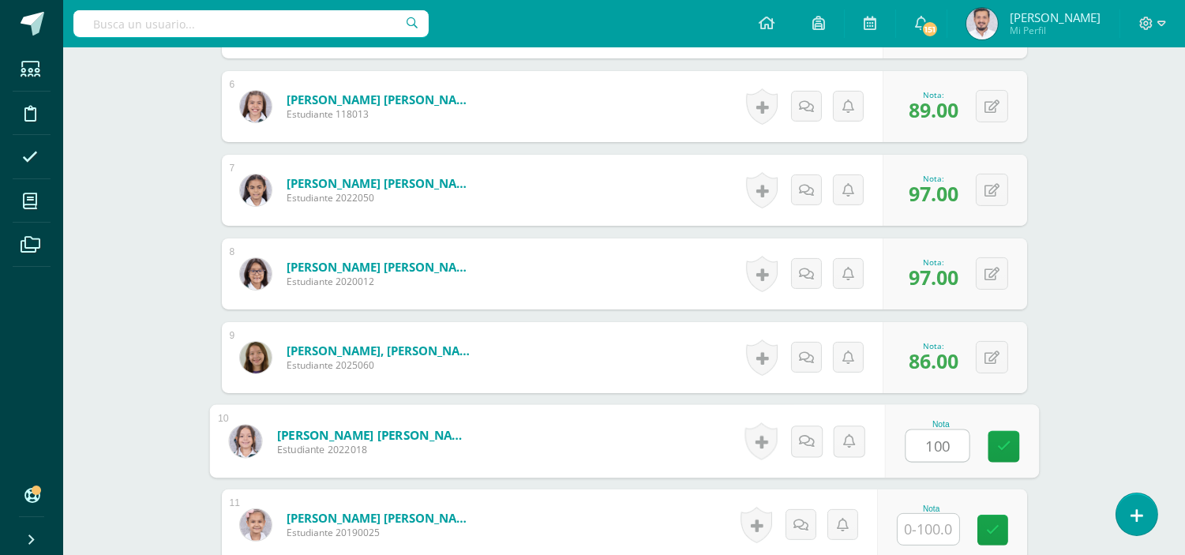
type input "100"
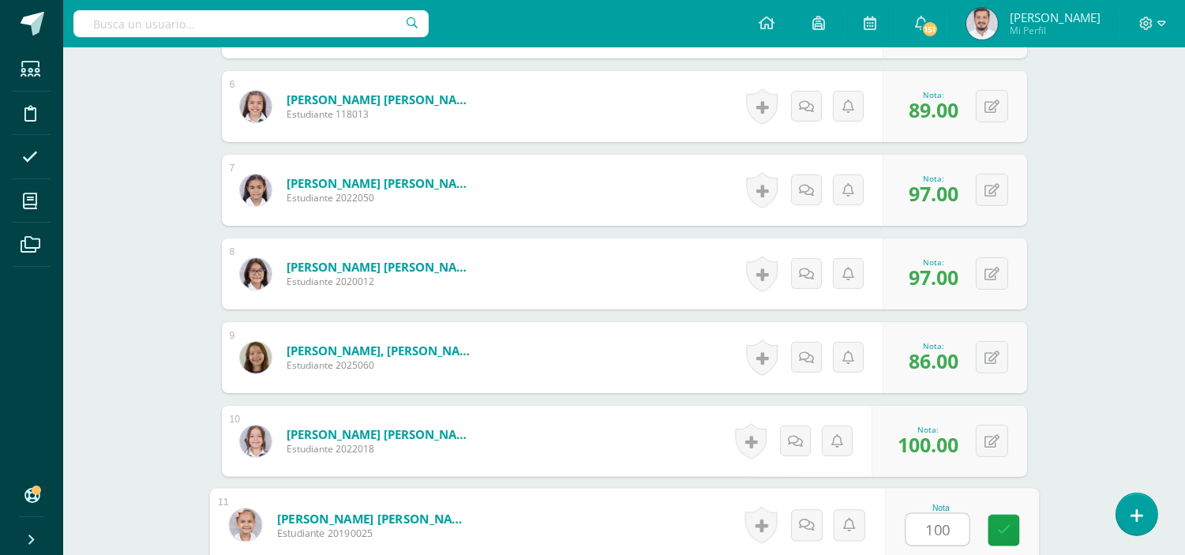
type input "100"
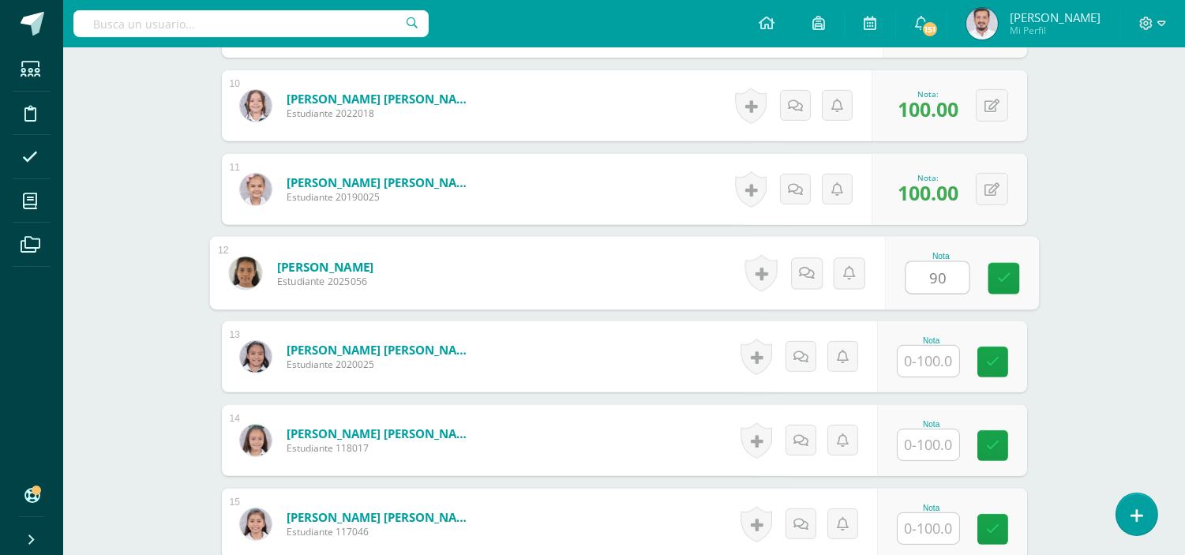
type input "90"
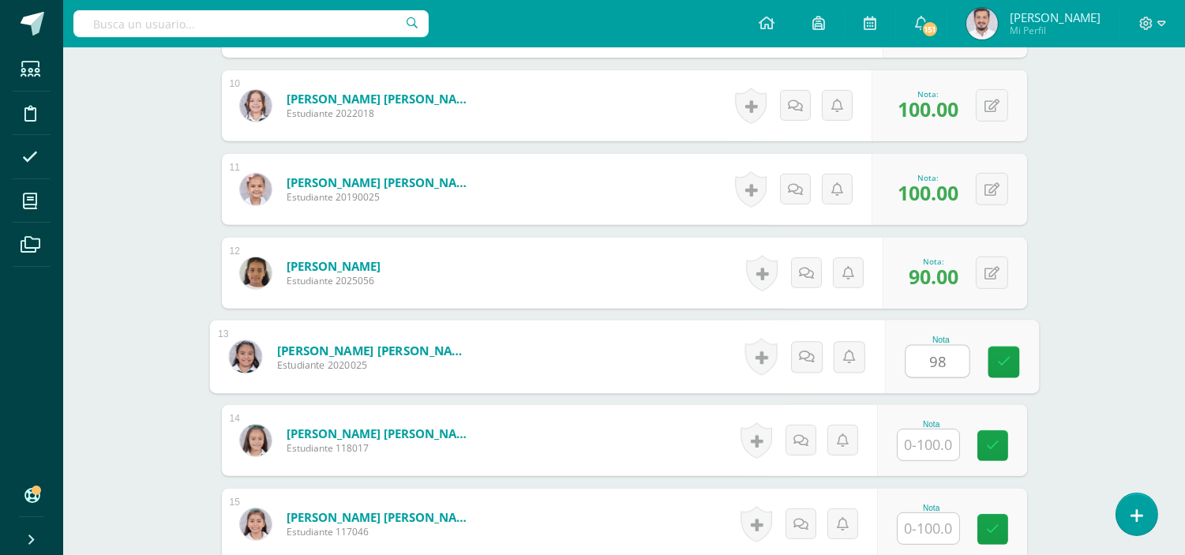
type input "98"
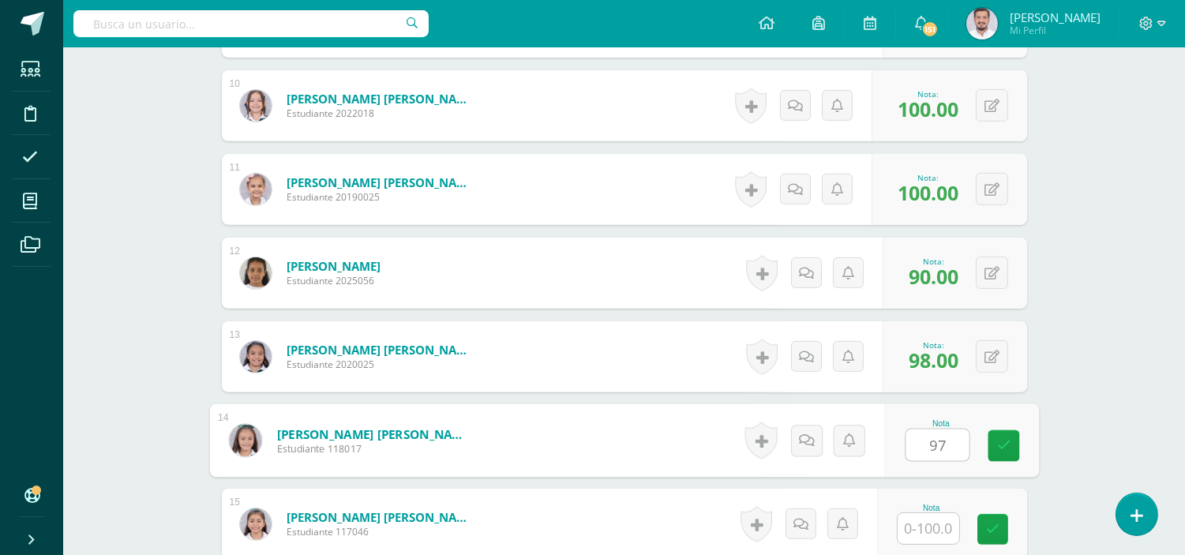
type input "97"
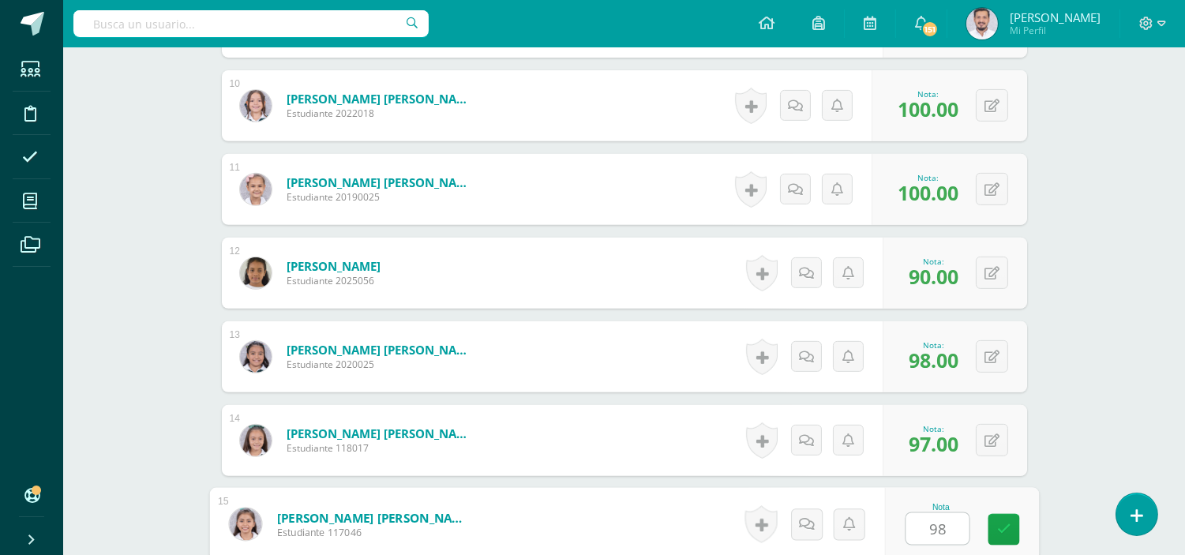
type input "98"
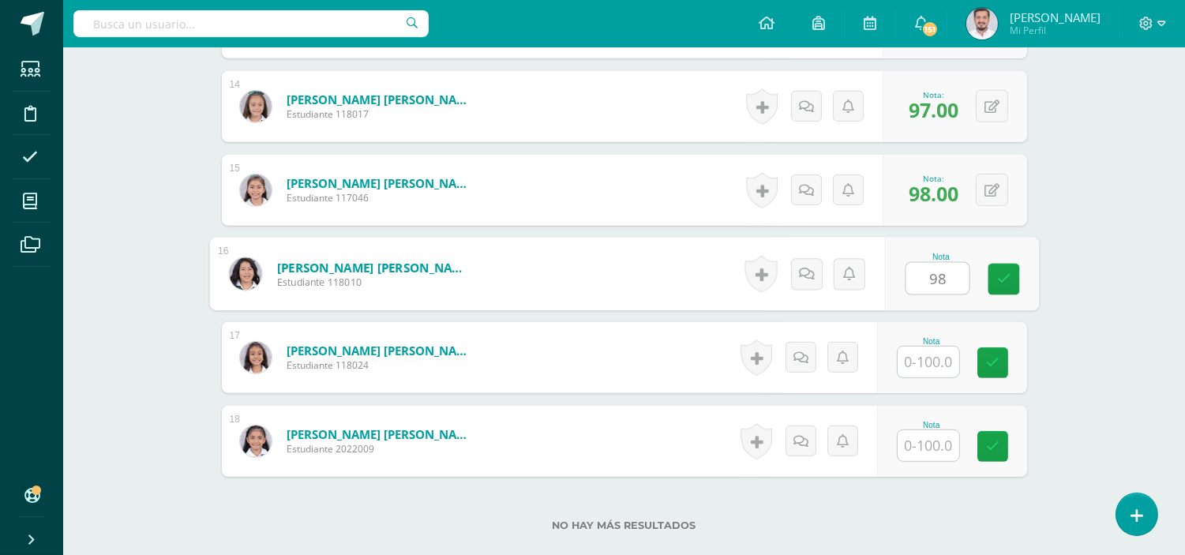
type input "98"
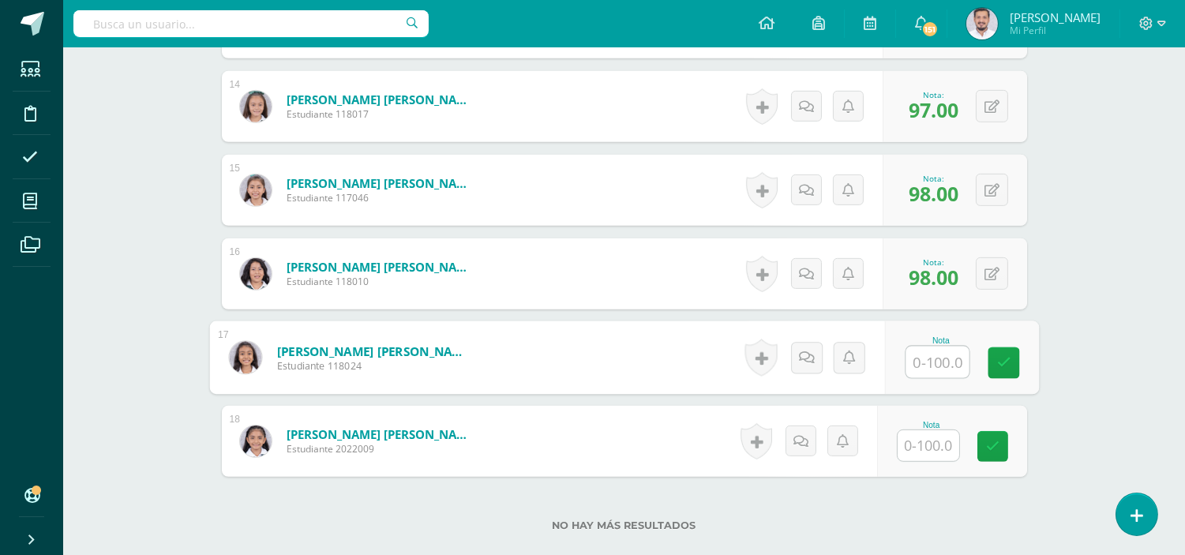
type input "0"
type input "97"
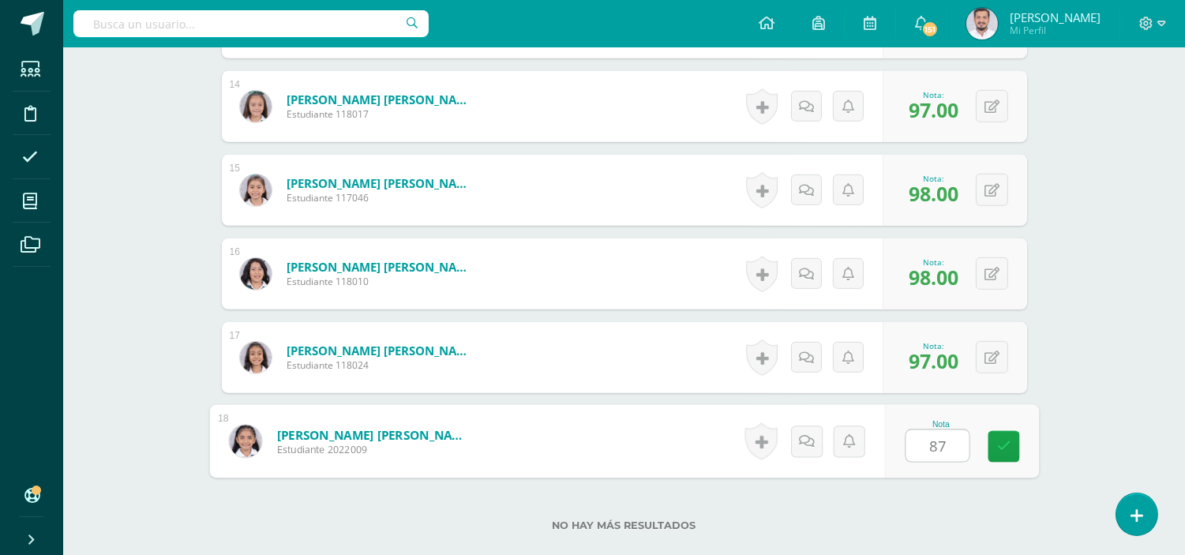
type input "87"
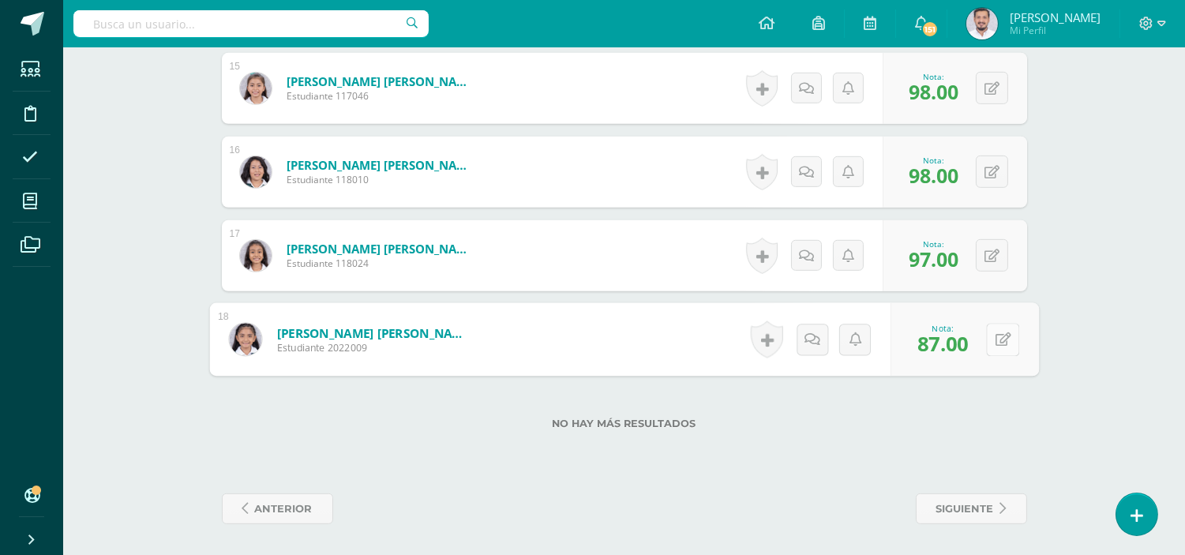
click at [995, 337] on icon at bounding box center [1003, 338] width 16 height 13
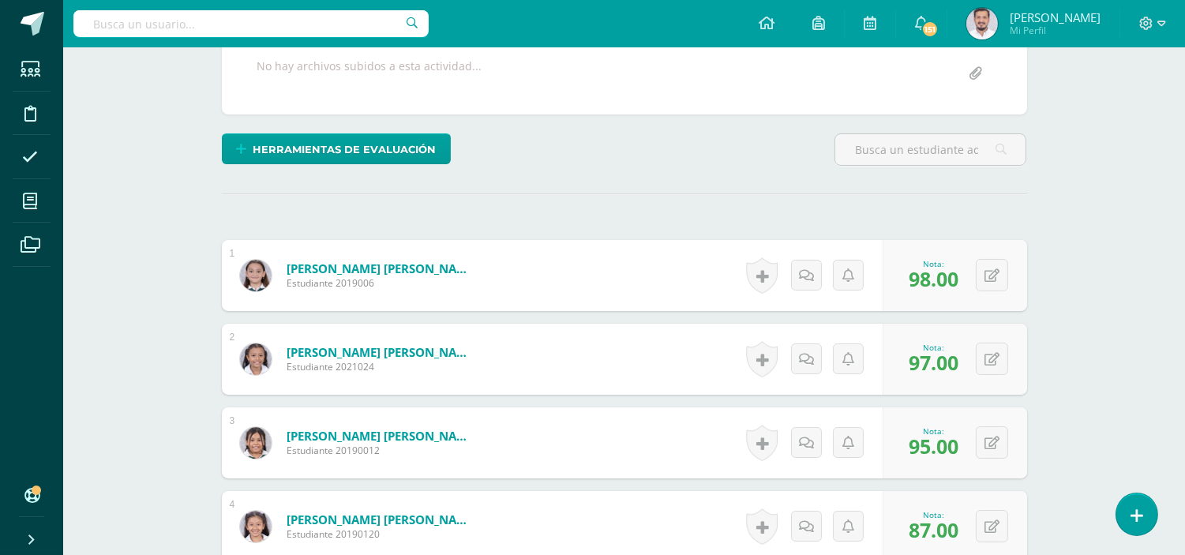
scroll to position [309, 0]
click at [992, 269] on icon at bounding box center [992, 274] width 15 height 13
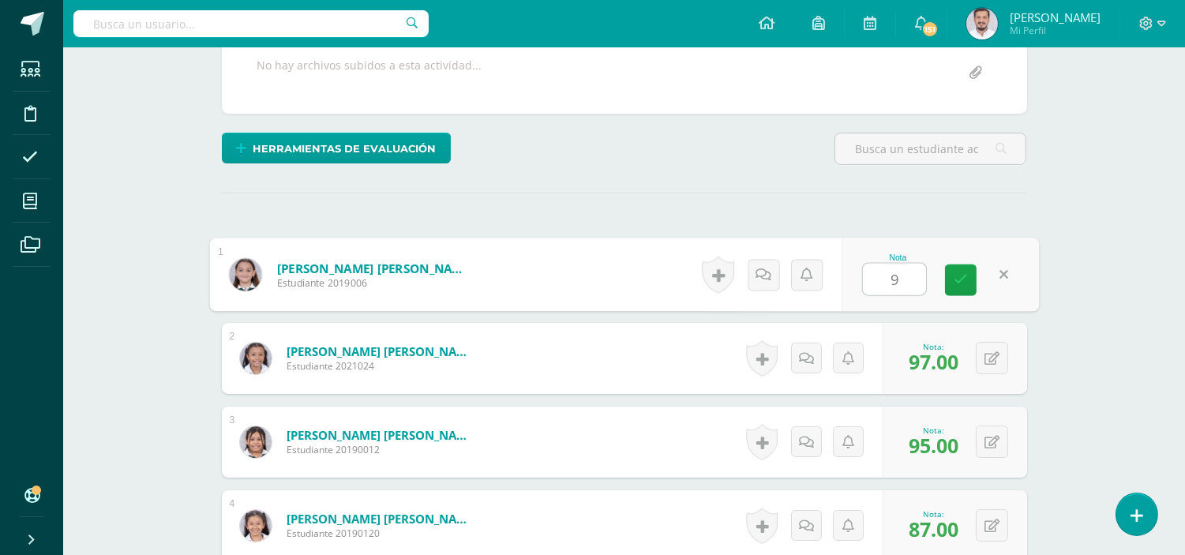
type input "97"
click at [961, 273] on icon at bounding box center [961, 279] width 14 height 13
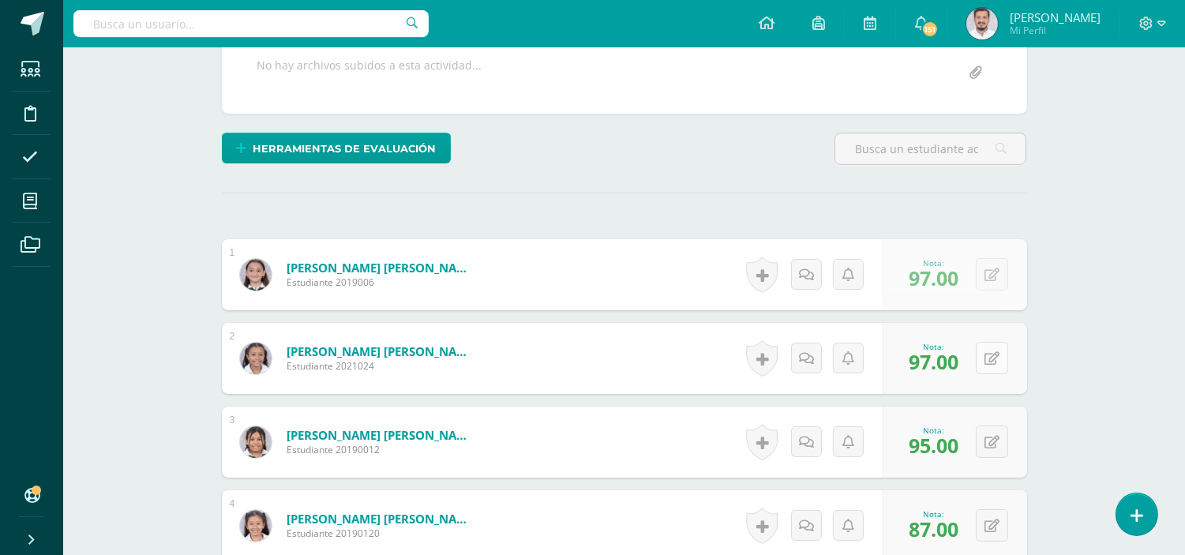
click at [987, 356] on button at bounding box center [992, 358] width 32 height 32
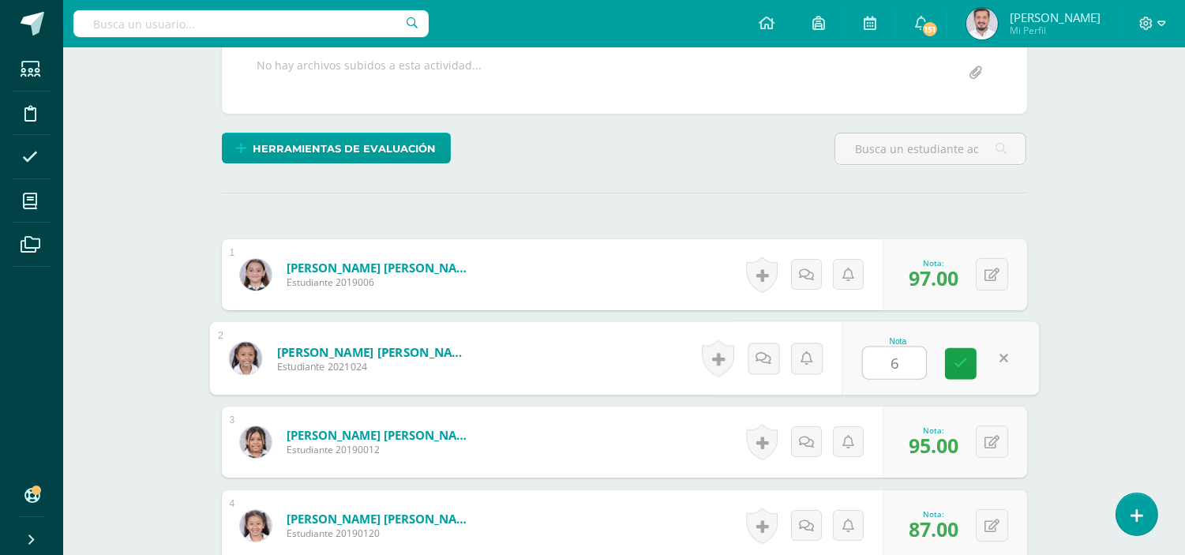
type input "67"
click at [961, 357] on icon at bounding box center [961, 363] width 14 height 13
click at [993, 441] on icon at bounding box center [992, 442] width 15 height 13
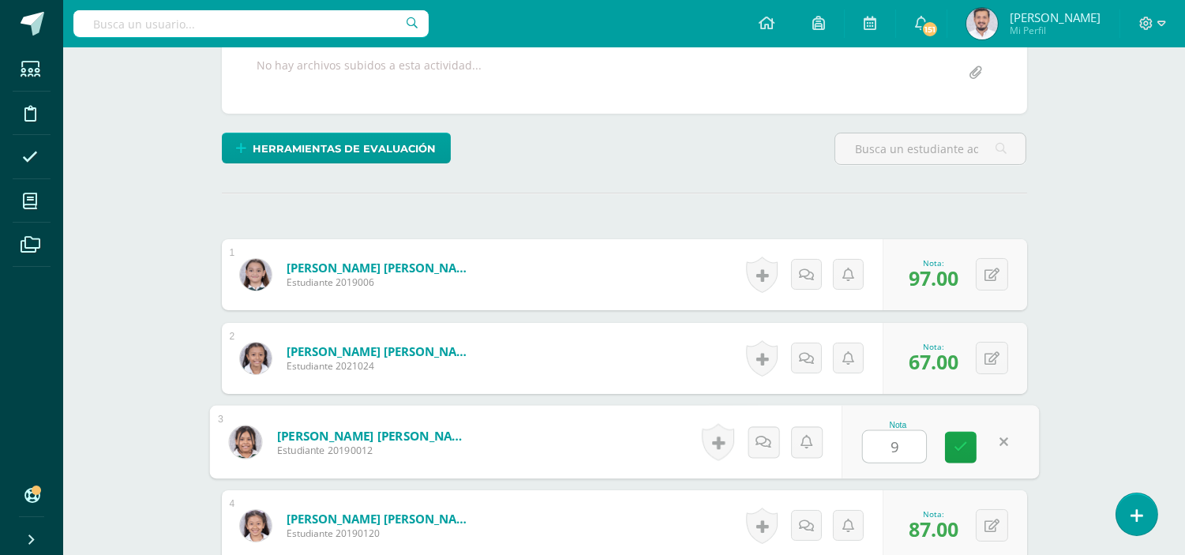
type input "97"
click at [966, 441] on icon at bounding box center [961, 447] width 14 height 13
click at [996, 520] on icon at bounding box center [992, 526] width 15 height 13
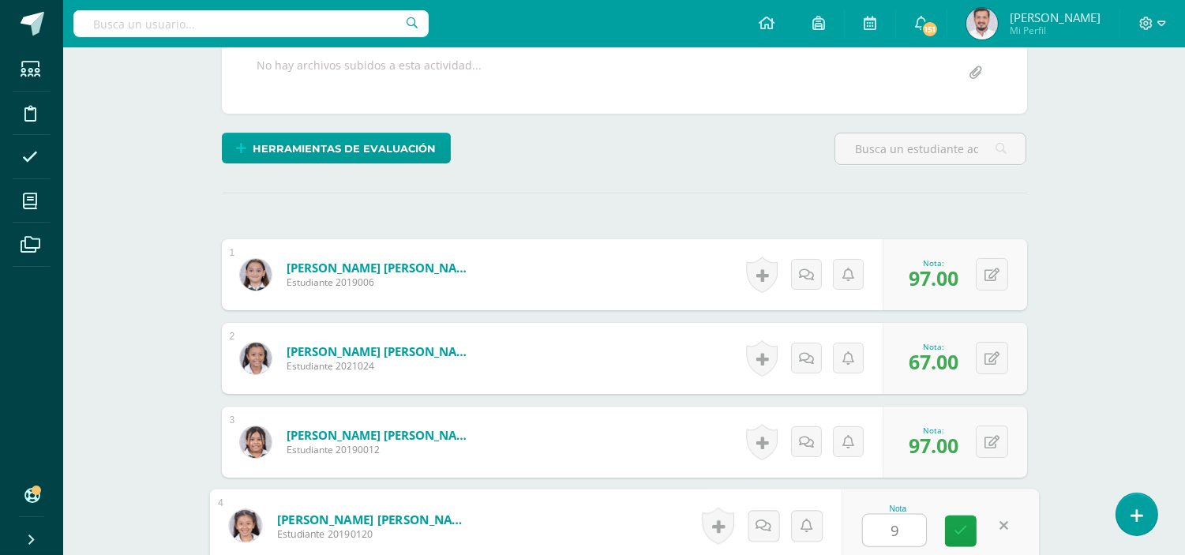
type input "95"
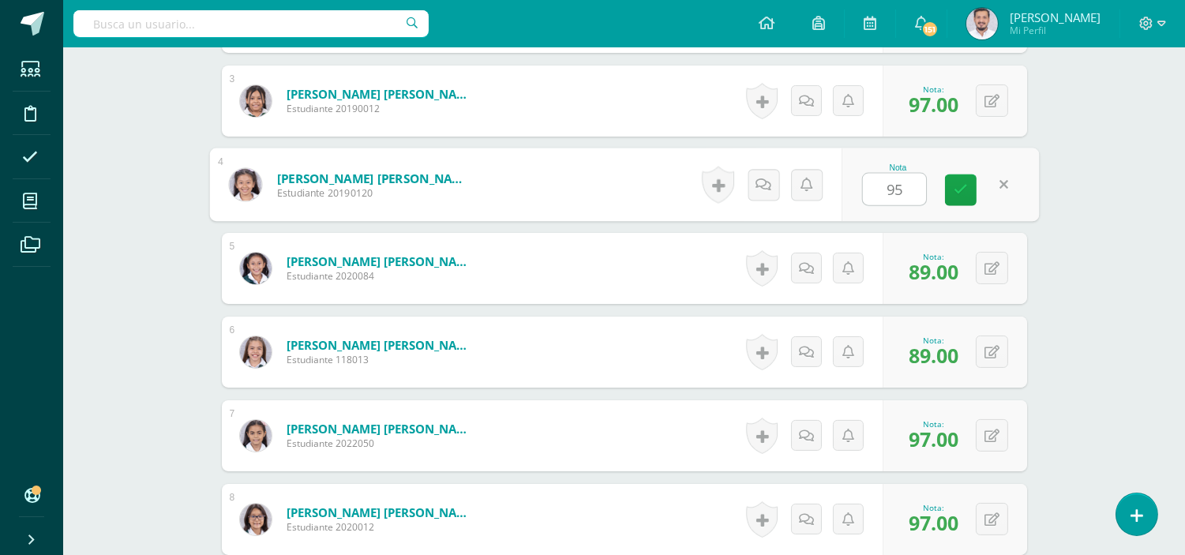
scroll to position [651, 0]
click at [956, 182] on icon at bounding box center [961, 188] width 14 height 13
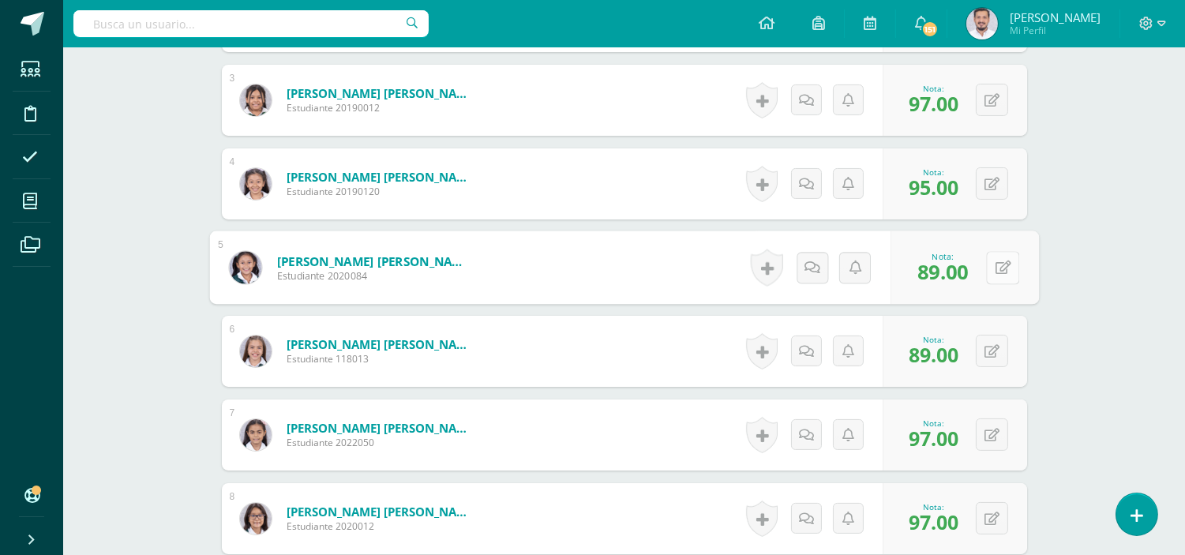
click at [992, 257] on button at bounding box center [1002, 267] width 33 height 33
type input "95"
click at [965, 270] on icon at bounding box center [961, 272] width 14 height 13
click at [991, 344] on button at bounding box center [992, 351] width 32 height 32
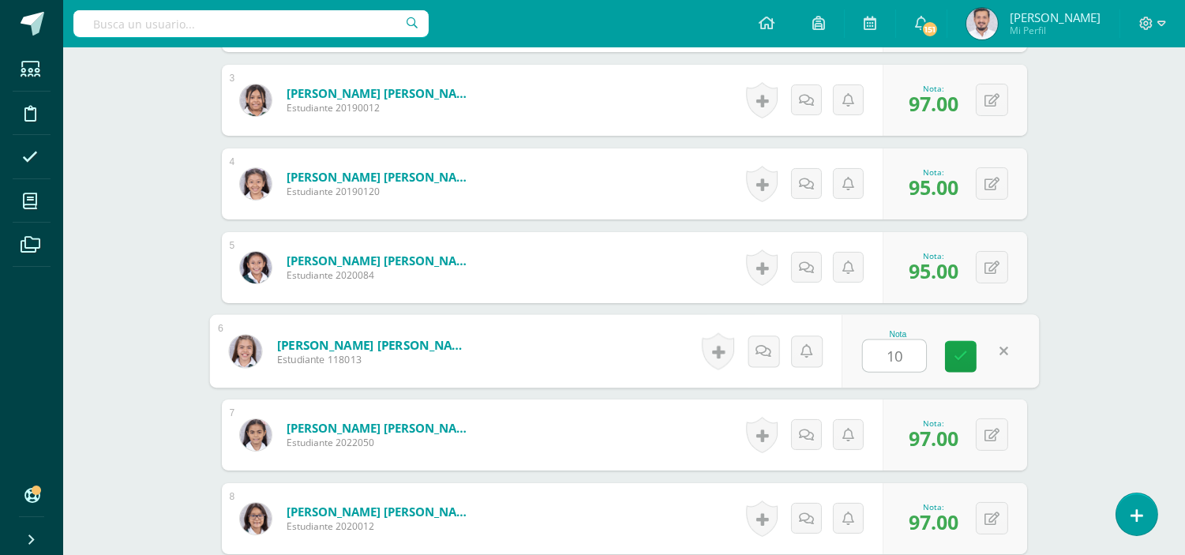
type input "100"
click at [969, 355] on link at bounding box center [961, 357] width 32 height 32
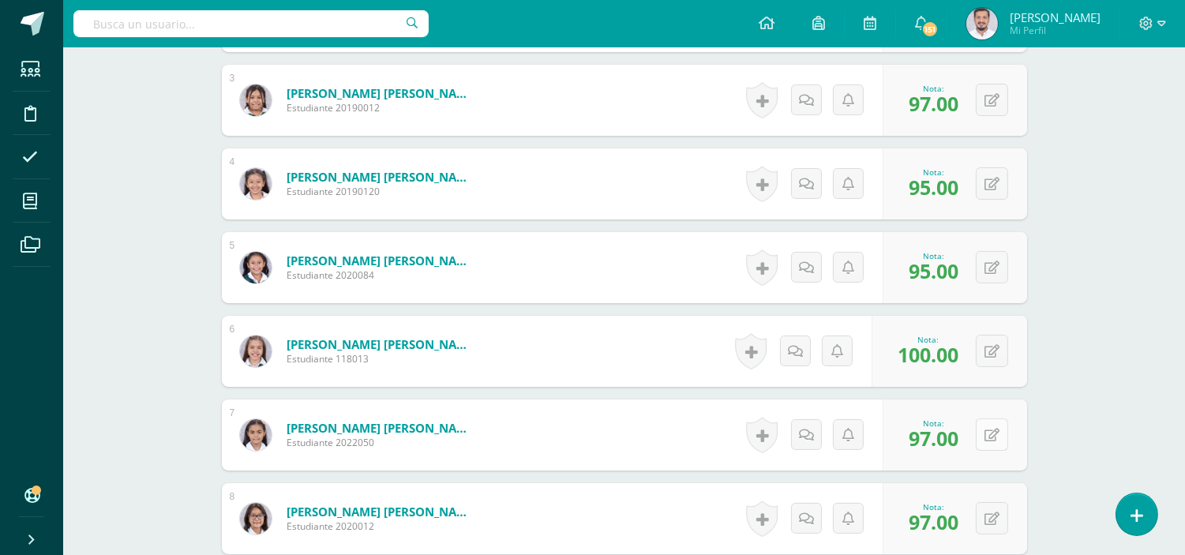
click at [989, 440] on button at bounding box center [992, 434] width 32 height 32
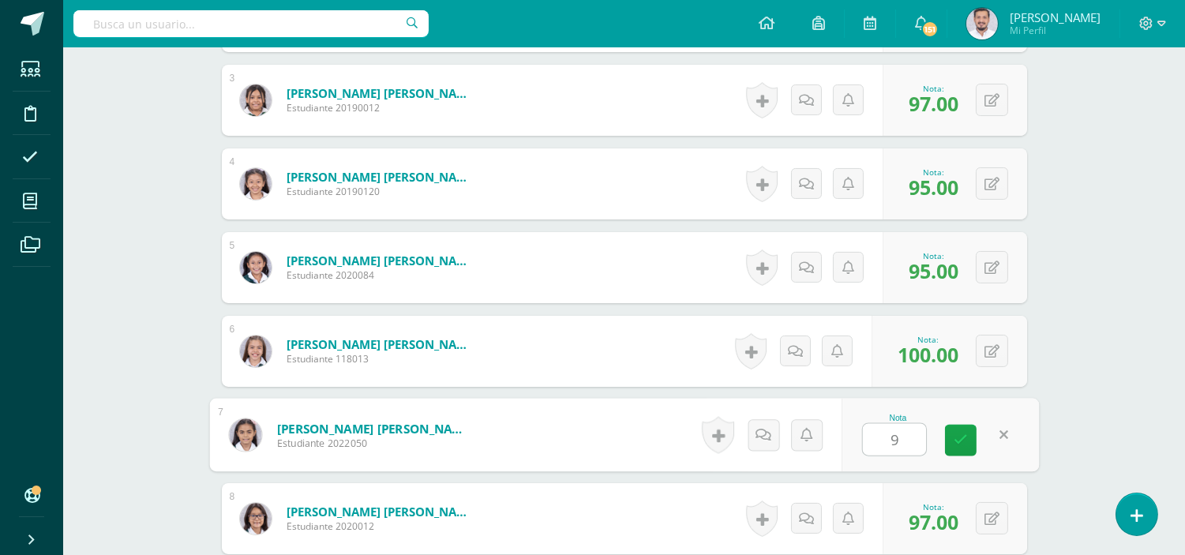
type input "98"
click at [958, 437] on icon at bounding box center [961, 439] width 14 height 13
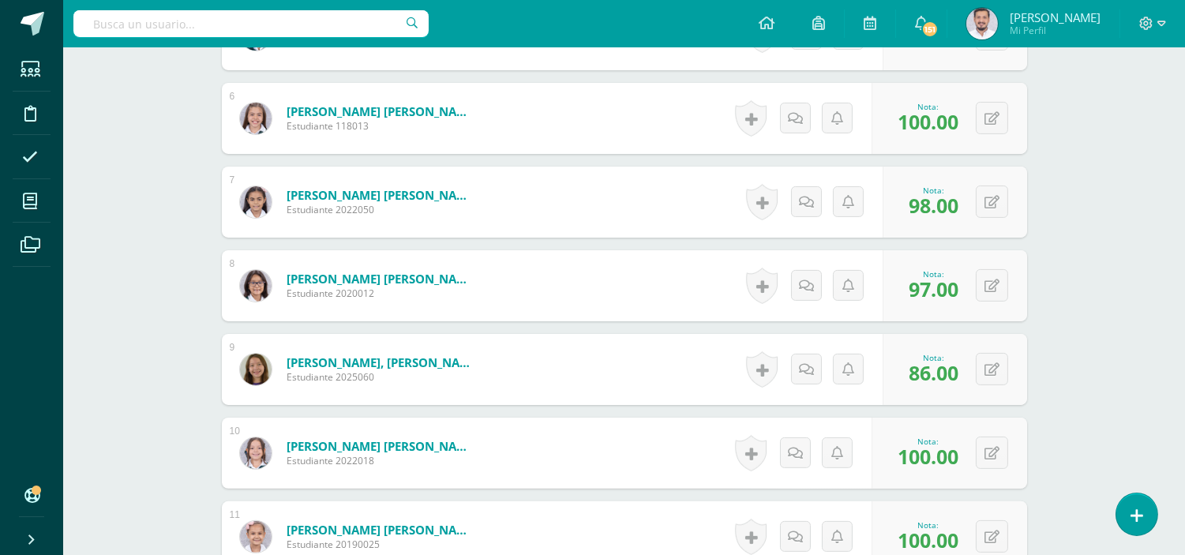
scroll to position [890, 0]
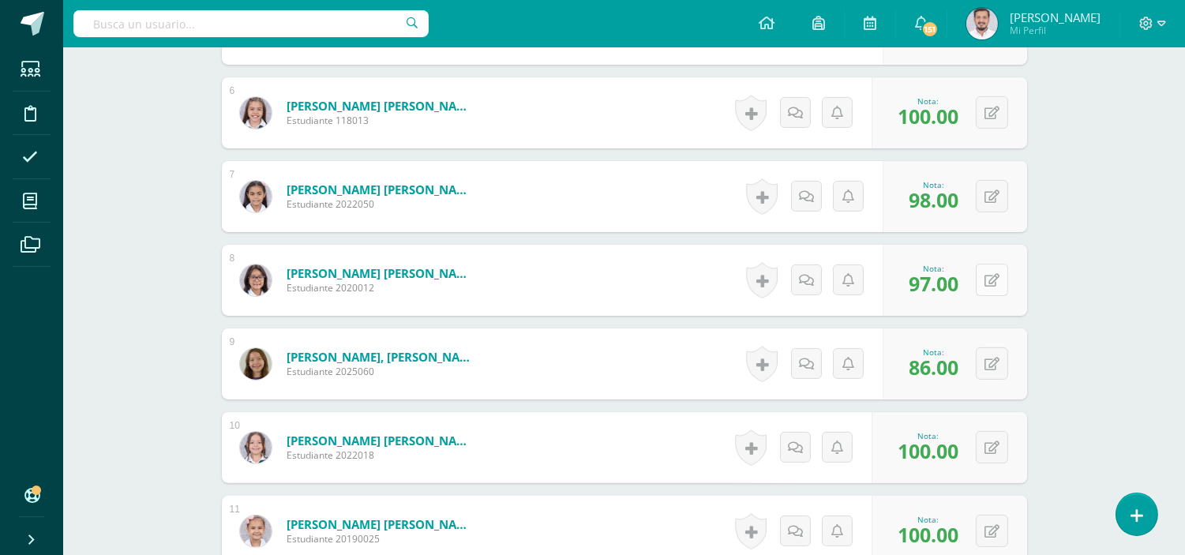
click at [989, 279] on button at bounding box center [992, 280] width 32 height 32
type input "100"
click at [973, 282] on link at bounding box center [961, 286] width 32 height 32
click at [999, 367] on button at bounding box center [992, 363] width 32 height 32
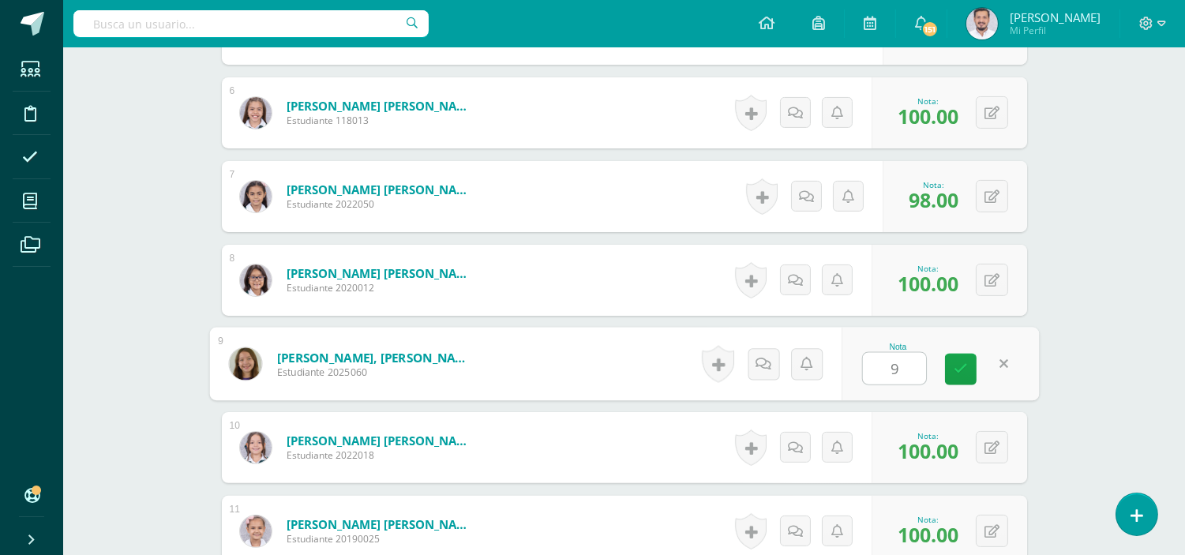
type input "92"
click at [961, 366] on icon at bounding box center [961, 368] width 14 height 13
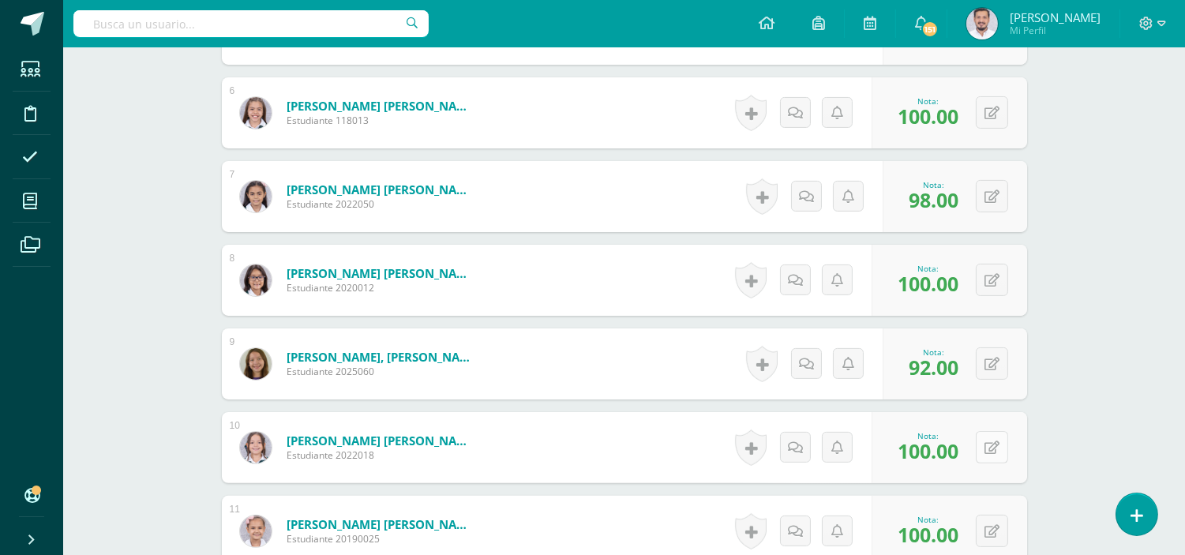
click at [990, 443] on button at bounding box center [992, 447] width 32 height 32
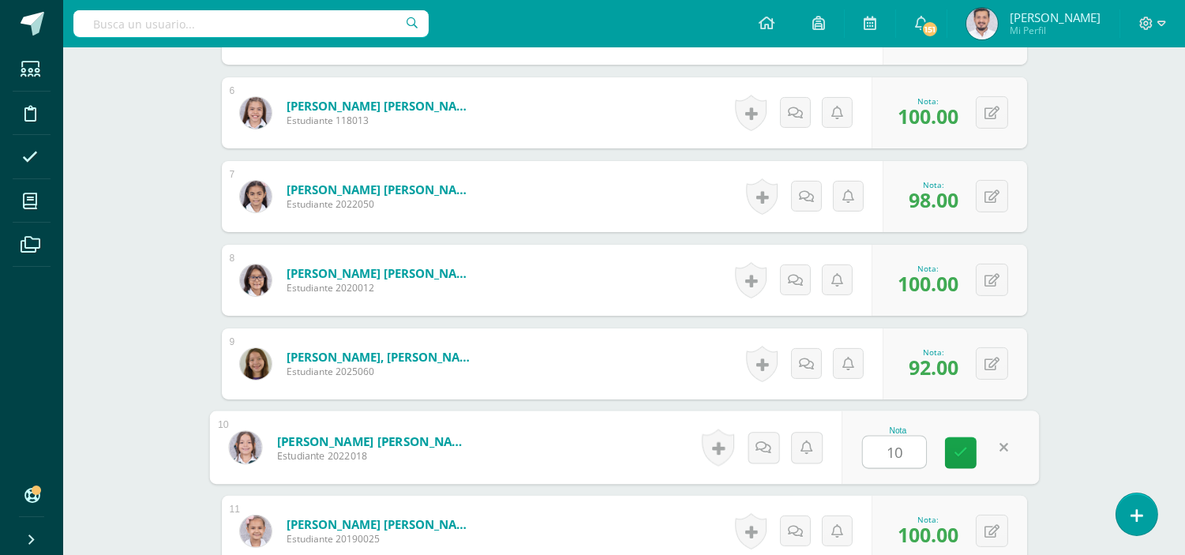
type input "100"
click at [968, 446] on link at bounding box center [961, 453] width 32 height 32
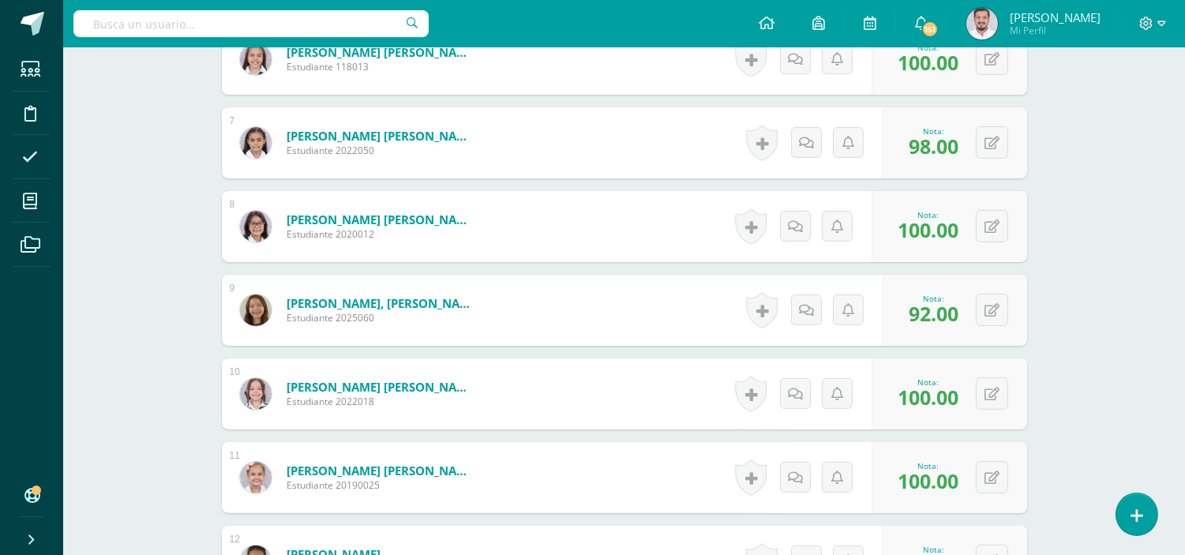
scroll to position [945, 0]
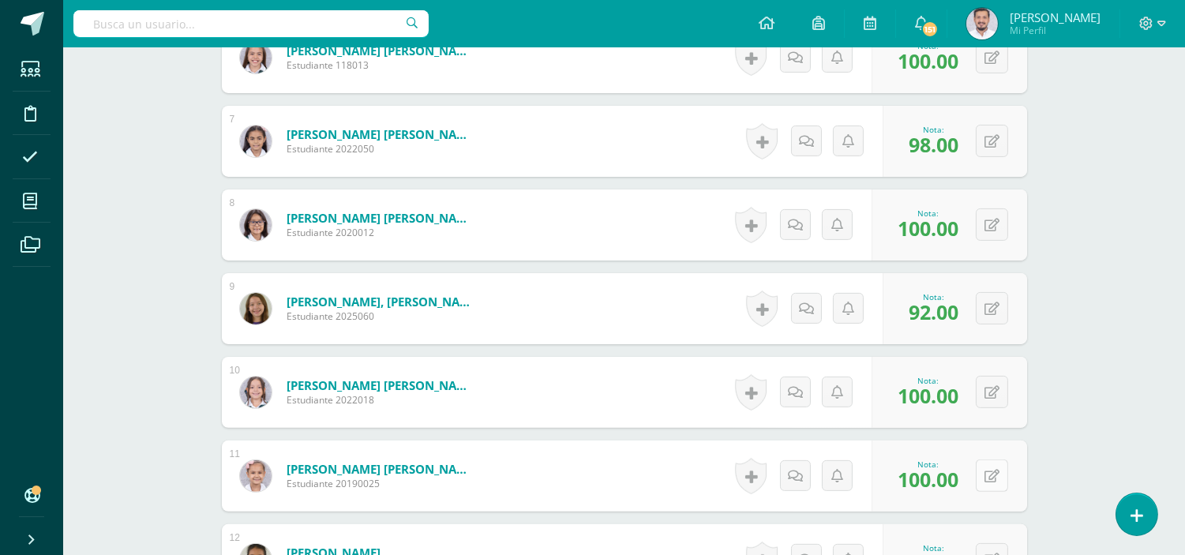
click at [993, 482] on icon at bounding box center [992, 476] width 15 height 13
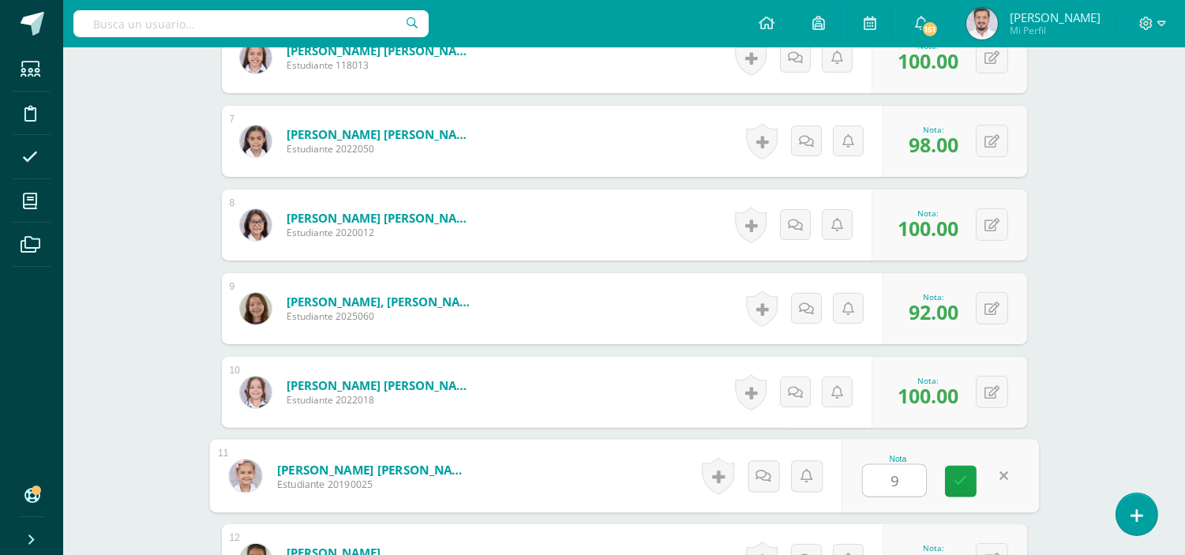
type input "94"
click at [958, 475] on icon at bounding box center [961, 481] width 14 height 13
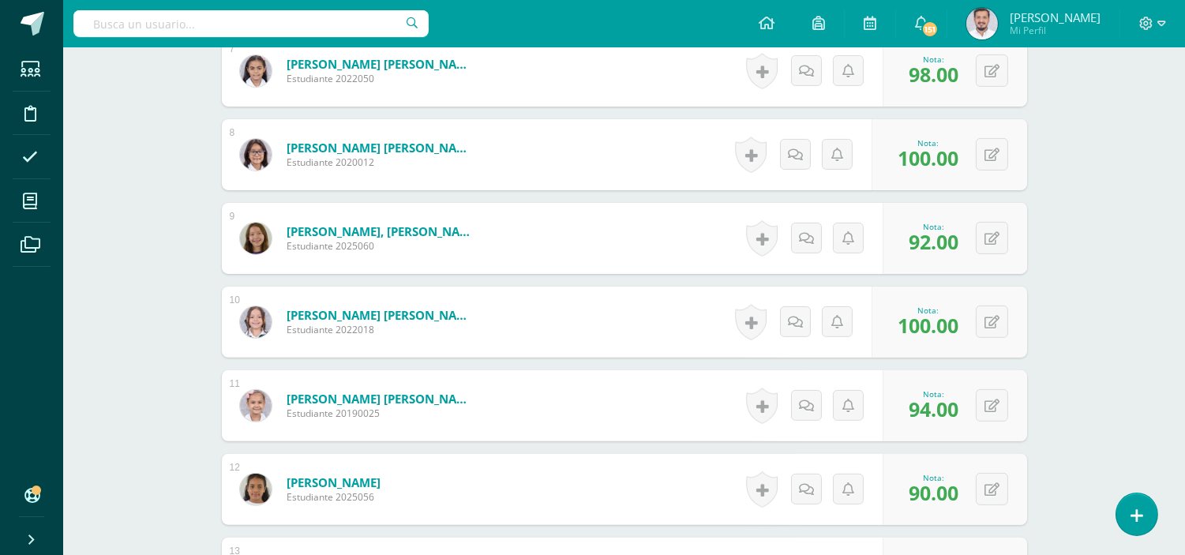
scroll to position [1030, 0]
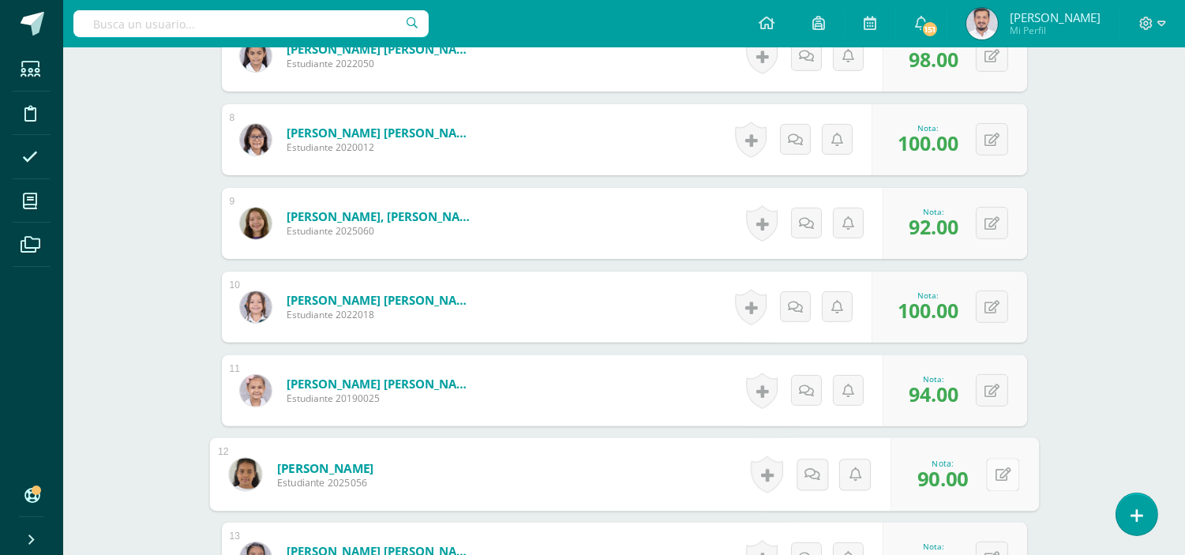
click at [995, 471] on icon at bounding box center [1003, 473] width 16 height 13
type input "98"
click at [963, 475] on icon at bounding box center [961, 479] width 14 height 13
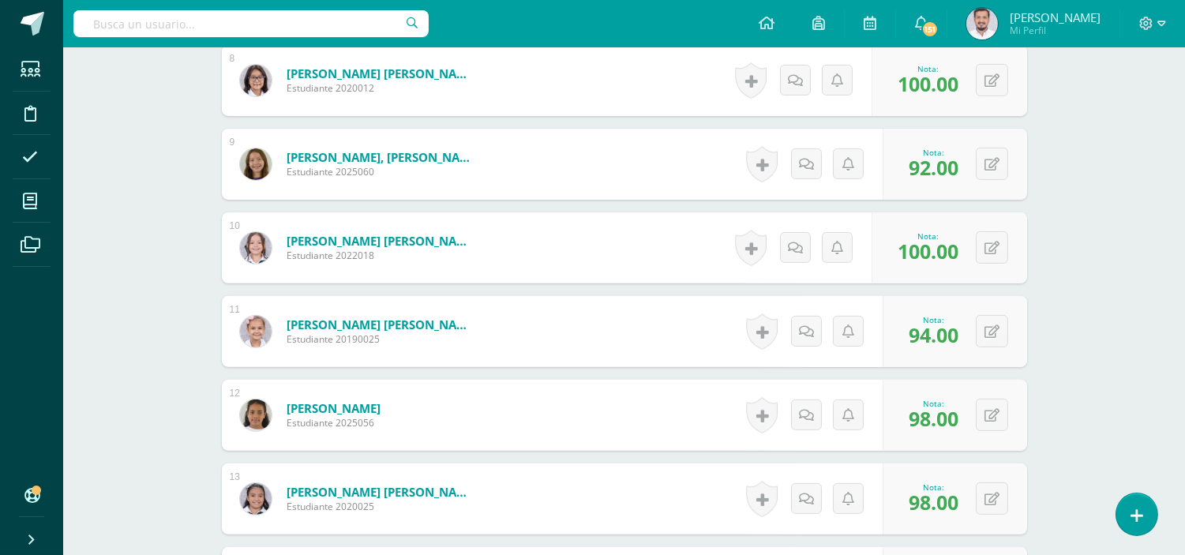
scroll to position [1116, 0]
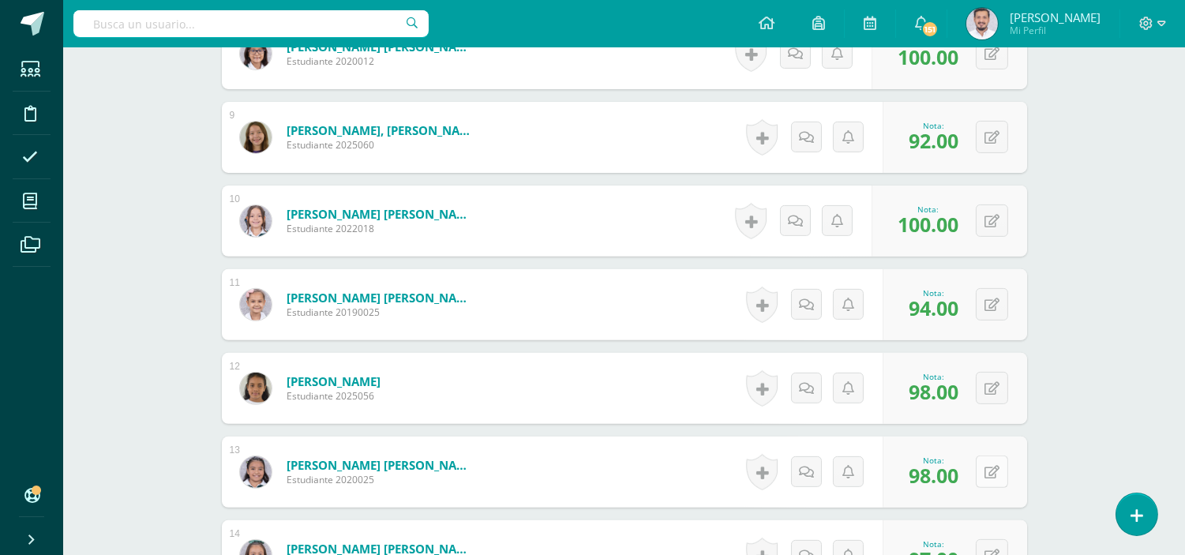
click at [990, 471] on button at bounding box center [992, 472] width 32 height 32
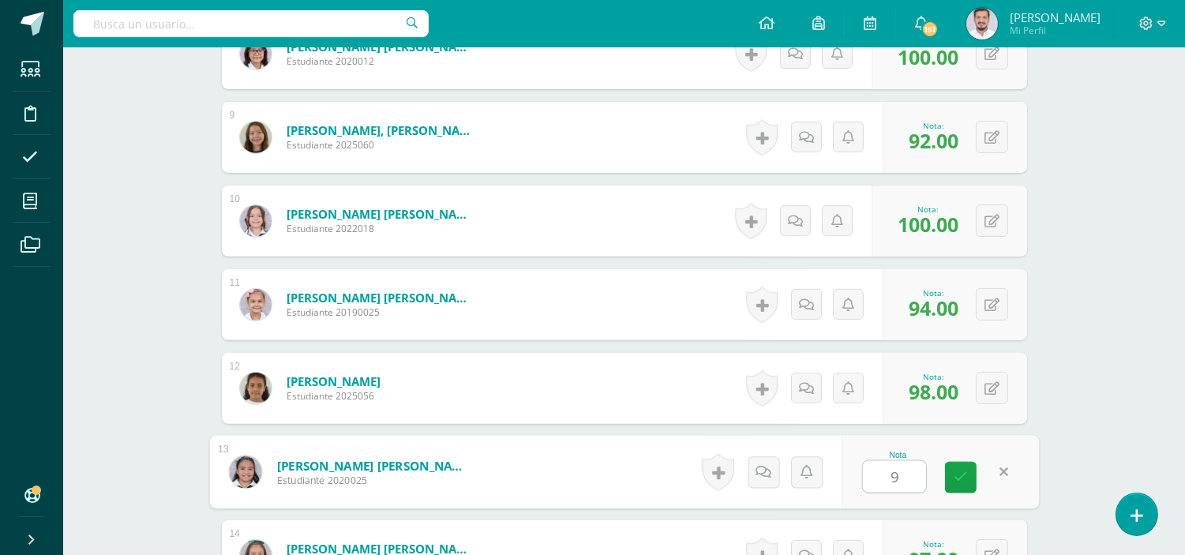
type input "96"
click at [967, 471] on link at bounding box center [961, 478] width 32 height 32
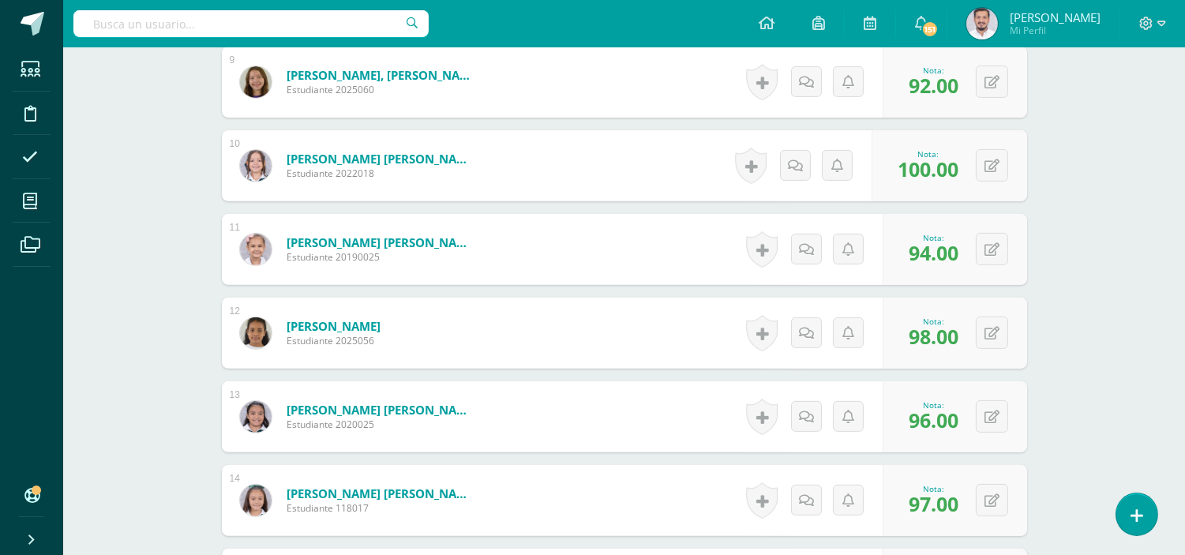
scroll to position [1198, 0]
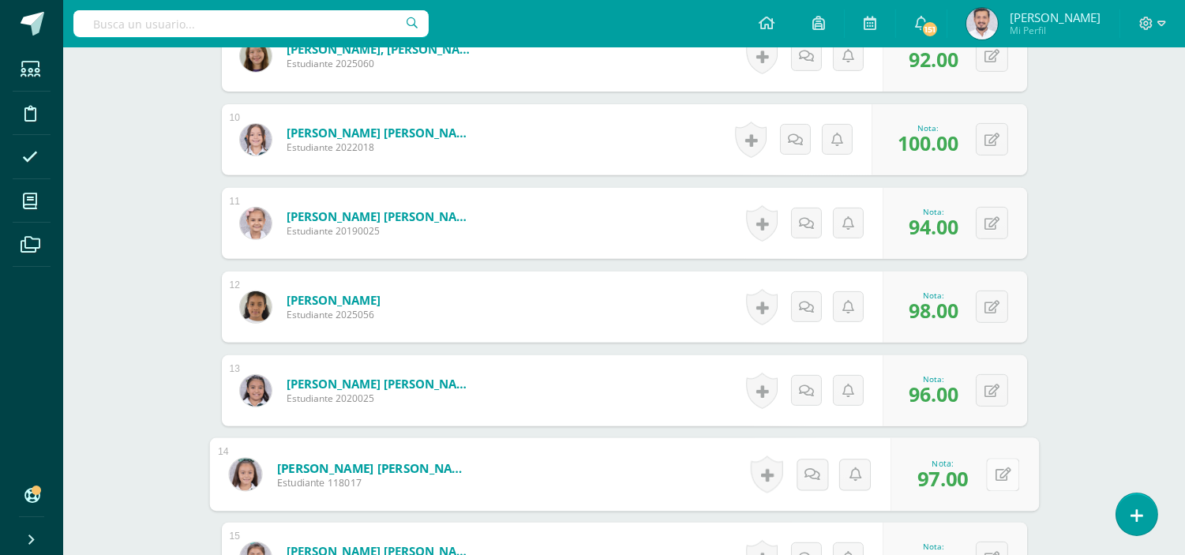
click at [1004, 471] on button at bounding box center [1002, 474] width 33 height 33
type input "97"
click at [966, 473] on icon at bounding box center [961, 479] width 14 height 13
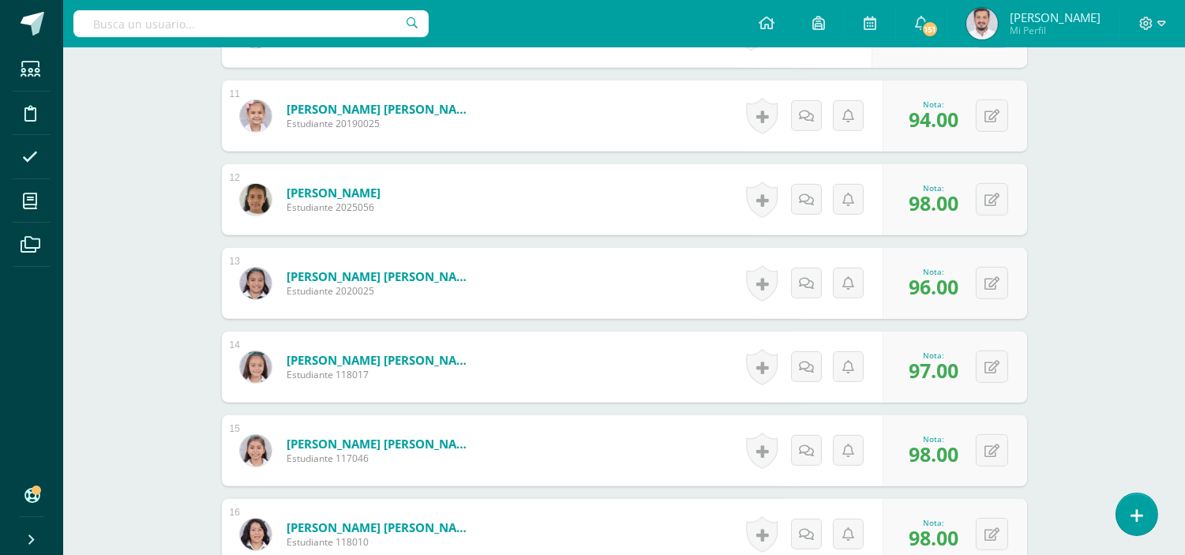
scroll to position [1307, 0]
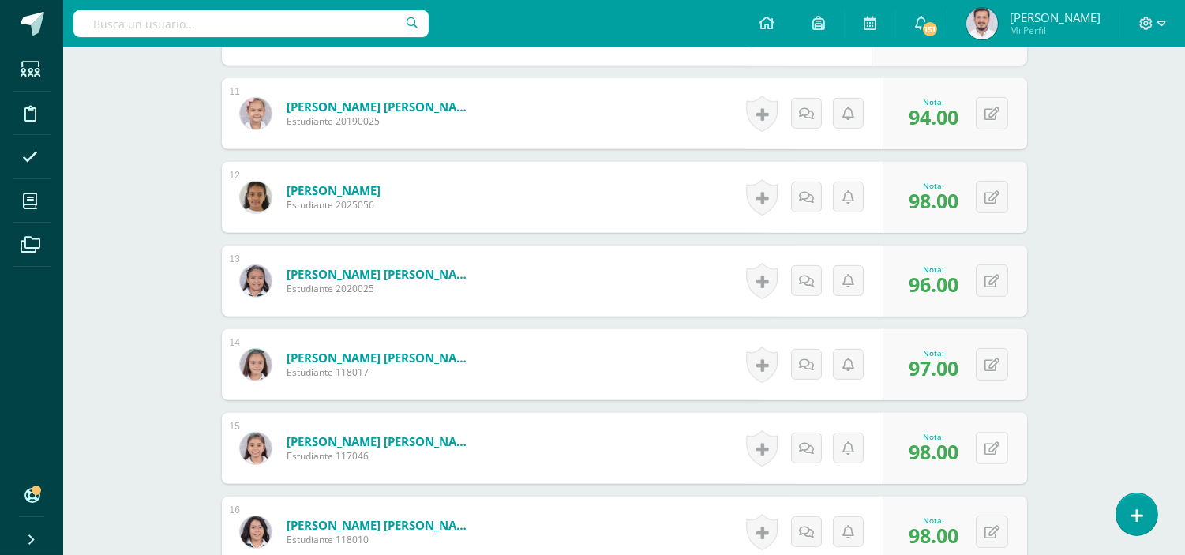
click at [988, 439] on button at bounding box center [992, 448] width 32 height 32
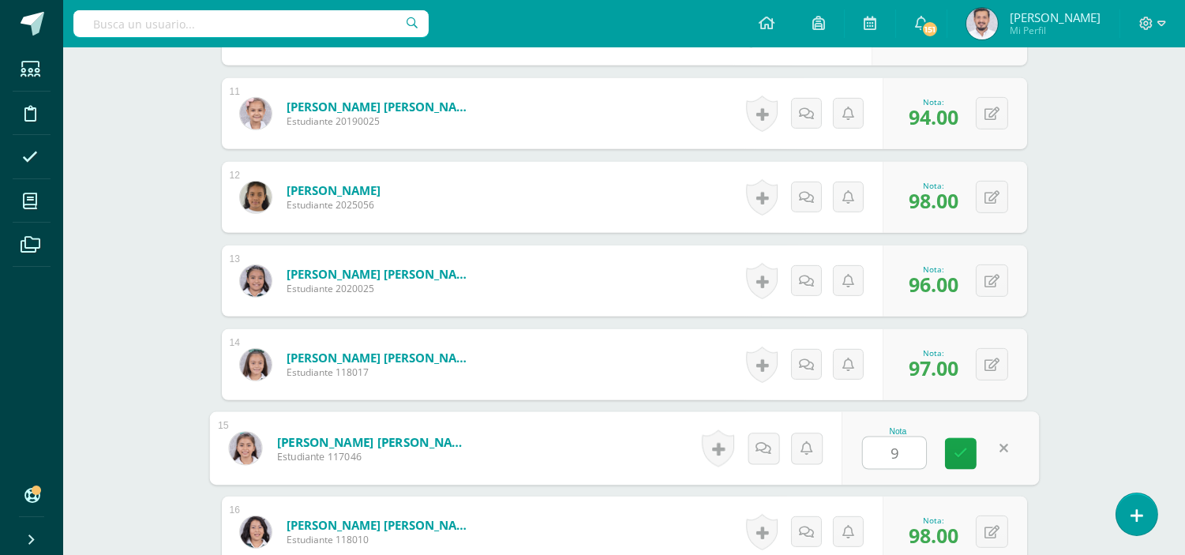
type input "96"
click at [959, 448] on icon at bounding box center [961, 453] width 14 height 13
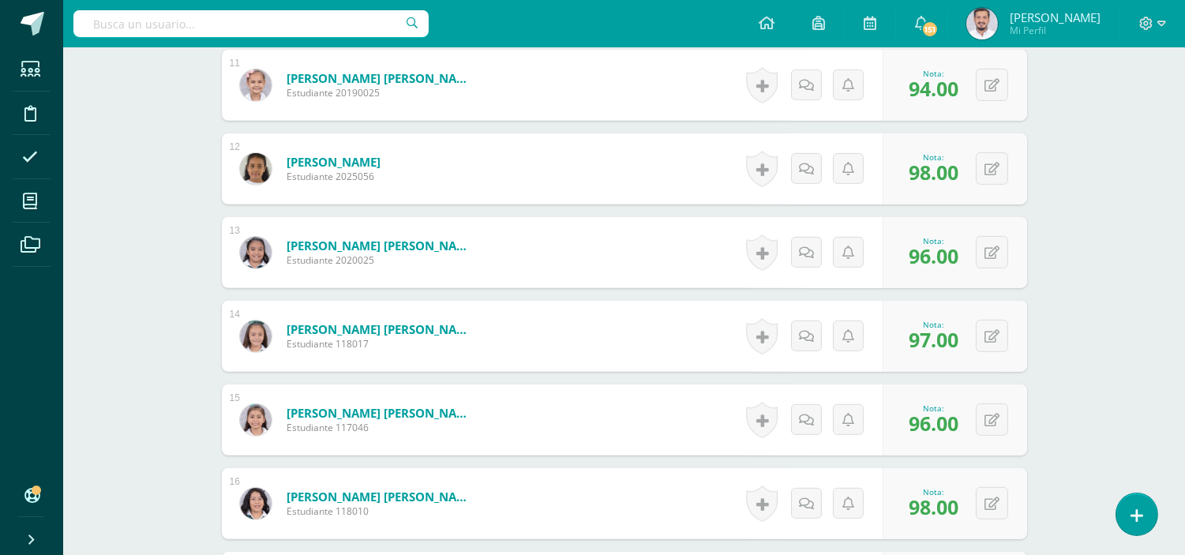
scroll to position [1347, 0]
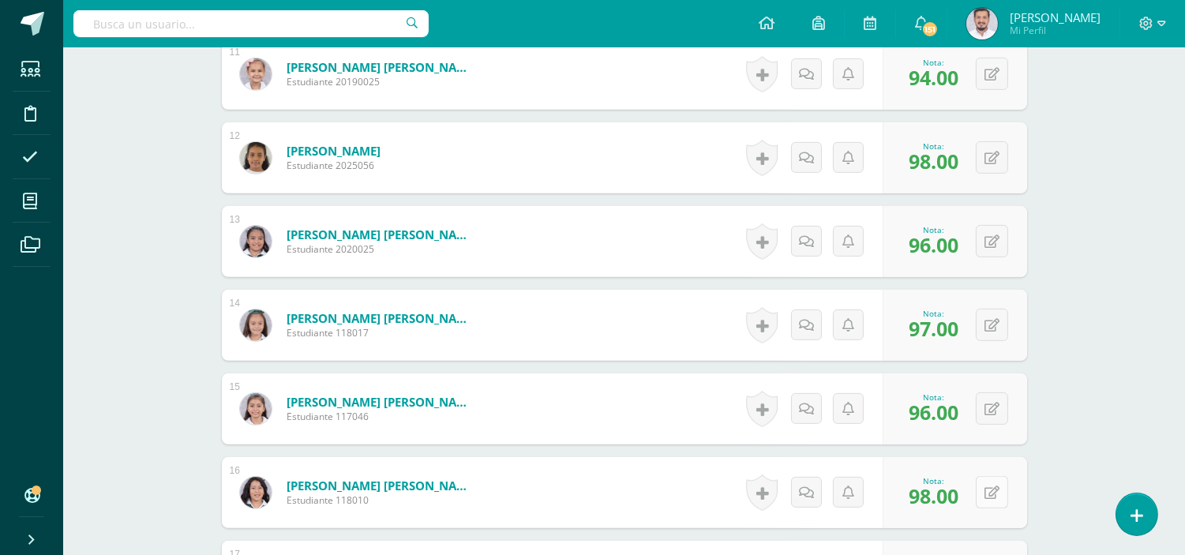
click at [980, 487] on div "0 Logros Logros obtenidos Aún no hay logros agregados Nota: 98.00" at bounding box center [955, 492] width 144 height 71
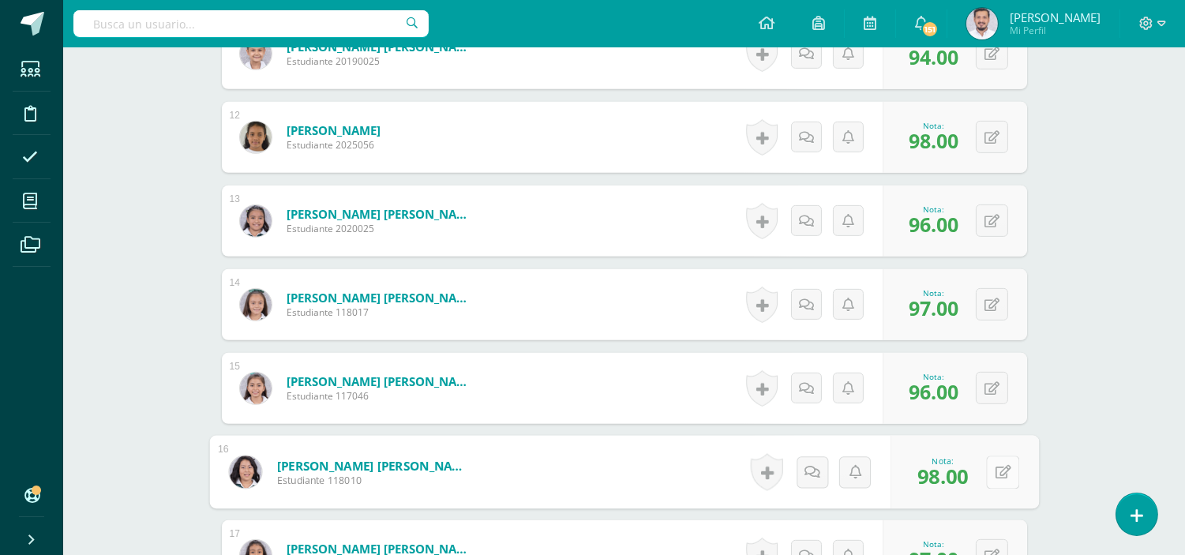
scroll to position [1368, 0]
click at [996, 474] on icon at bounding box center [1003, 470] width 16 height 13
type input "97"
click at [968, 475] on link at bounding box center [961, 477] width 32 height 32
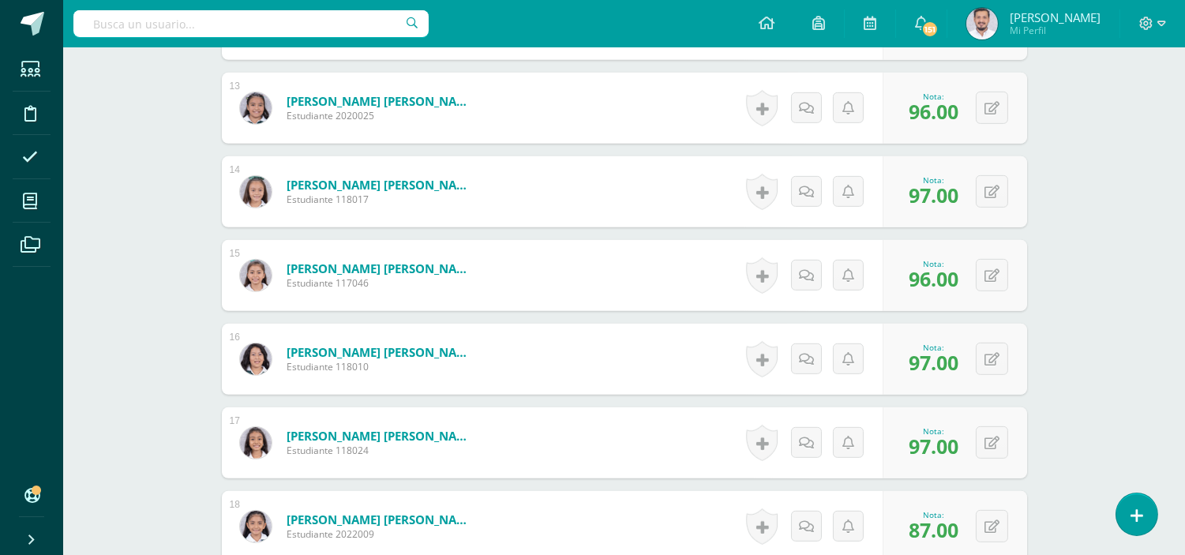
scroll to position [1481, 0]
click at [995, 452] on button at bounding box center [992, 442] width 32 height 32
type input "95"
click at [964, 446] on icon at bounding box center [961, 447] width 14 height 13
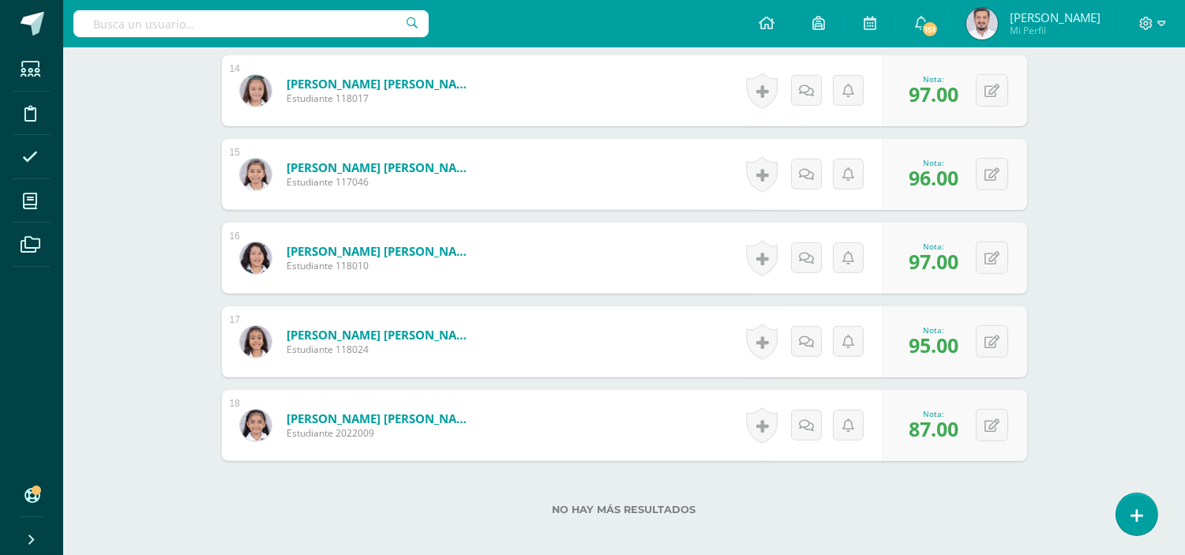
scroll to position [1582, 0]
click at [1004, 422] on button at bounding box center [1002, 424] width 33 height 33
type input "98"
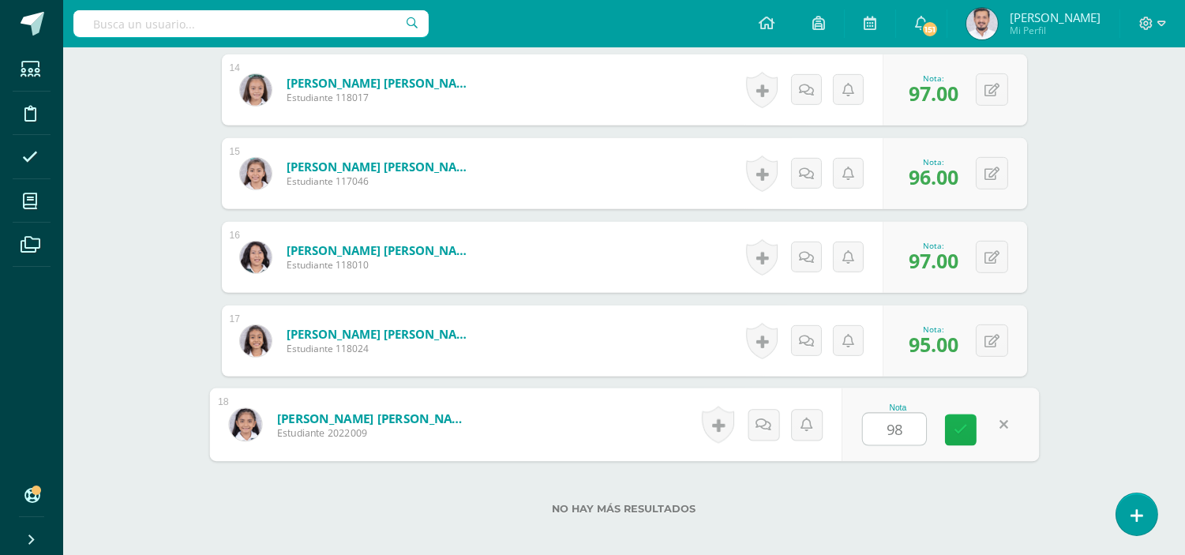
click at [971, 428] on link at bounding box center [961, 431] width 32 height 32
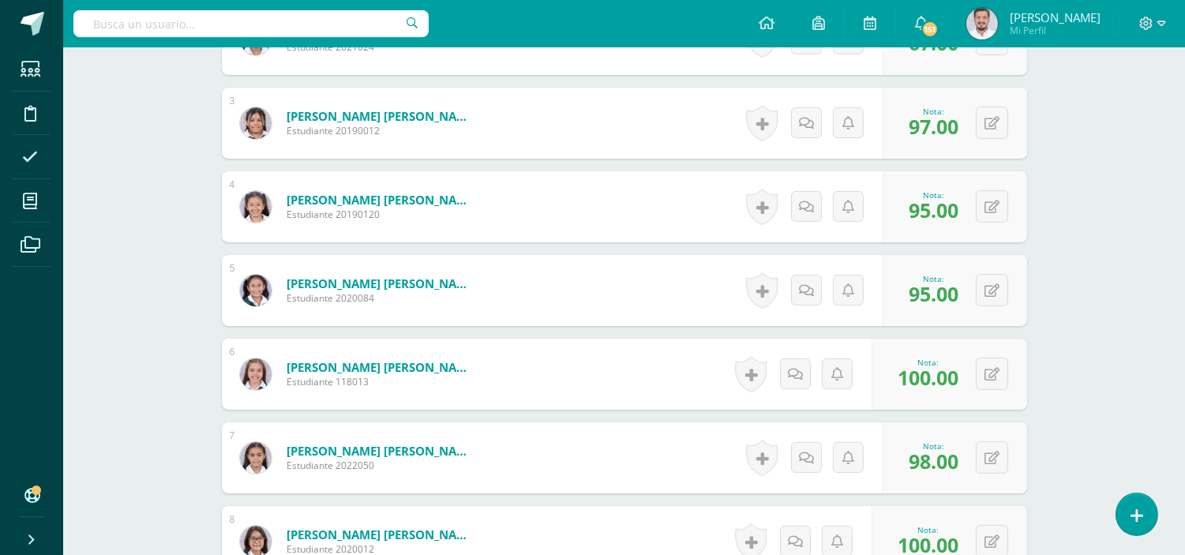
scroll to position [0, 0]
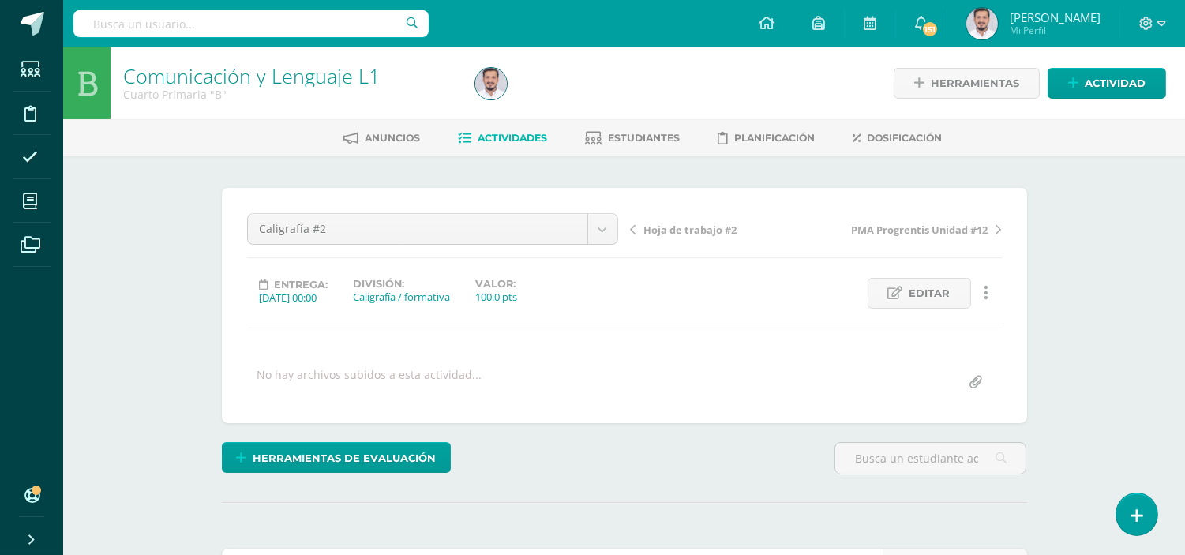
click at [495, 134] on span "Actividades" at bounding box center [512, 138] width 69 height 12
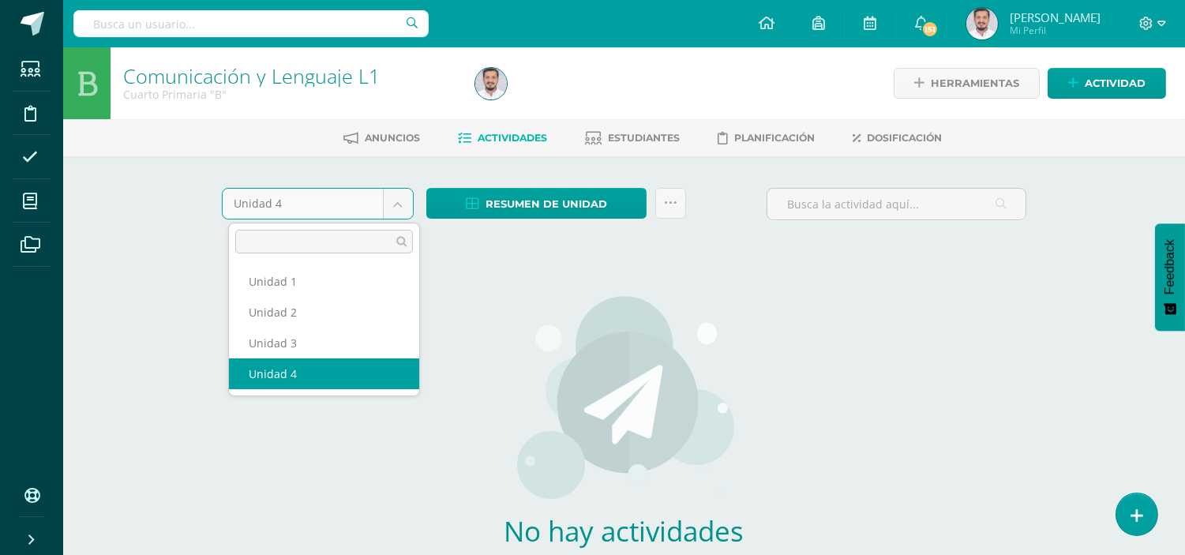
click at [408, 206] on body "Estudiantes Disciplina Asistencia Mis cursos Archivos Soporte Ayuda Reportar un…" at bounding box center [592, 339] width 1185 height 678
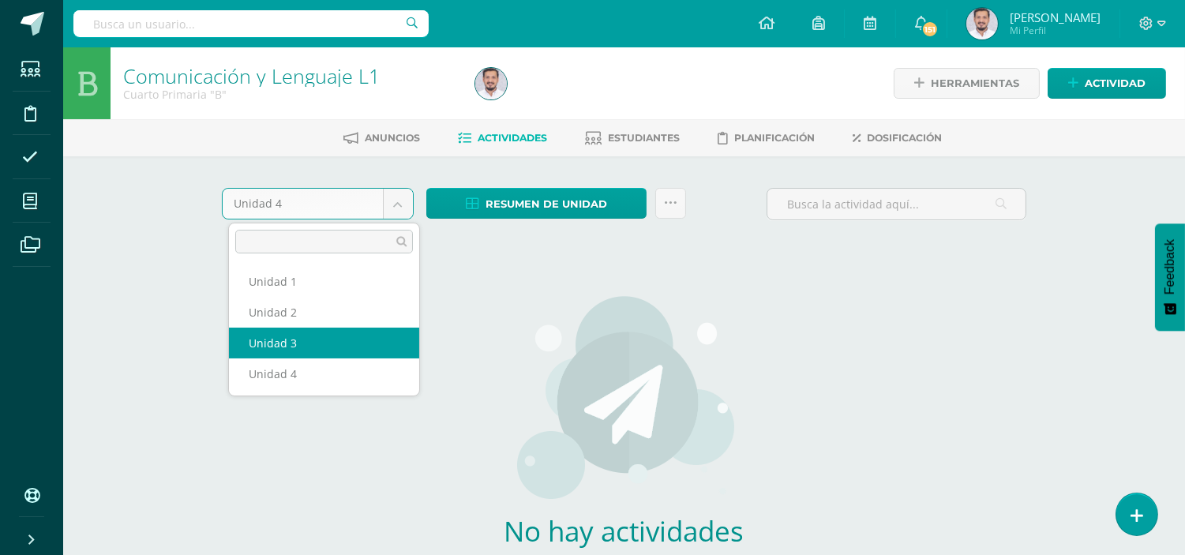
select select "Unidad 3"
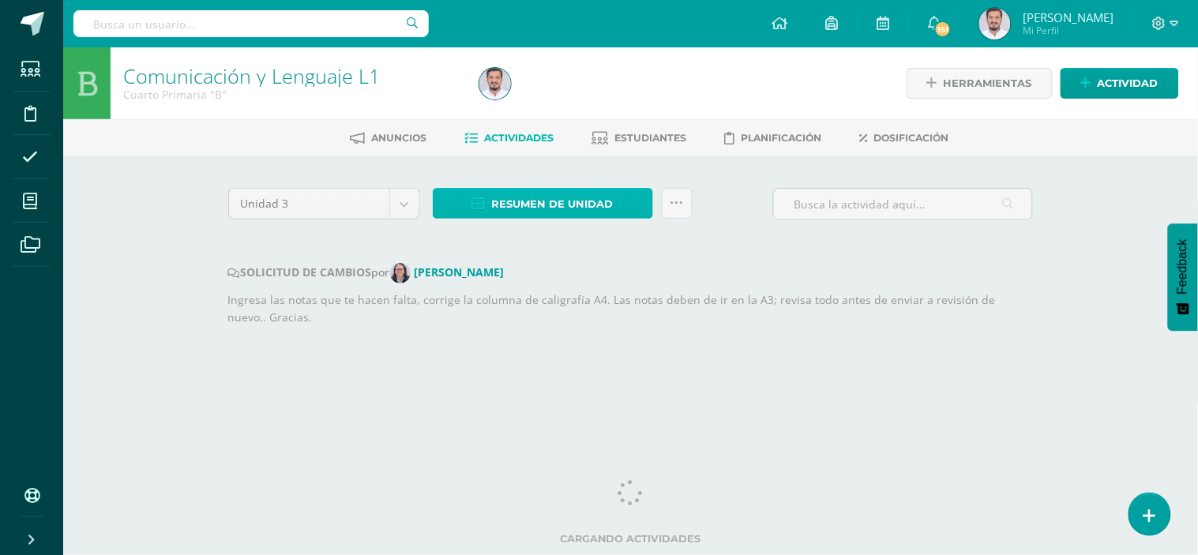
click at [496, 200] on span "Resumen de unidad" at bounding box center [553, 203] width 122 height 29
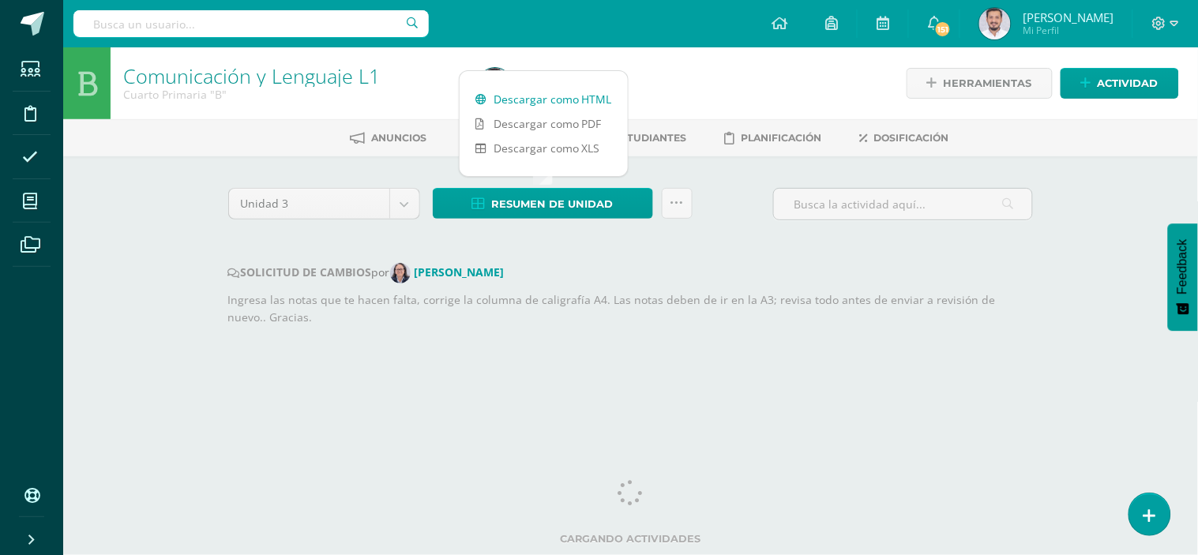
click at [525, 98] on link "Descargar como HTML" at bounding box center [544, 99] width 168 height 24
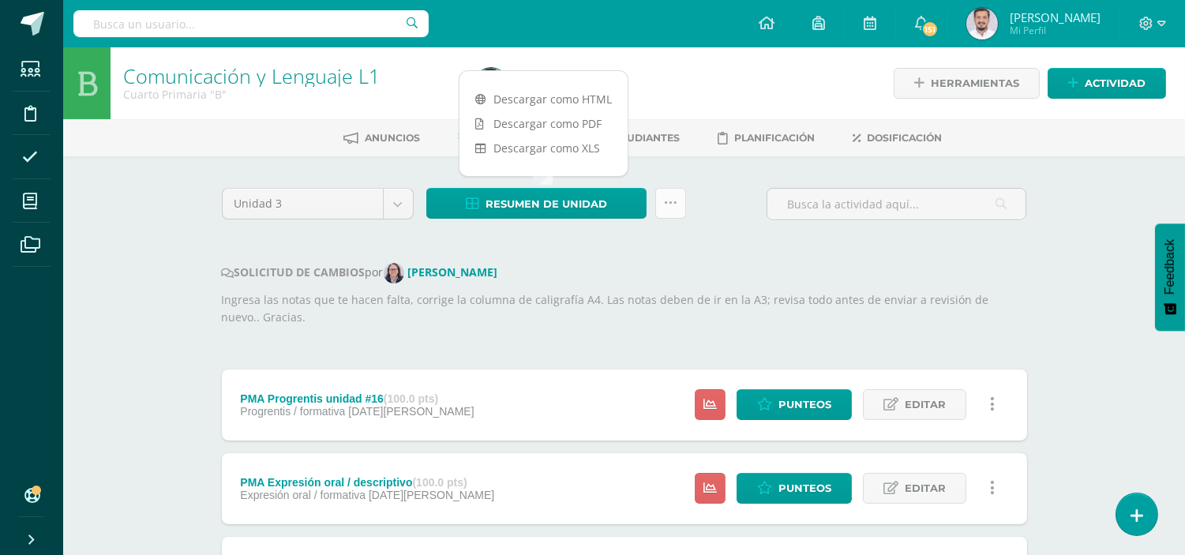
click at [661, 208] on link at bounding box center [670, 203] width 31 height 31
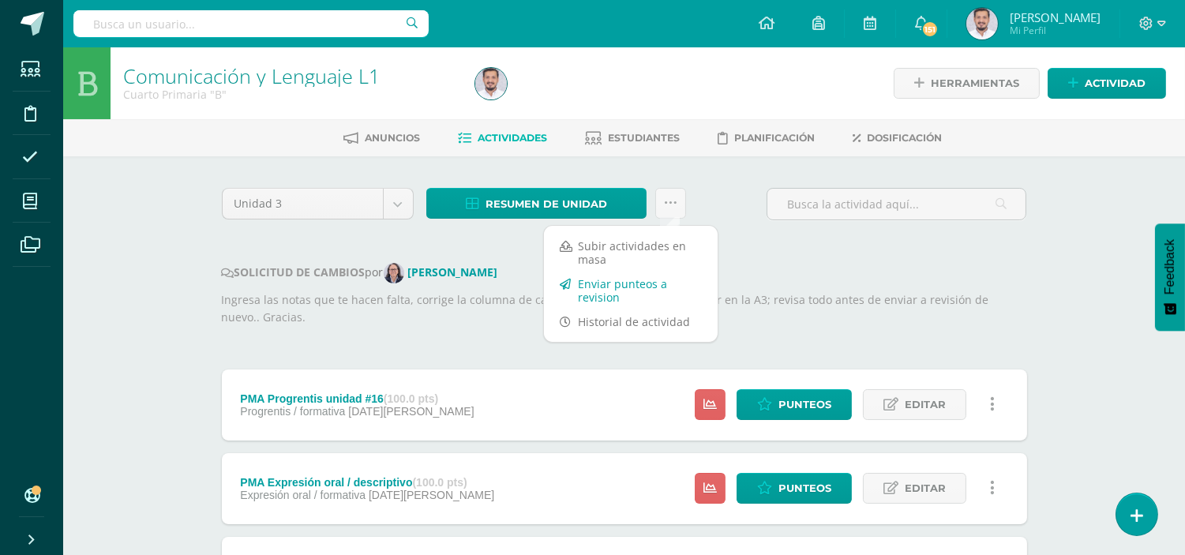
click at [602, 294] on link "Enviar punteos a revision" at bounding box center [631, 291] width 174 height 38
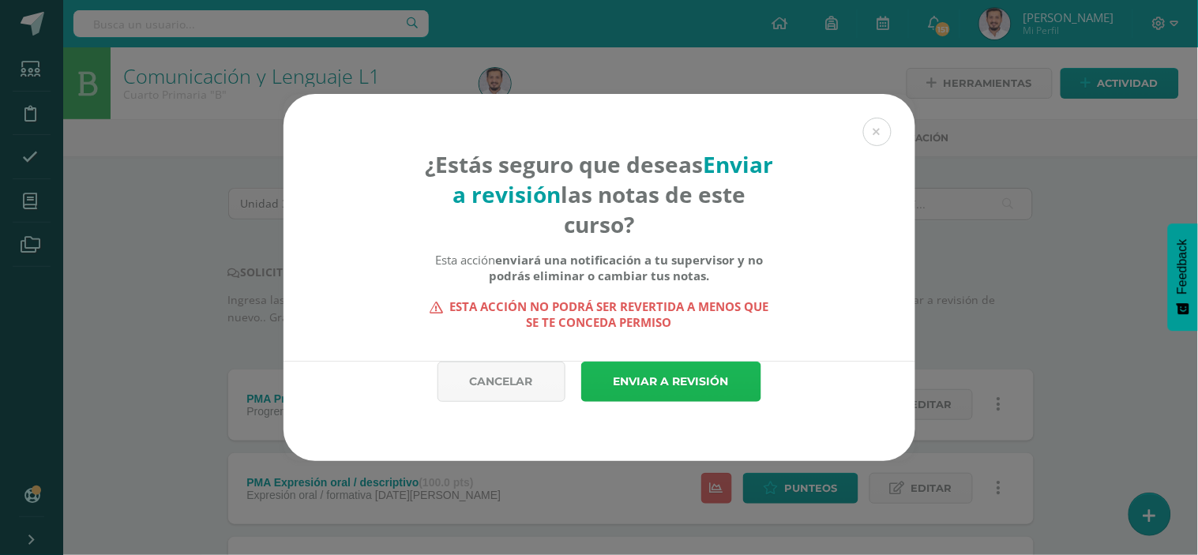
click at [681, 377] on link "Enviar a revisión" at bounding box center [671, 382] width 180 height 40
click at [670, 392] on link "Enviar a revisión" at bounding box center [671, 382] width 180 height 40
